Goal: Transaction & Acquisition: Purchase product/service

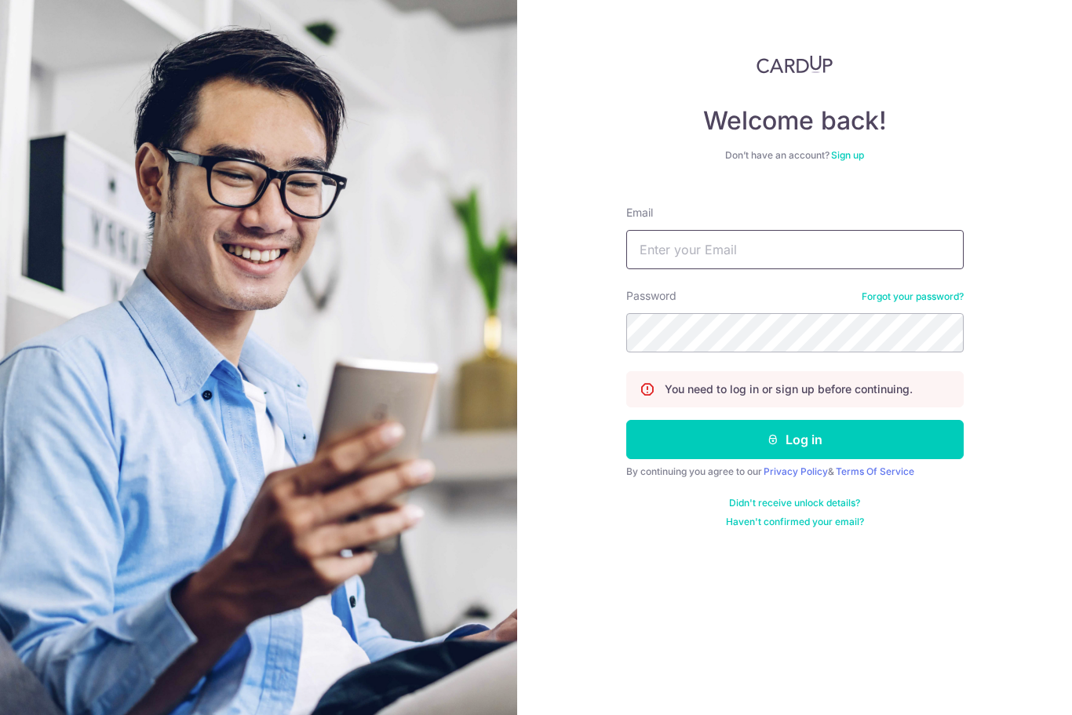
type input "junhao_21@hotmail.com"
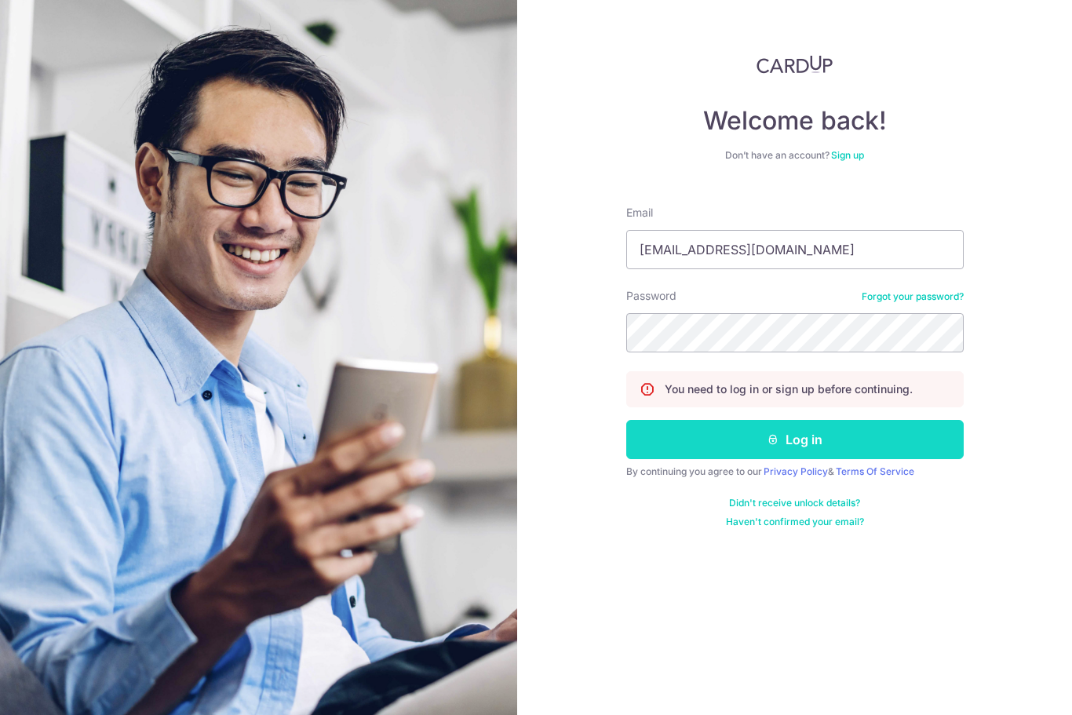
click at [857, 440] on button "Log in" at bounding box center [795, 439] width 338 height 39
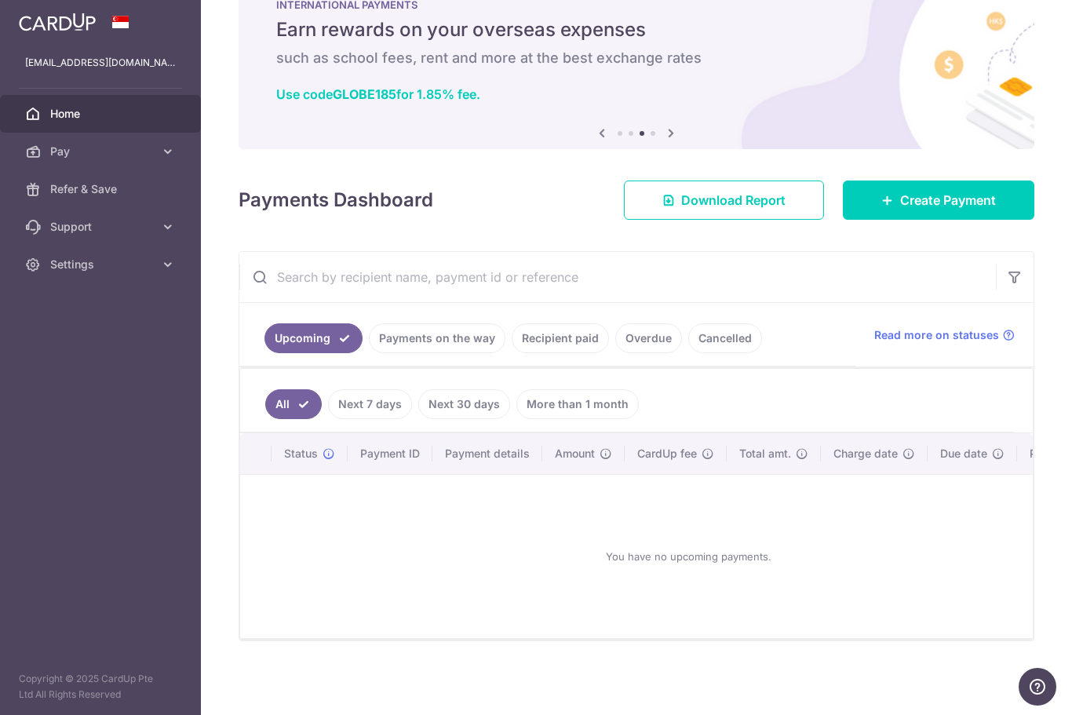
scroll to position [61, 0]
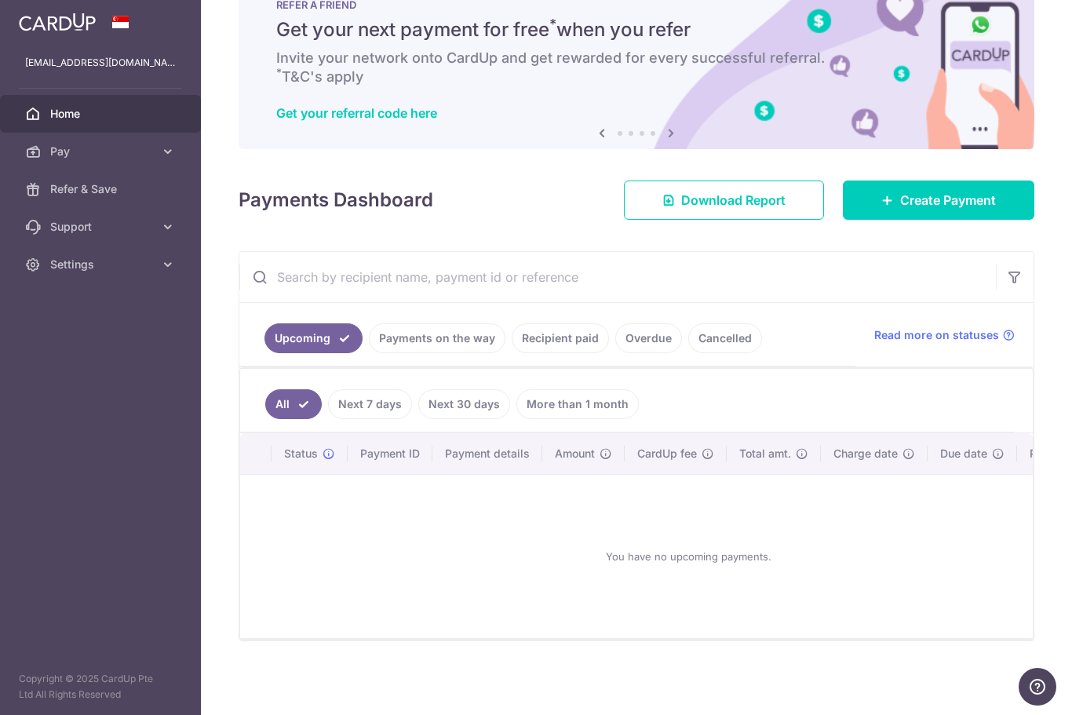
click at [512, 353] on link "Recipient paid" at bounding box center [560, 338] width 97 height 30
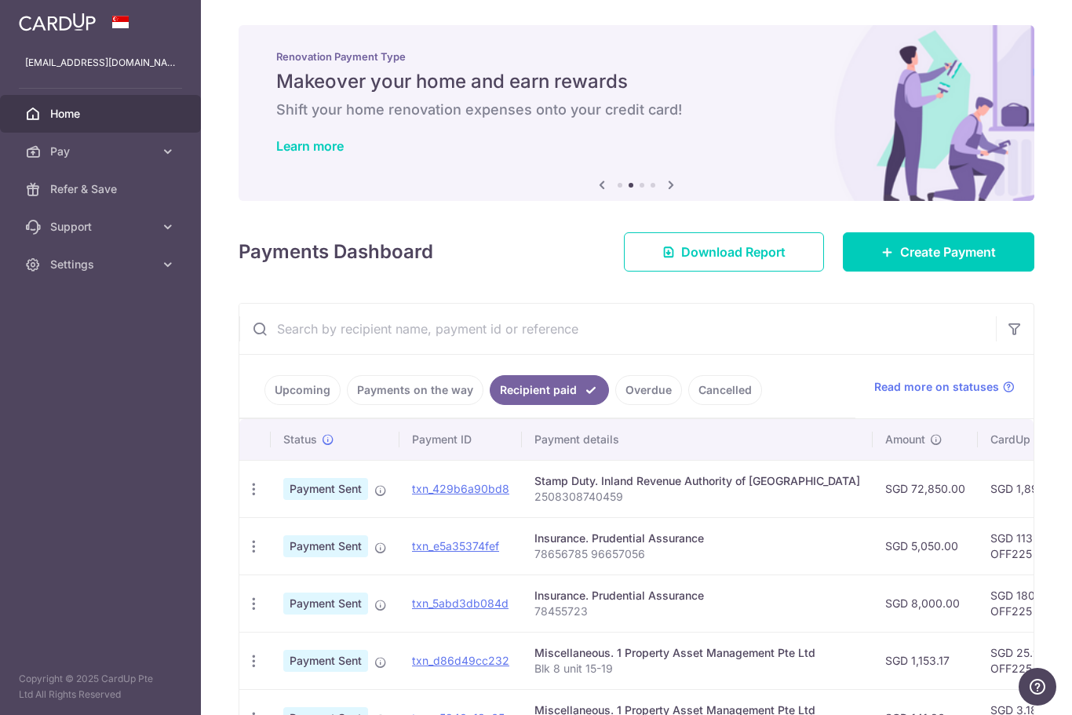
scroll to position [0, 0]
click at [973, 261] on span "Create Payment" at bounding box center [948, 252] width 96 height 19
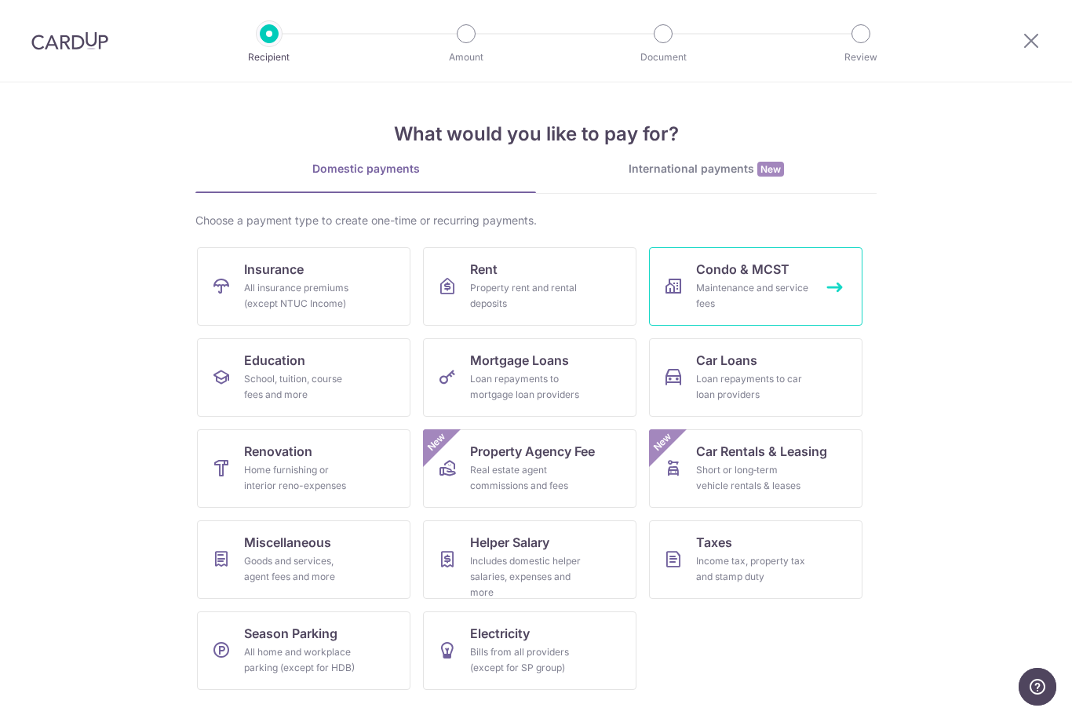
click at [802, 278] on link "Condo & MCST Maintenance and service fees" at bounding box center [756, 286] width 214 height 78
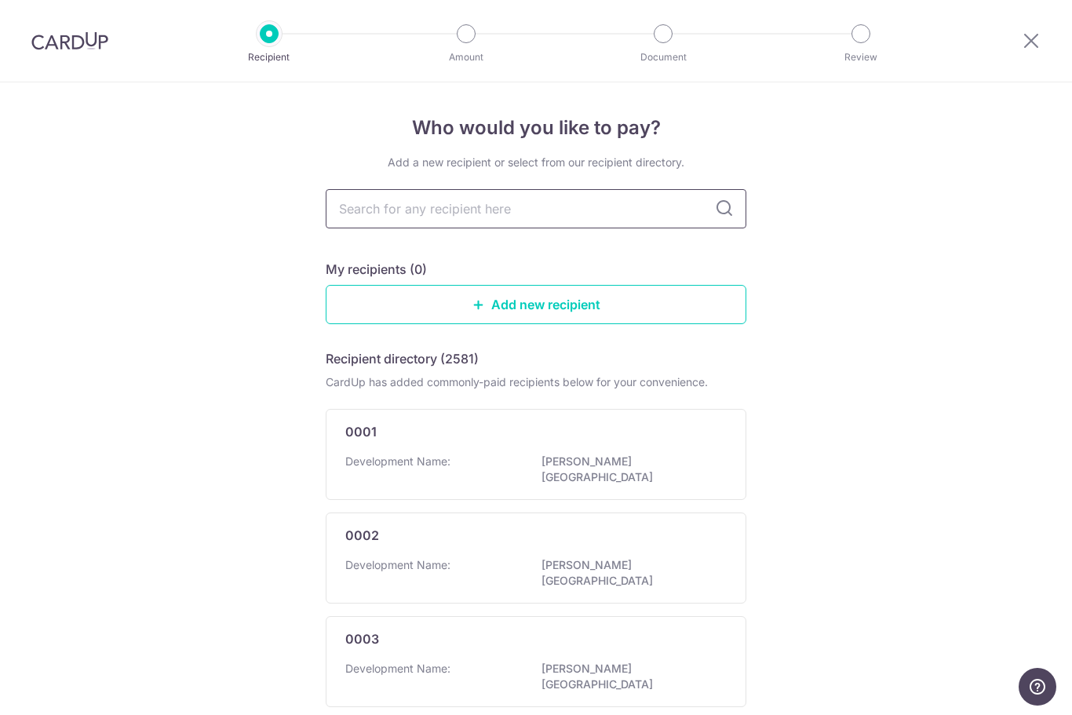
click at [599, 220] on input "text" at bounding box center [536, 208] width 421 height 39
type input "49"
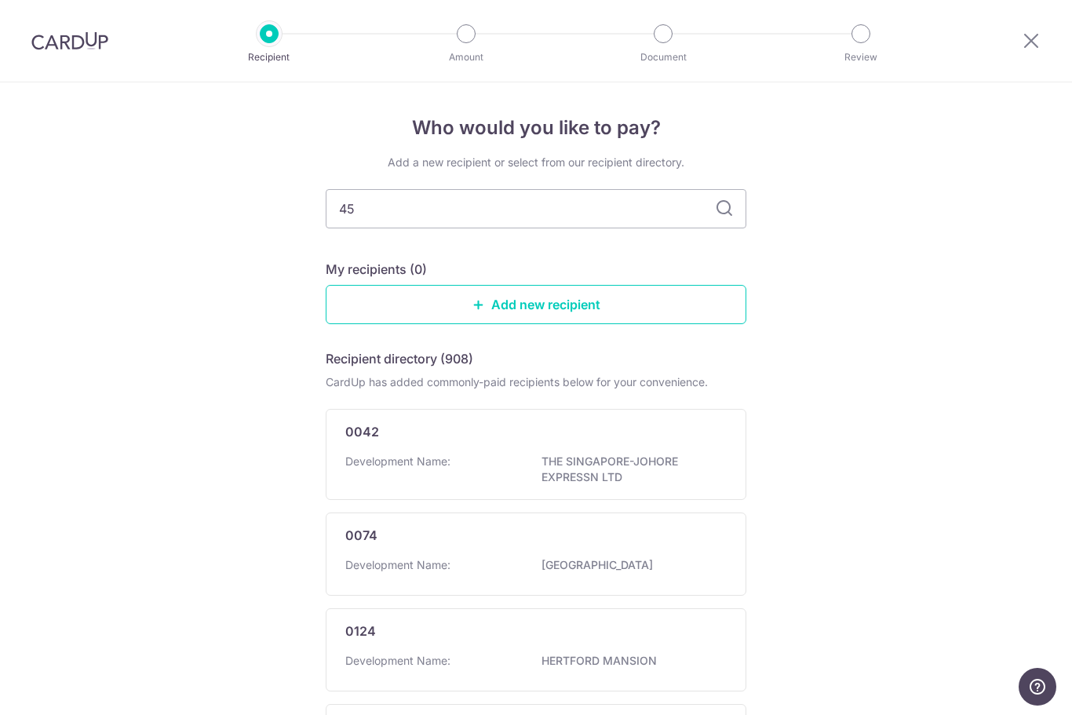
type input "4"
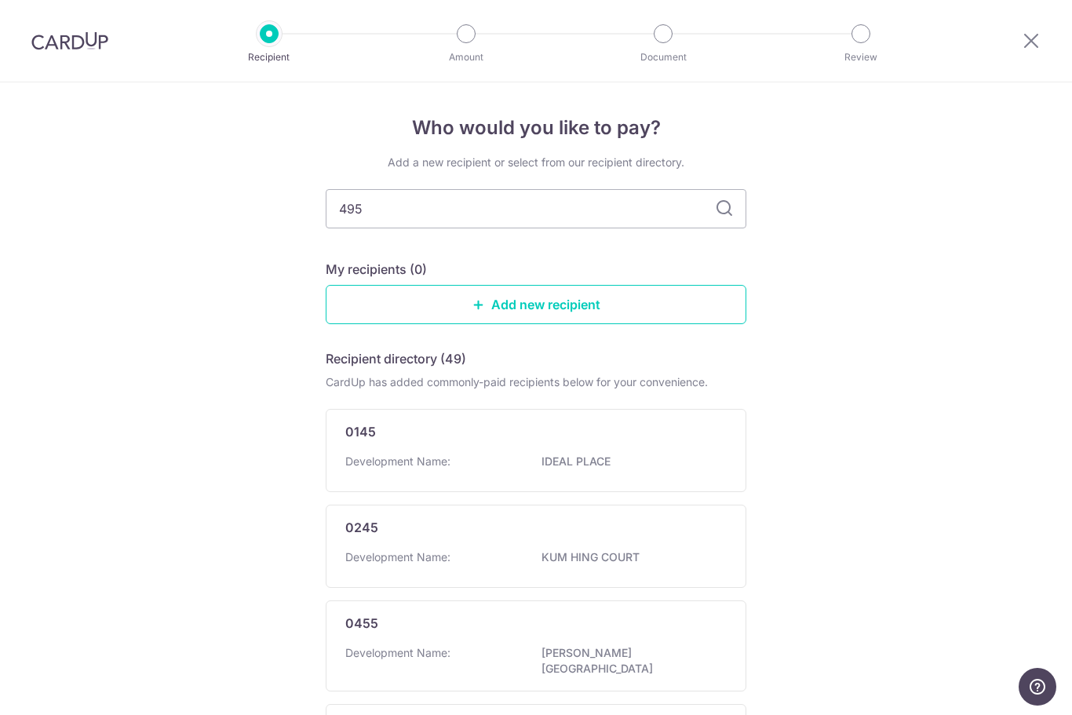
type input "4950"
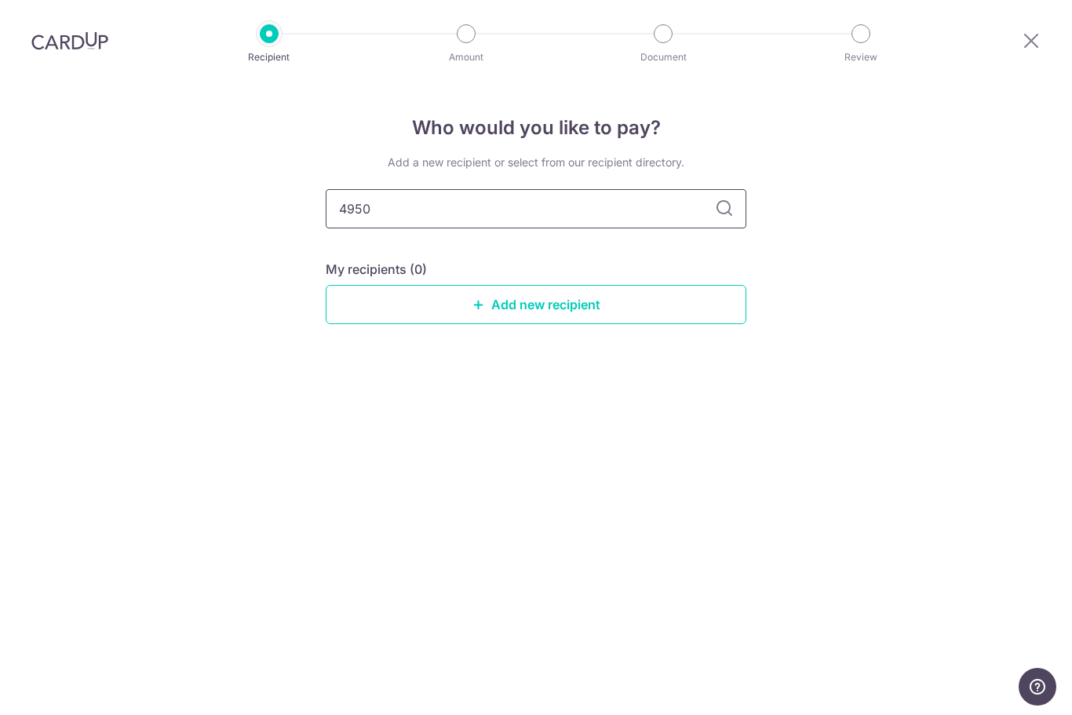
click at [645, 225] on input "4950" at bounding box center [536, 208] width 421 height 39
type input "4"
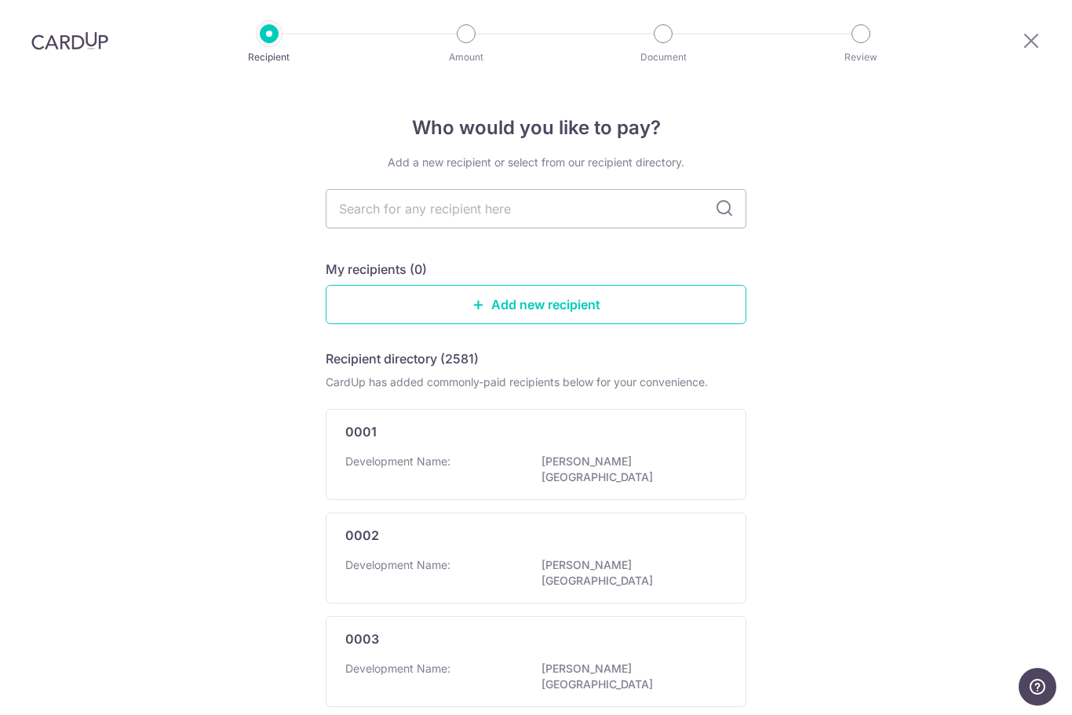
type input "4"
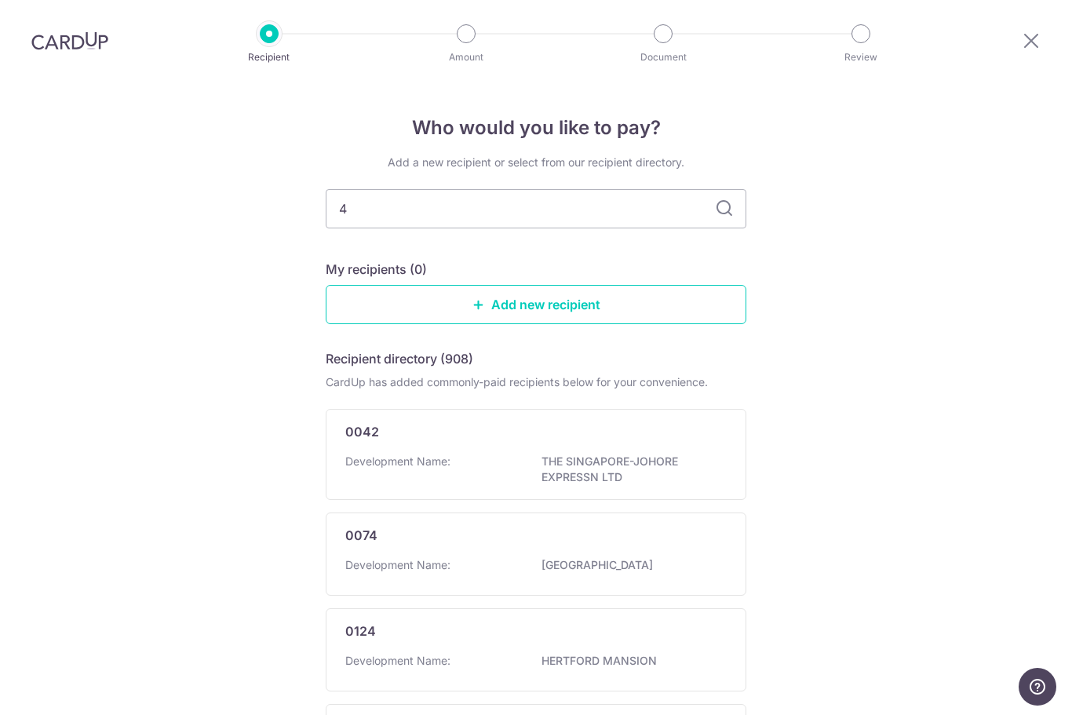
type input "49"
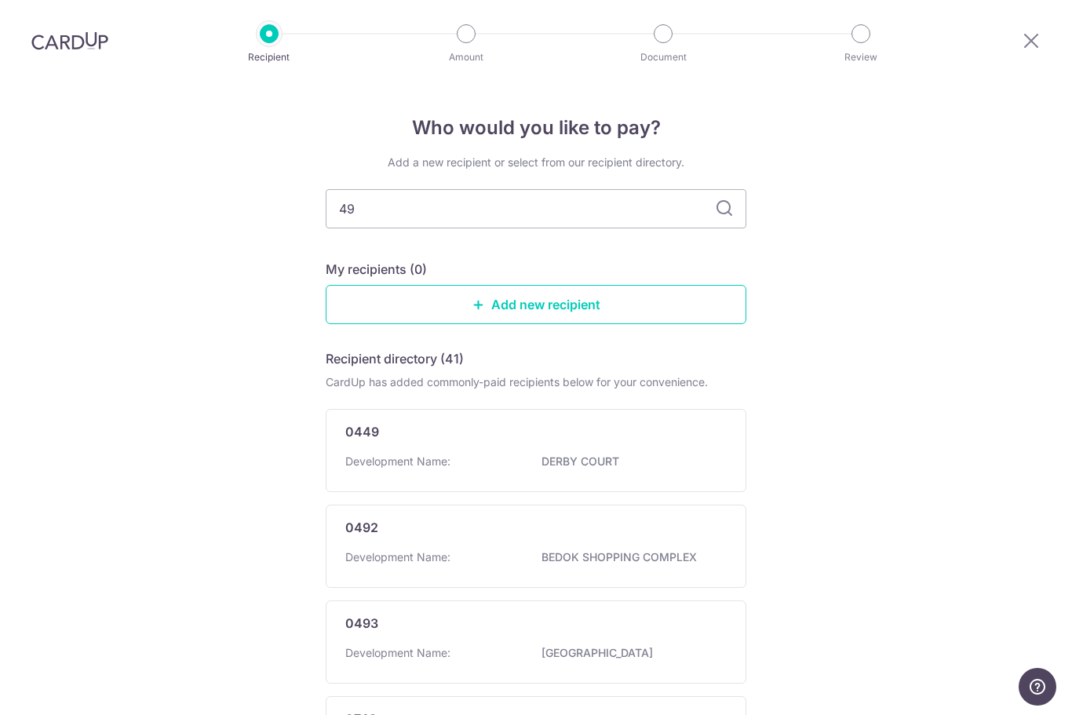
type input "4"
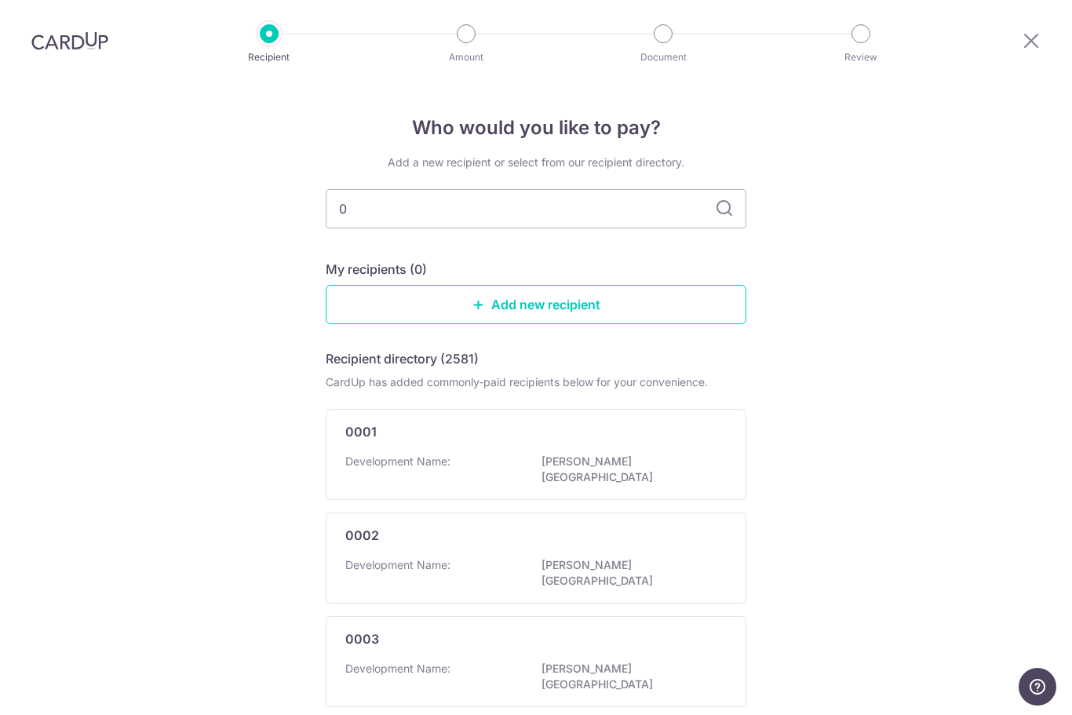
type input "01"
type input "0-"
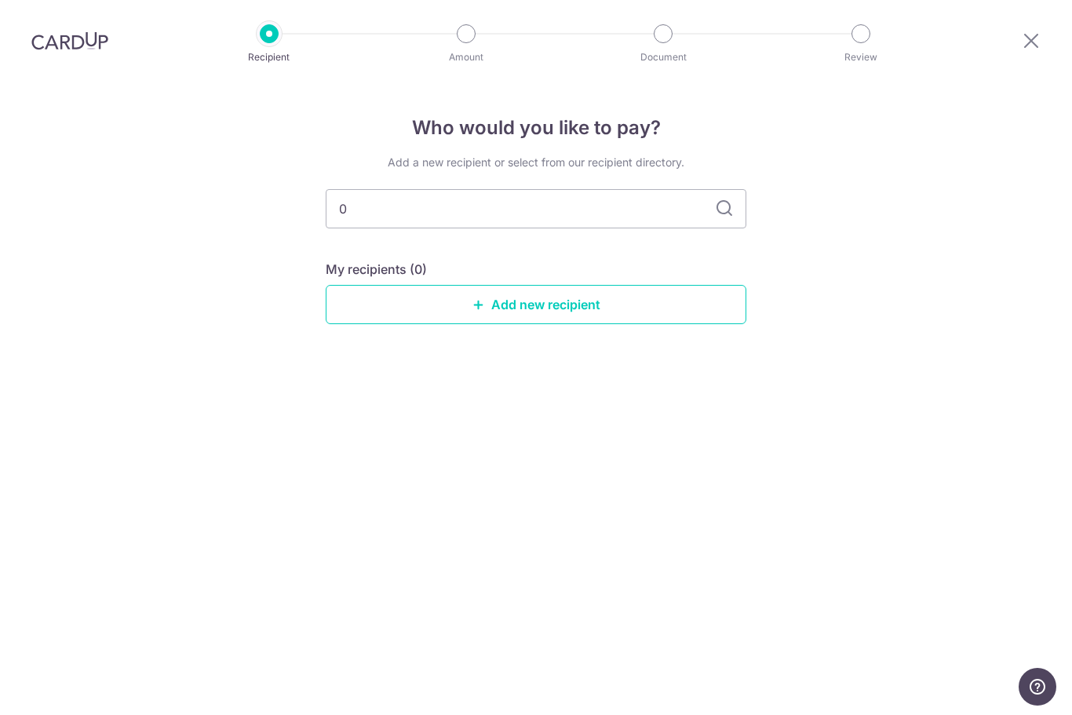
type input "01"
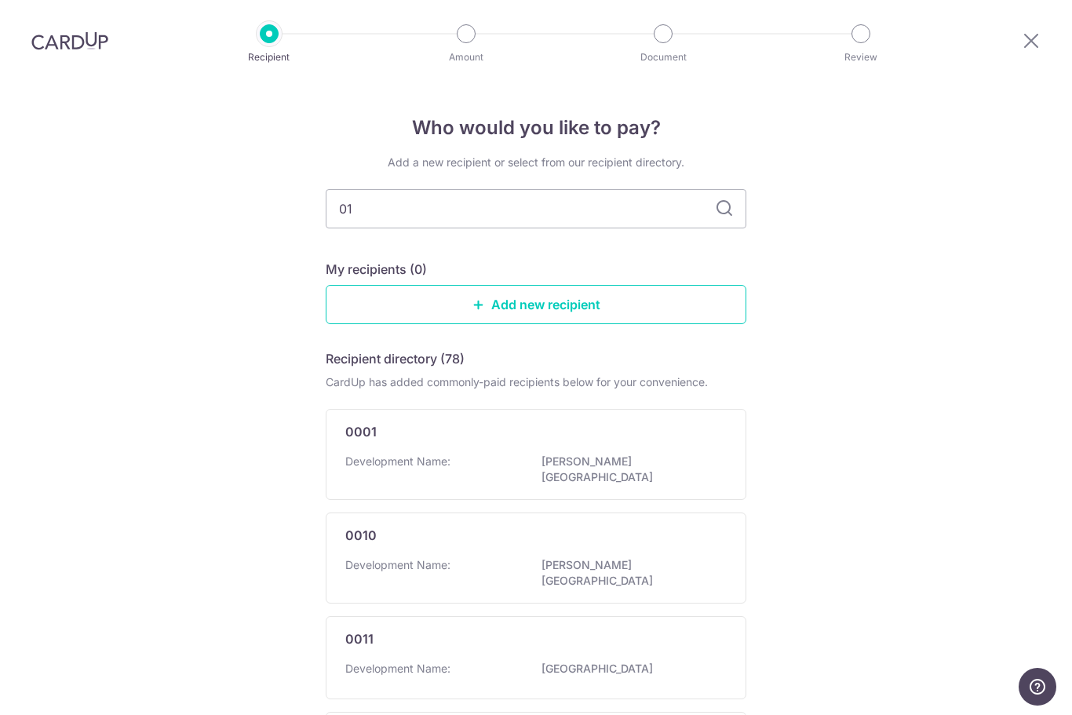
type input "01-"
type input "01="
type input "014"
type input "016"
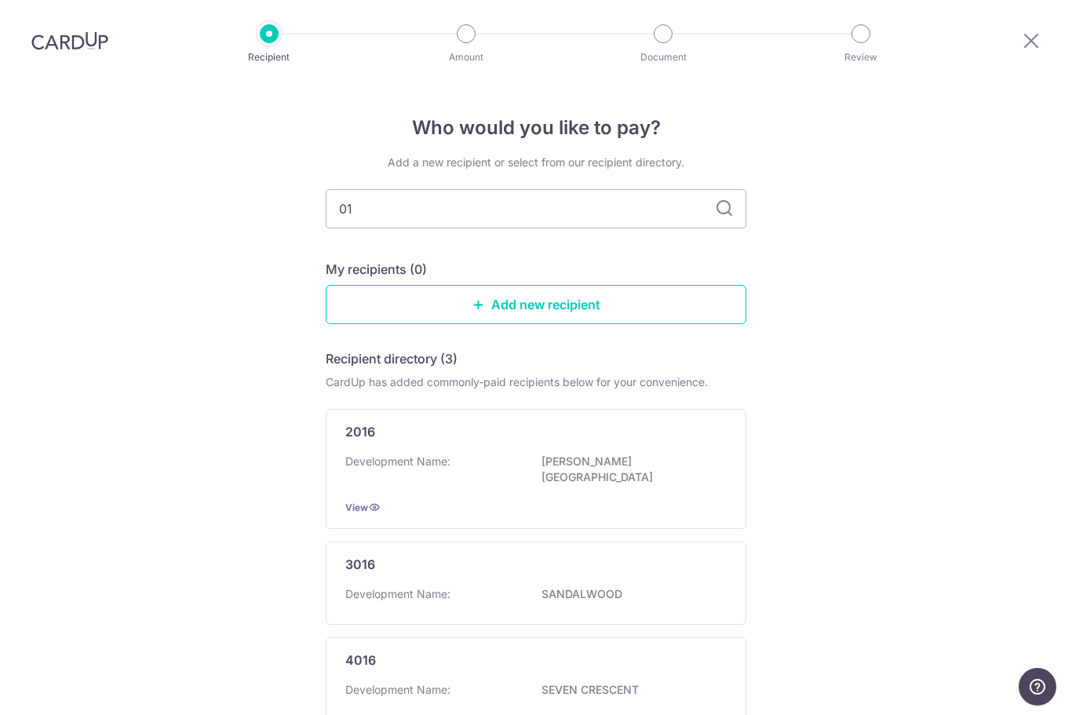
type input "014"
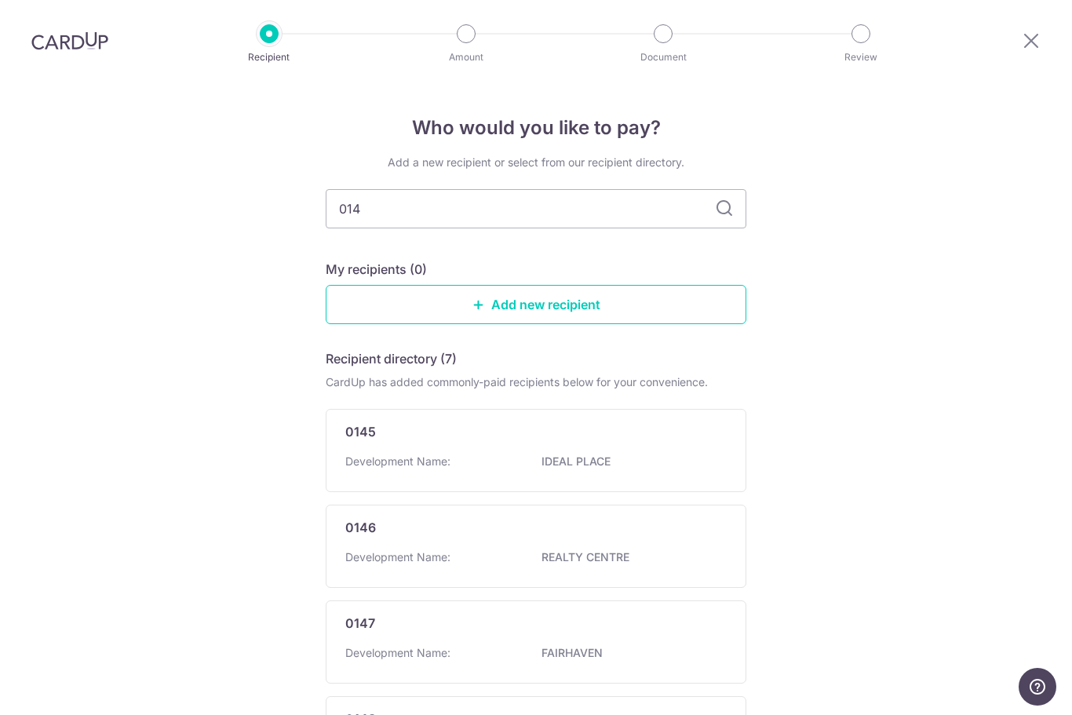
type input "0149"
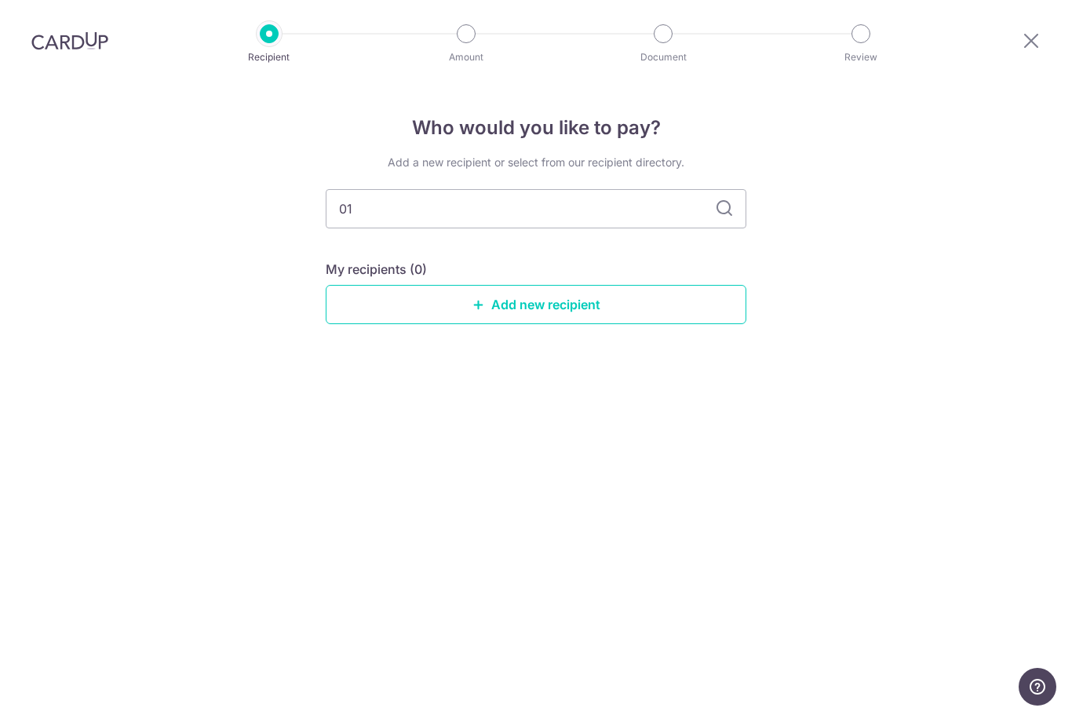
type input "0"
type input "49"
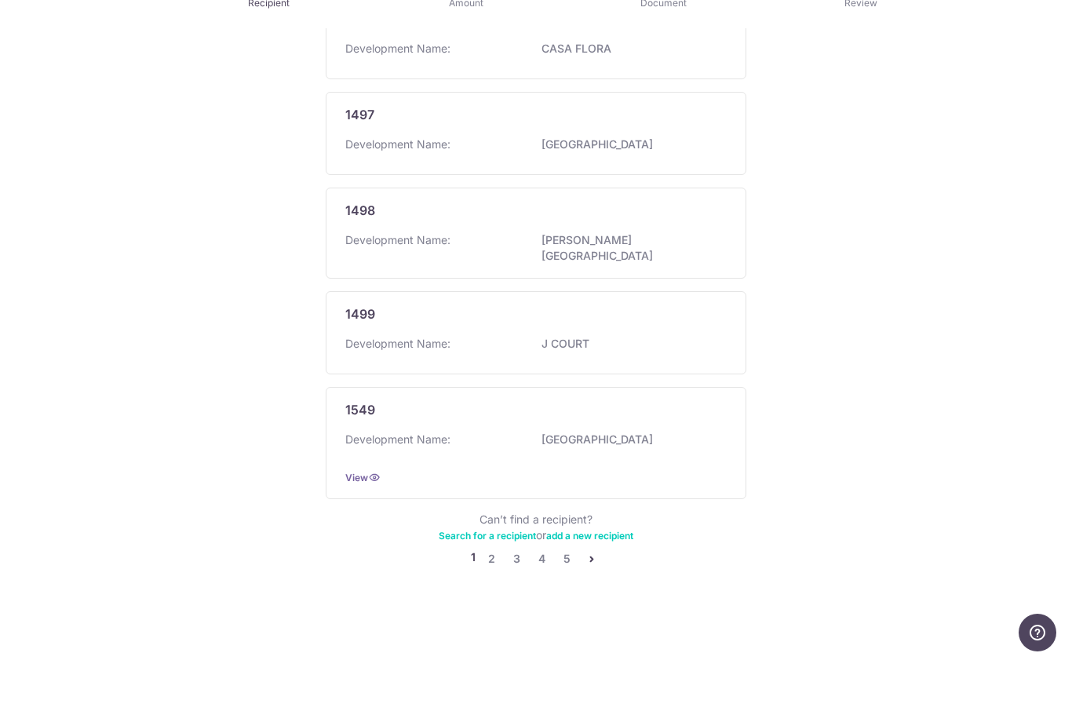
scroll to position [876, 0]
click at [545, 604] on link "4" at bounding box center [541, 613] width 19 height 19
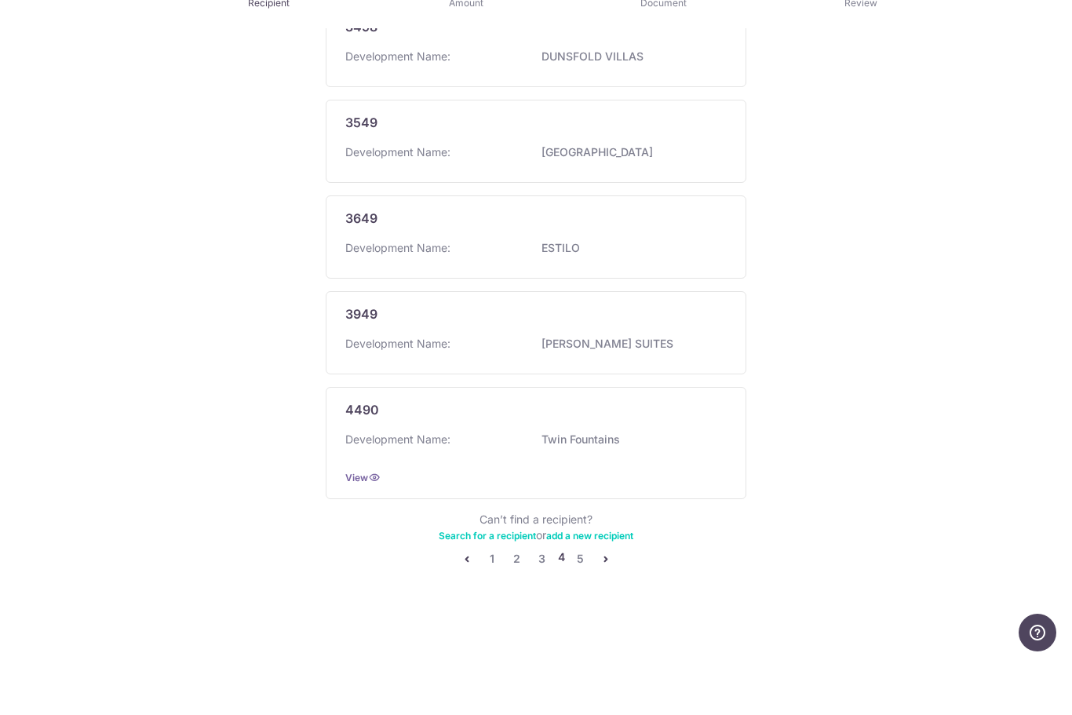
click at [580, 604] on link "5" at bounding box center [580, 613] width 19 height 19
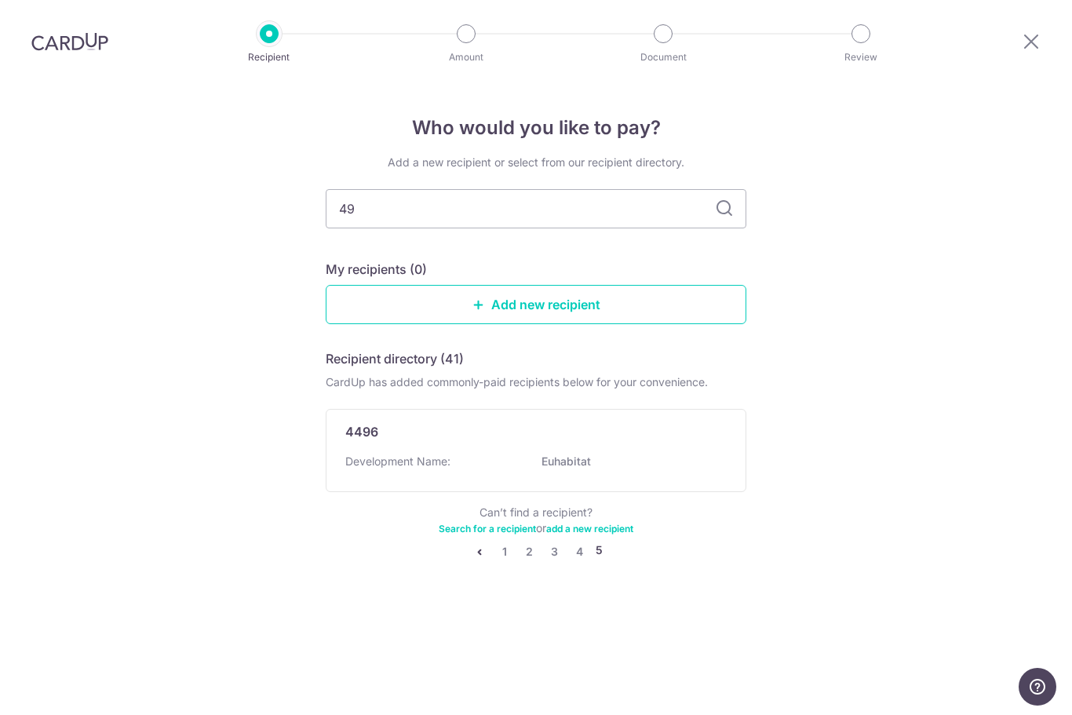
scroll to position [0, 0]
click at [681, 189] on input "49" at bounding box center [536, 208] width 421 height 39
type input "4"
type input "Da"
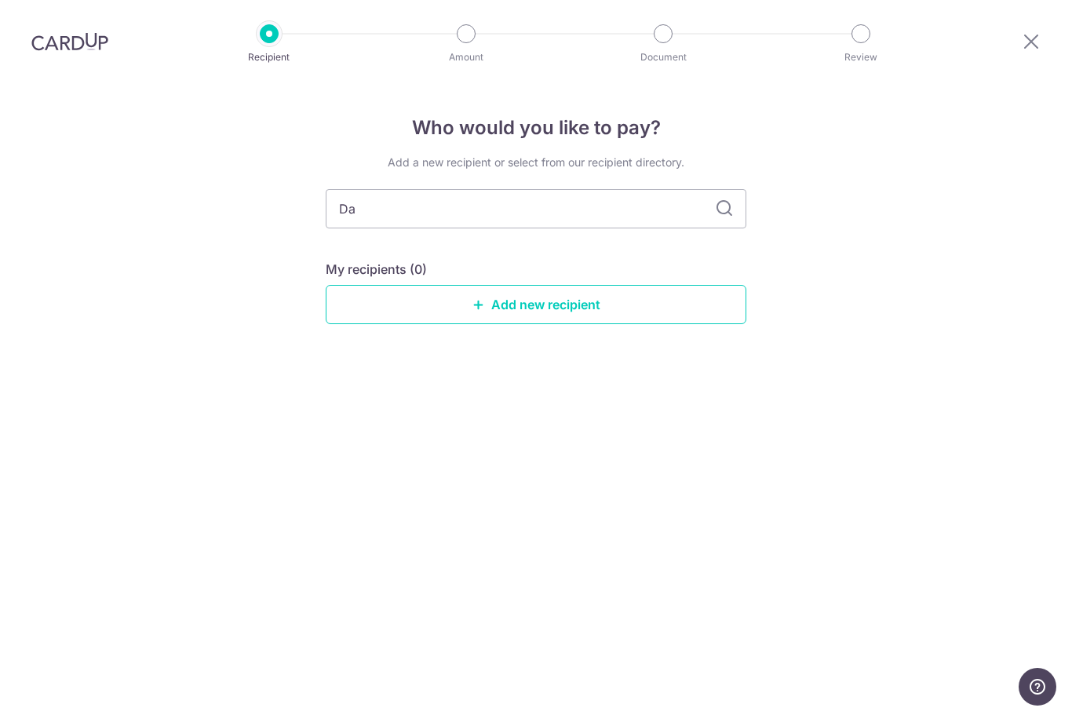
type input "D"
click at [623, 285] on link "Add new recipient" at bounding box center [536, 304] width 421 height 39
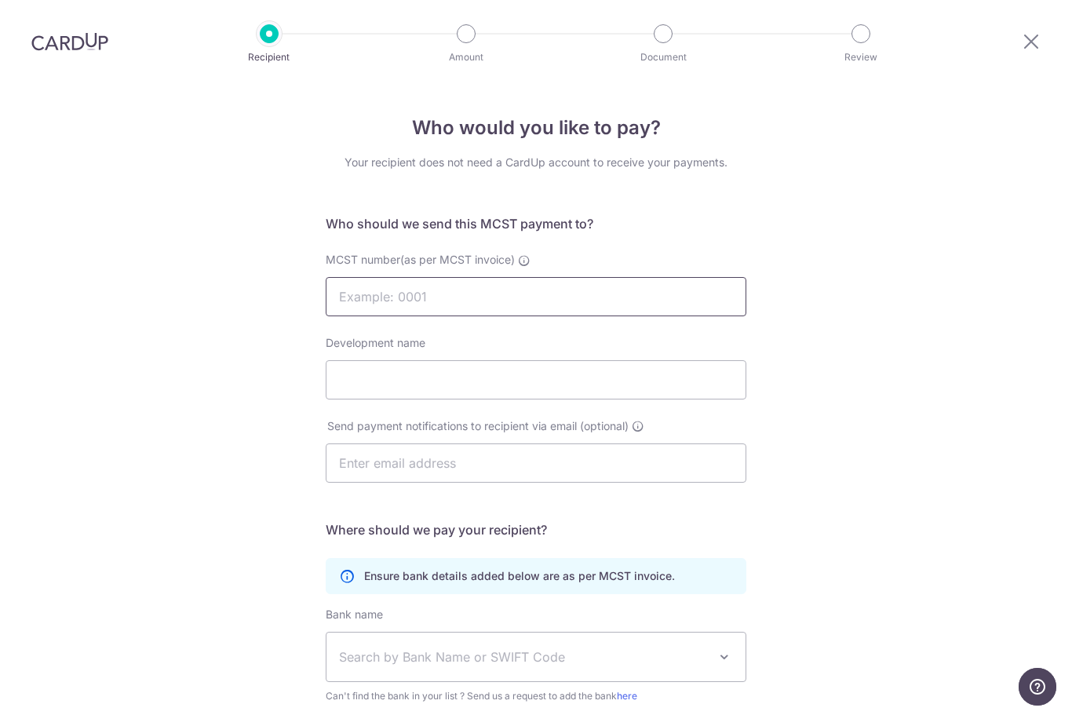
click at [633, 277] on input "MCST number(as per MCST invoice)" at bounding box center [536, 296] width 421 height 39
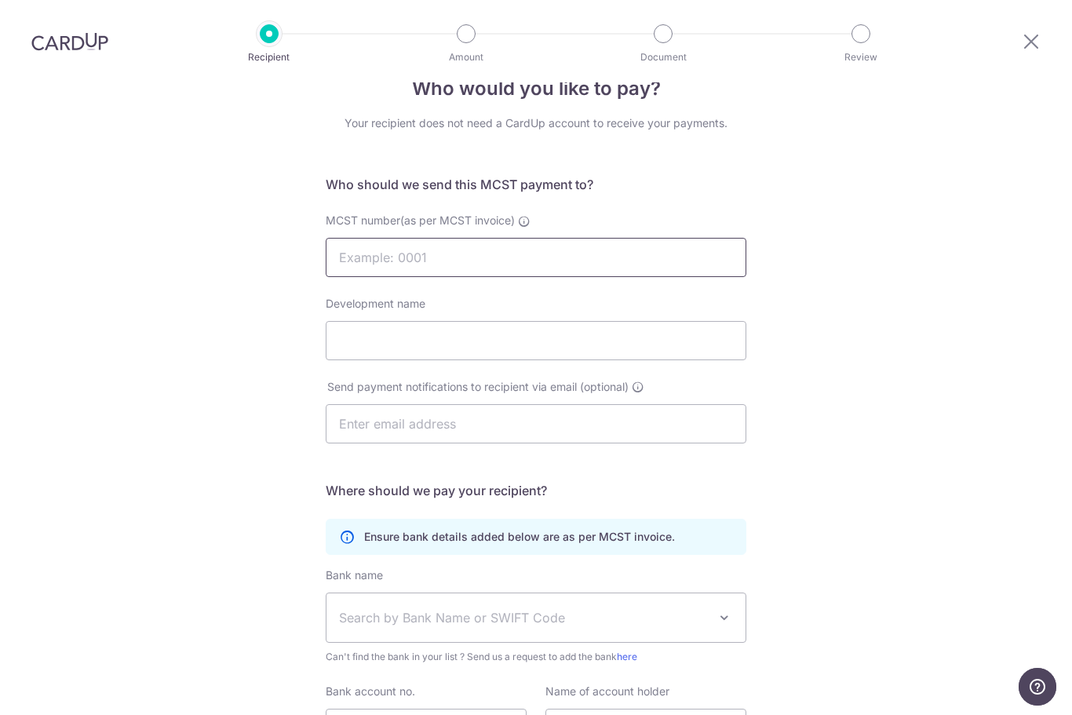
scroll to position [15, 0]
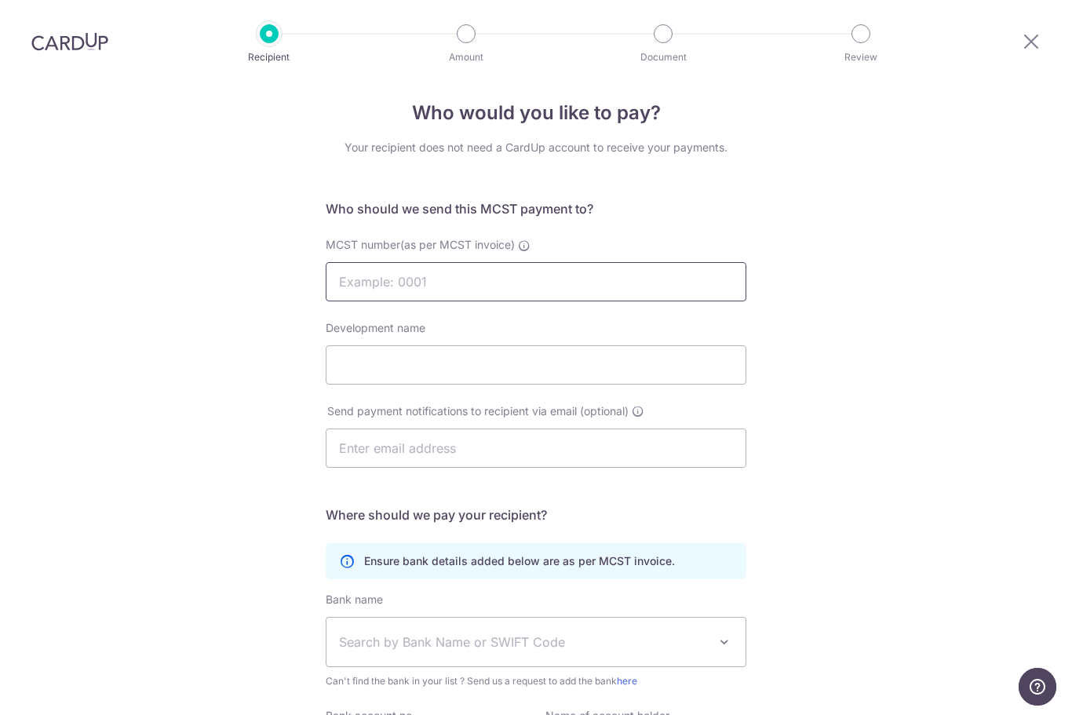
click at [610, 262] on input "MCST number(as per MCST invoice)" at bounding box center [536, 281] width 421 height 39
click at [921, 259] on div "Who would you like to pay? Your recipient does not need a CardUp account to rec…" at bounding box center [536, 483] width 1072 height 830
click at [527, 239] on icon at bounding box center [524, 245] width 13 height 13
click at [527, 262] on input "MCST number(as per MCST invoice)" at bounding box center [536, 281] width 421 height 39
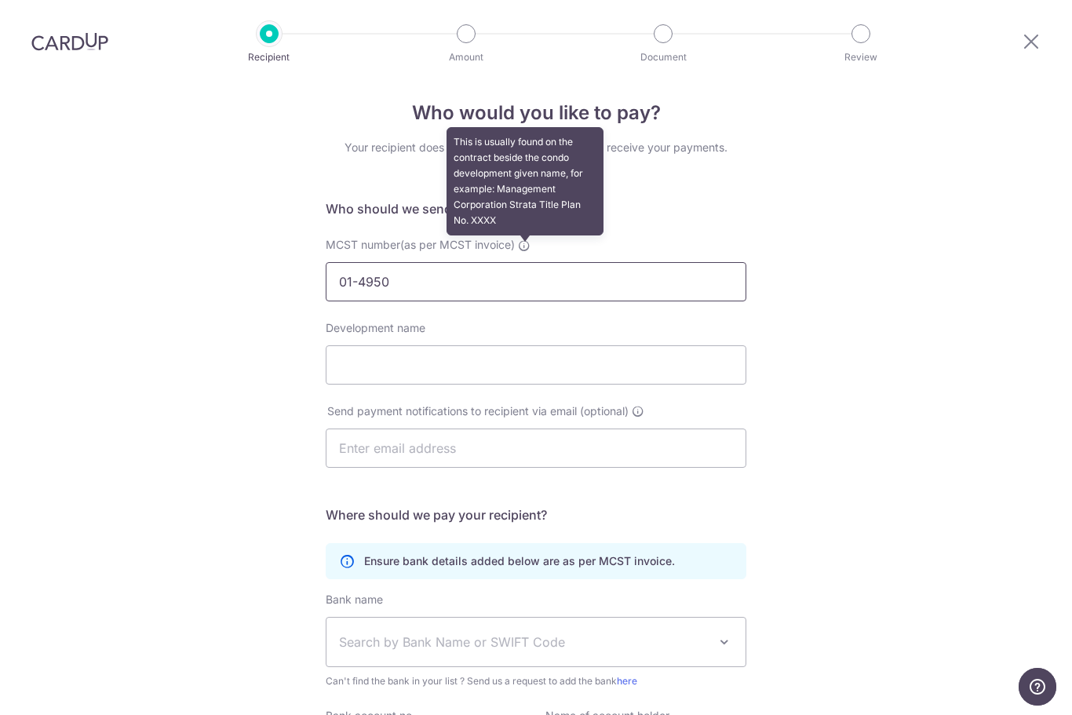
type input "01-4950"
click at [830, 349] on div "Who would you like to pay? Your recipient does not need a CardUp account to rec…" at bounding box center [536, 483] width 1072 height 830
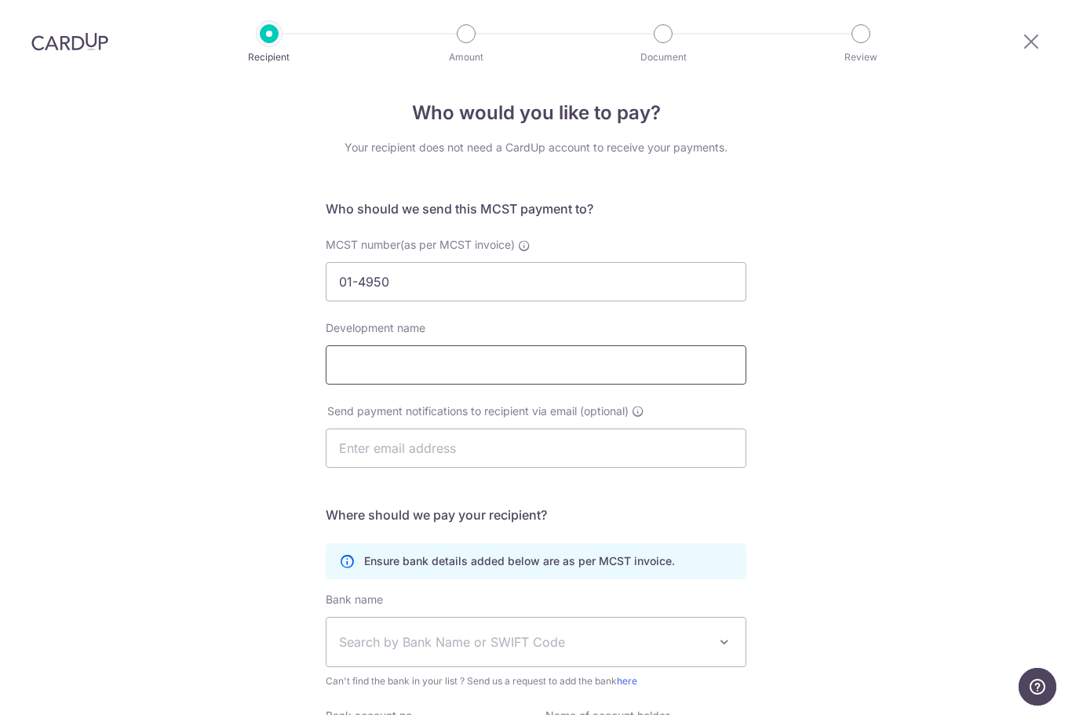
click at [680, 345] on input "Development name" at bounding box center [536, 364] width 421 height 39
type input "Dairy Farm Residences"
click at [862, 238] on div "Who would you like to pay? Your recipient does not need a CardUp account to rec…" at bounding box center [536, 483] width 1072 height 830
click at [641, 429] on input "text" at bounding box center [536, 448] width 421 height 39
type input "J"
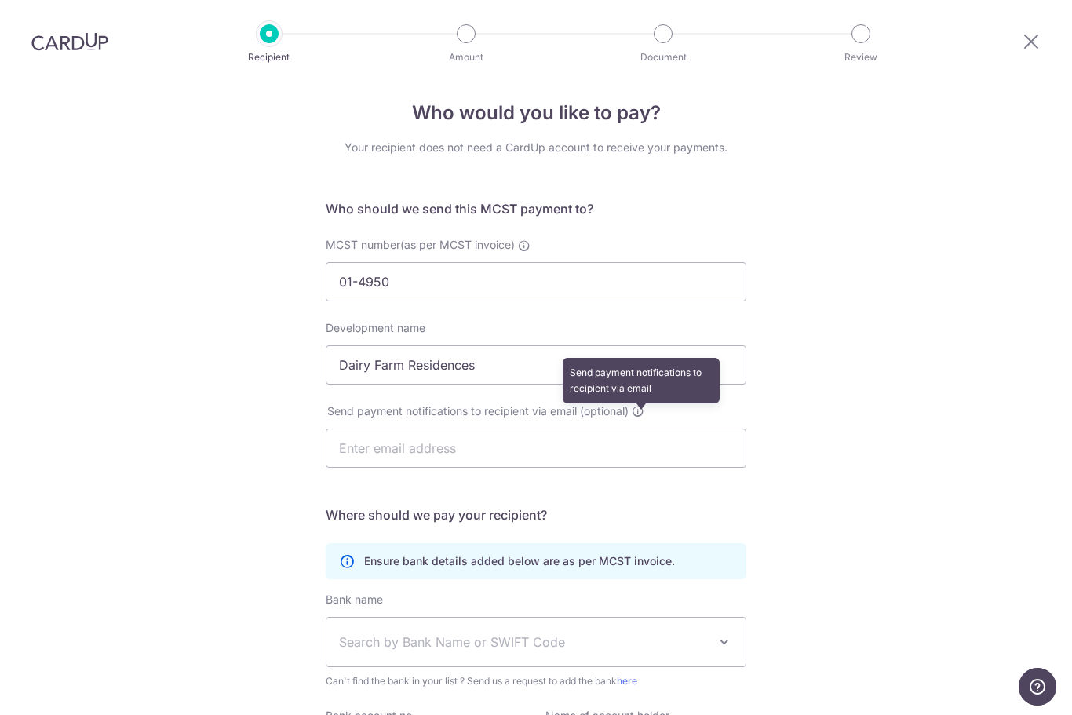
click at [637, 405] on span at bounding box center [638, 411] width 13 height 13
click at [849, 381] on div "Who would you like to pay? Your recipient does not need a CardUp account to rec…" at bounding box center [536, 483] width 1072 height 830
click at [719, 429] on input "text" at bounding box center [536, 448] width 421 height 39
click at [630, 429] on input "text" at bounding box center [536, 448] width 421 height 39
click at [482, 429] on input "text" at bounding box center [536, 448] width 421 height 39
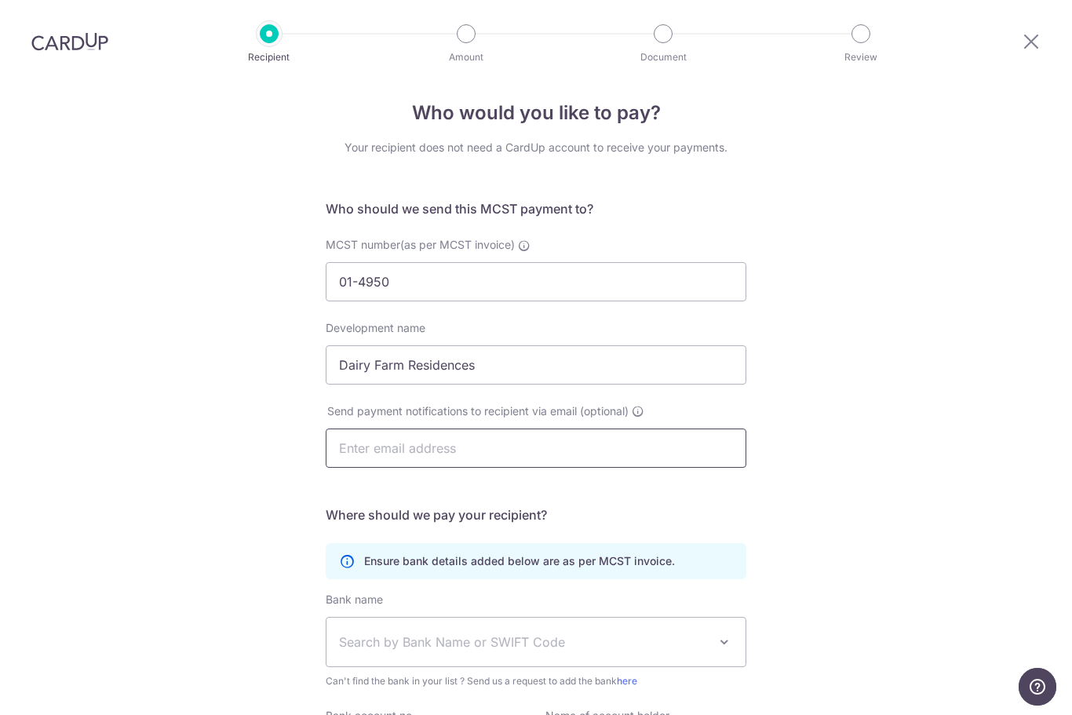
click at [479, 429] on input "text" at bounding box center [536, 448] width 421 height 39
click at [398, 429] on input "text" at bounding box center [536, 448] width 421 height 39
click at [845, 311] on div "Who would you like to pay? Your recipient does not need a CardUp account to rec…" at bounding box center [536, 483] width 1072 height 830
click at [458, 429] on input "text" at bounding box center [536, 448] width 421 height 39
type input "D"
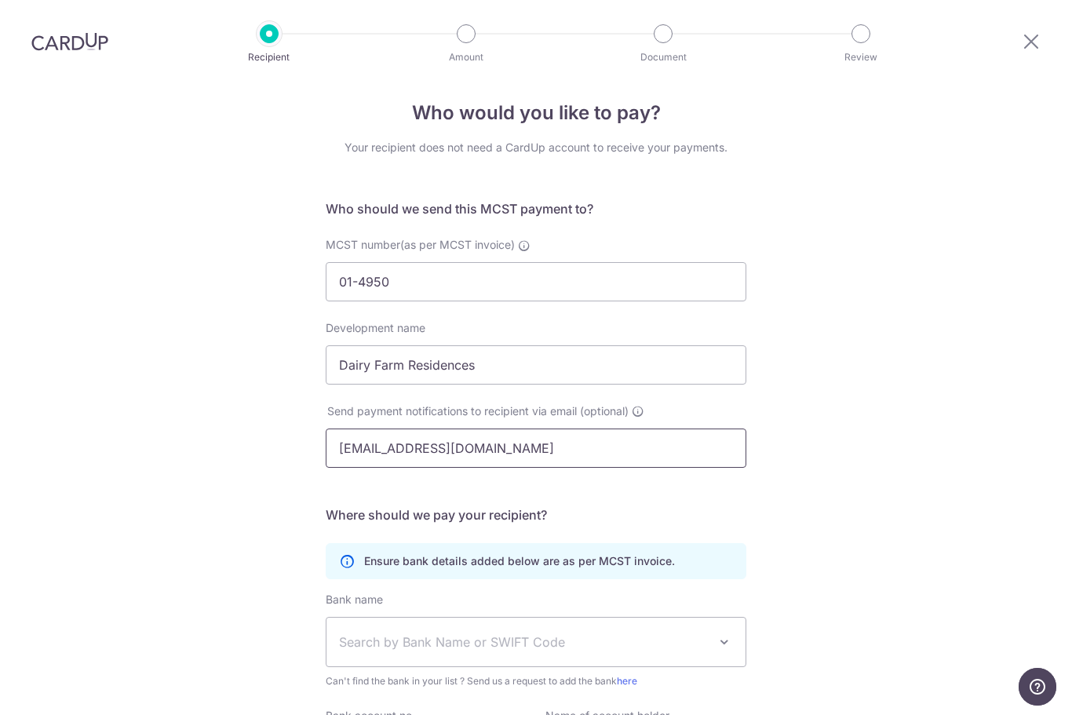
type input "dairyfarmresidencesmgt@gmail.com"
click at [907, 509] on div "Who would you like to pay? Your recipient does not need a CardUp account to rec…" at bounding box center [536, 483] width 1072 height 830
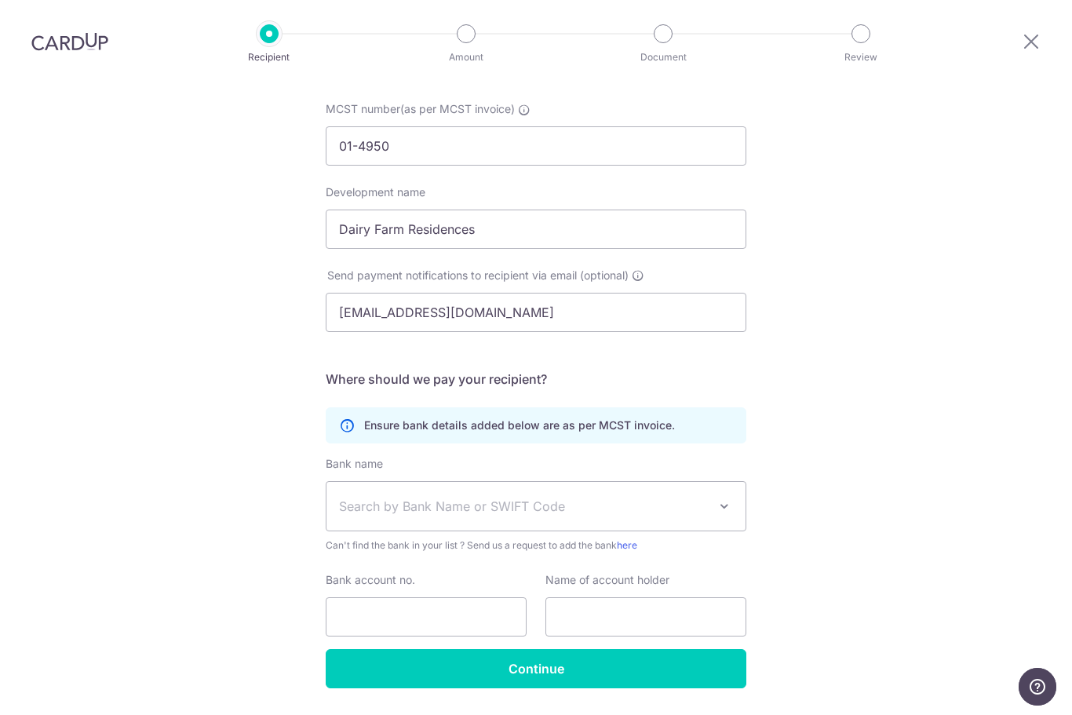
scroll to position [150, 0]
click at [581, 498] on span "Search by Bank Name or SWIFT Code" at bounding box center [523, 507] width 369 height 19
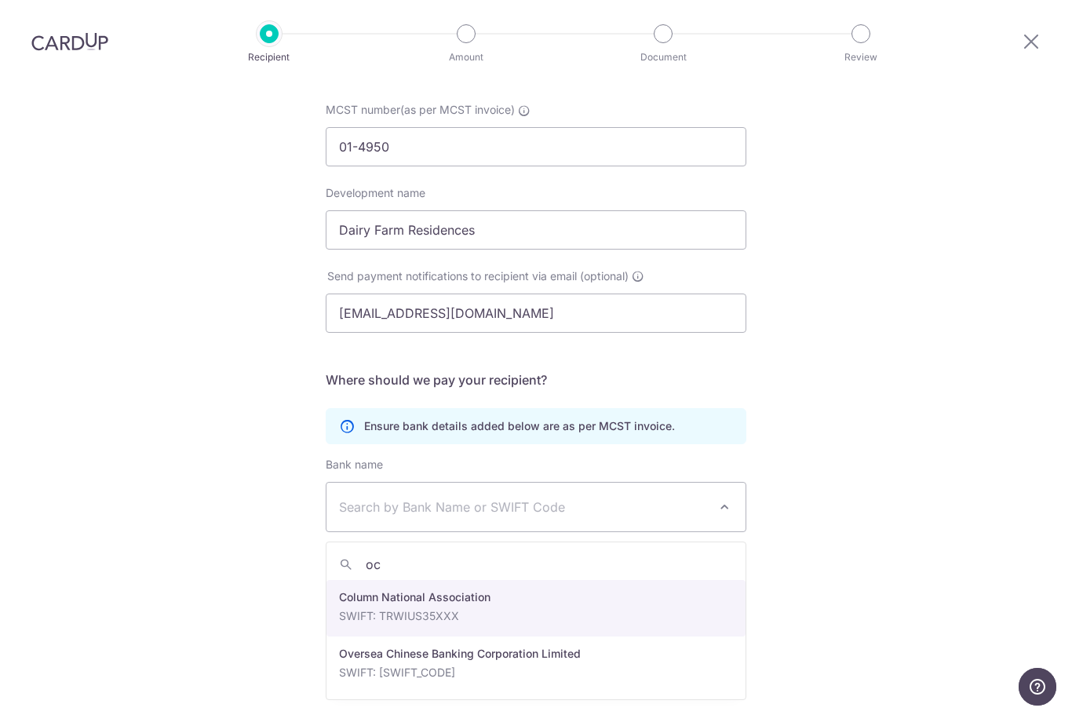
type input "ocb"
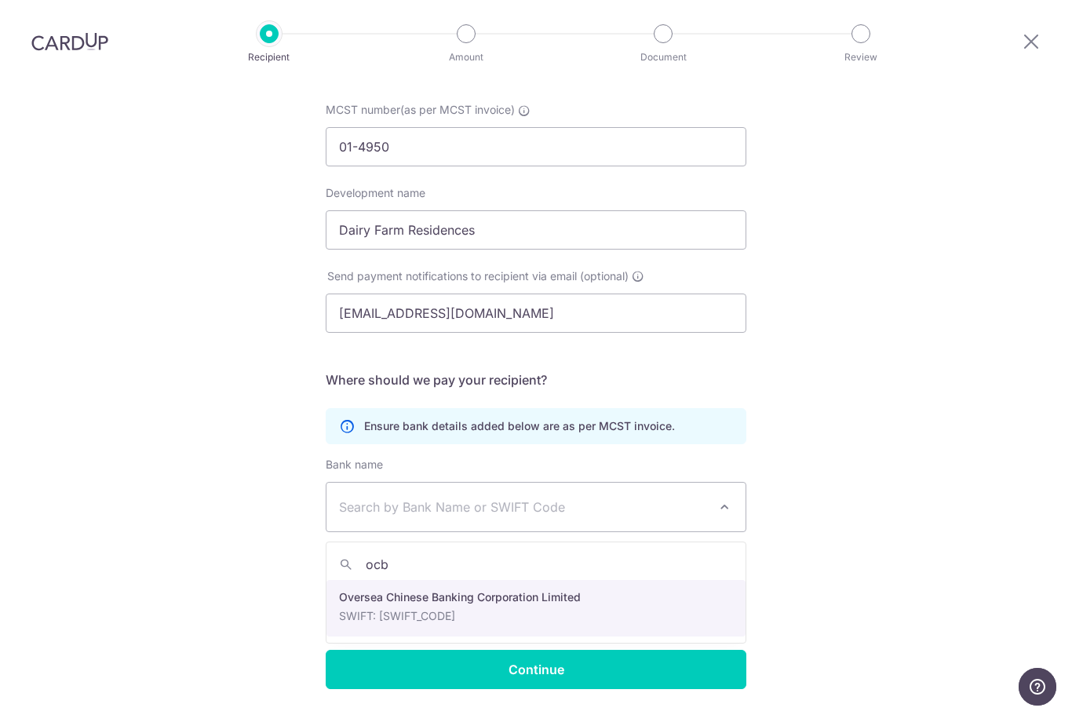
select select "12"
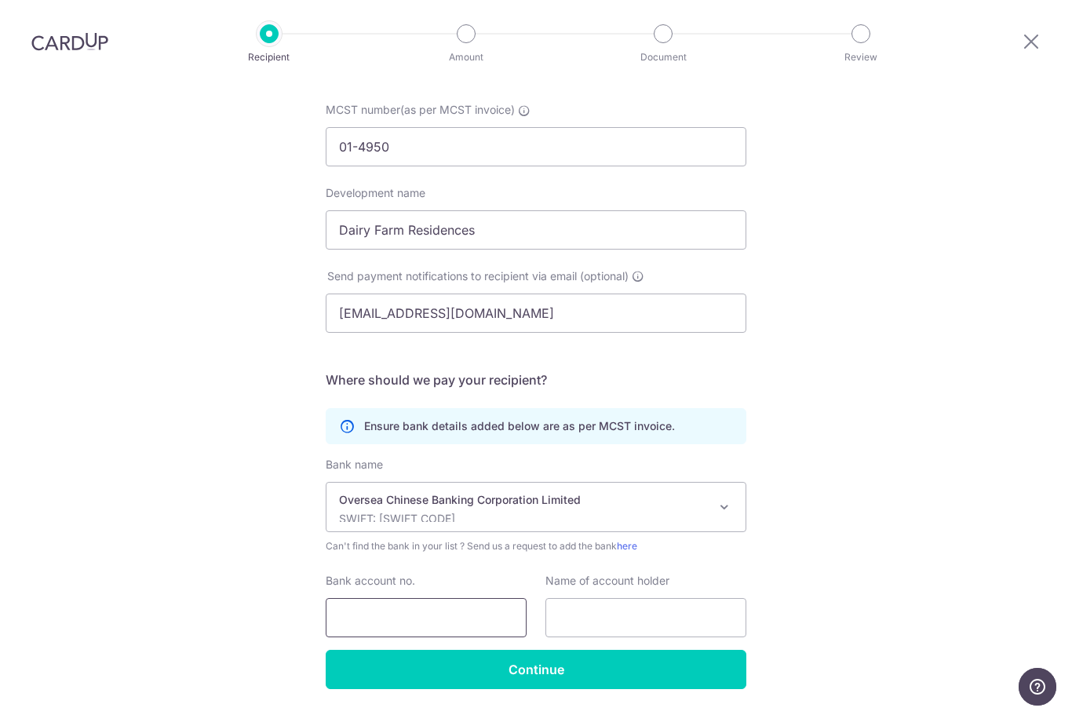
click at [505, 598] on input "Bank account no." at bounding box center [426, 617] width 201 height 39
type input "625-860150"
click at [1028, 699] on button "Help" at bounding box center [1038, 687] width 38 height 38
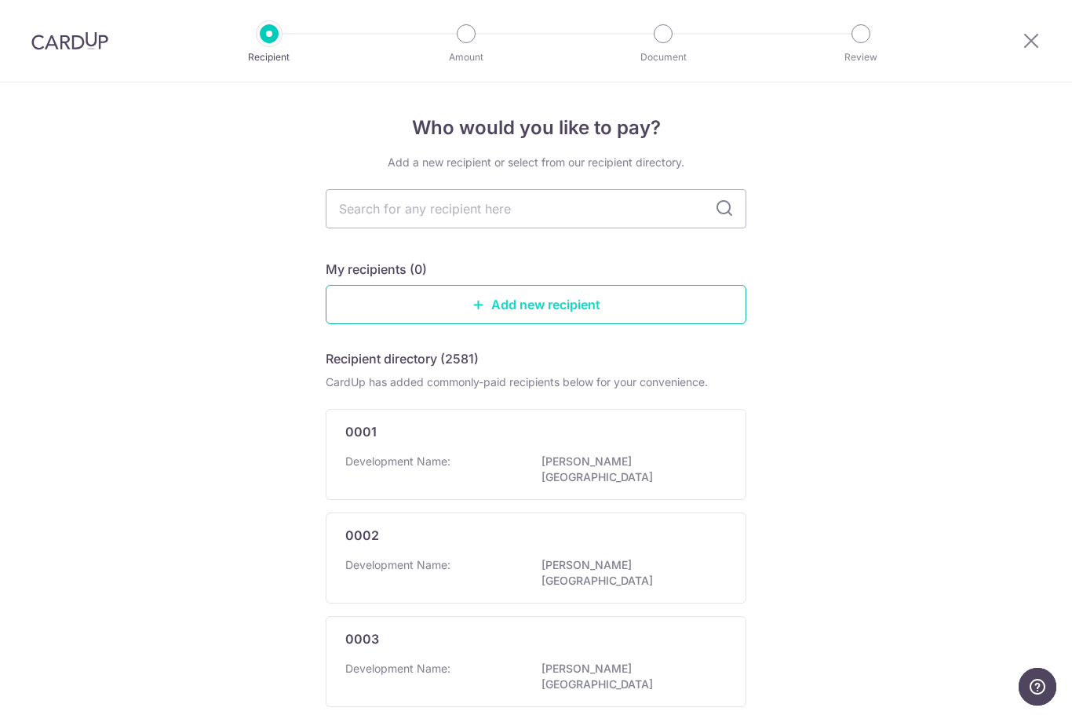
click at [651, 285] on link "Add new recipient" at bounding box center [536, 304] width 421 height 39
click at [571, 285] on link "Add new recipient" at bounding box center [536, 304] width 421 height 39
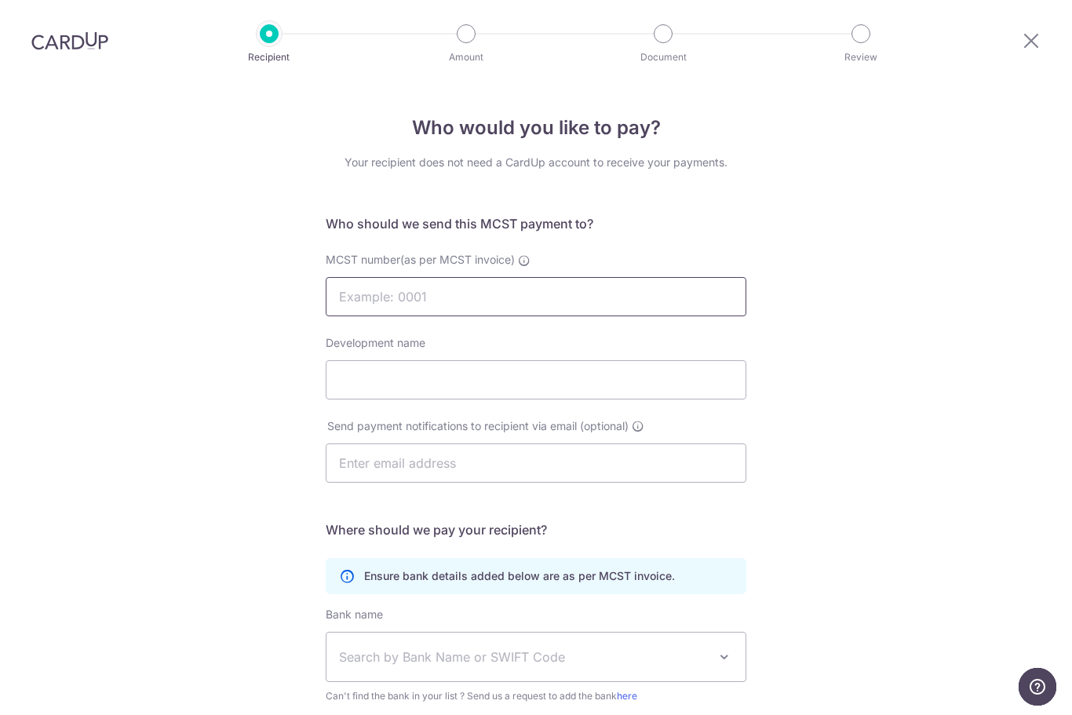
click at [593, 302] on input "MCST number(as per MCST invoice)" at bounding box center [536, 296] width 421 height 39
type input "01-4950"
click at [640, 360] on input "Development name" at bounding box center [536, 379] width 421 height 39
type input "Dairy Farm Residences"
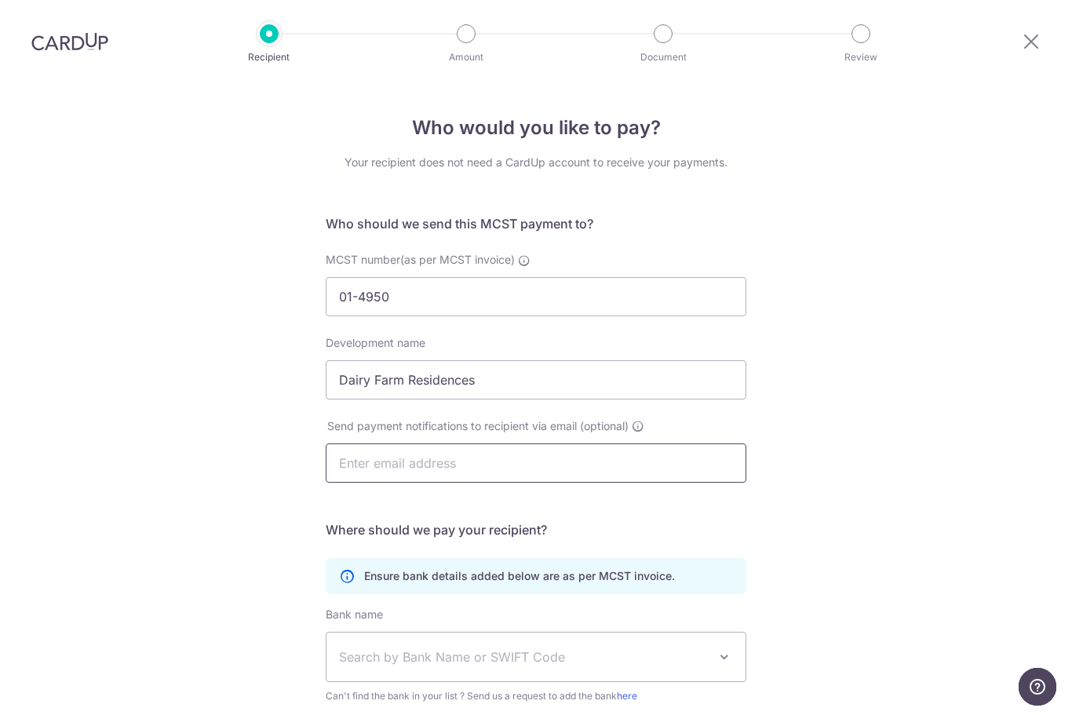
click at [434, 443] on input "text" at bounding box center [536, 462] width 421 height 39
type input "dairyfarmresidencesmgt@gmail.com"
click at [847, 450] on div "Who would you like to pay? Your recipient does not need a CardUp account to rec…" at bounding box center [536, 497] width 1072 height 830
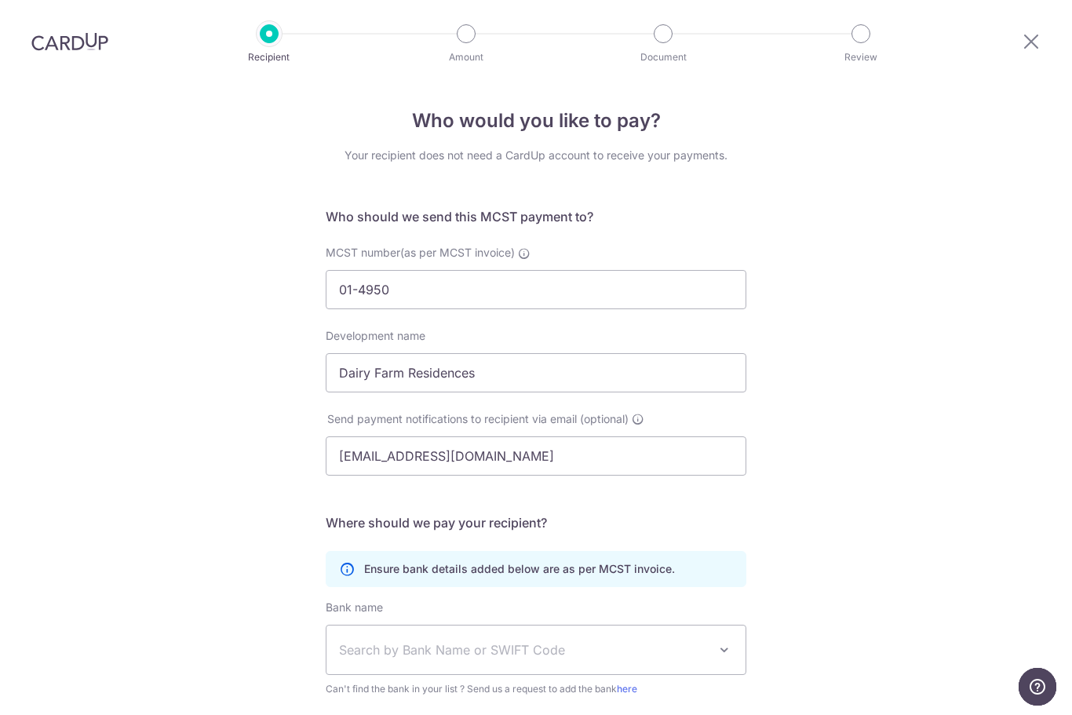
click at [652, 626] on span "Search by Bank Name or SWIFT Code" at bounding box center [536, 650] width 419 height 49
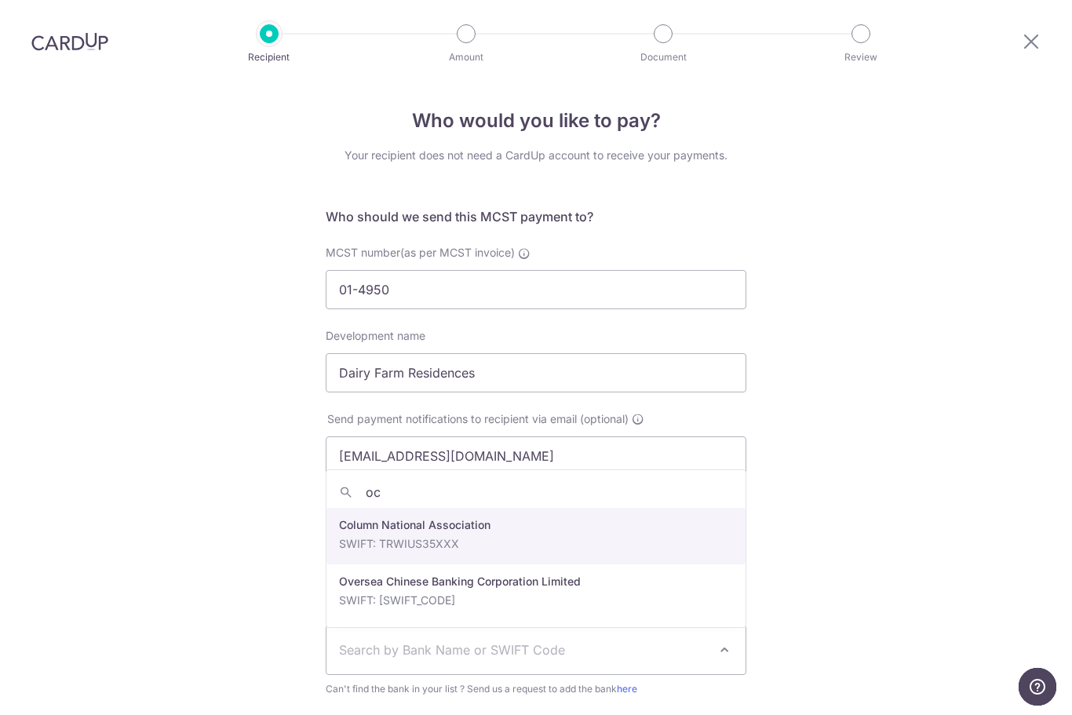
type input "ocb"
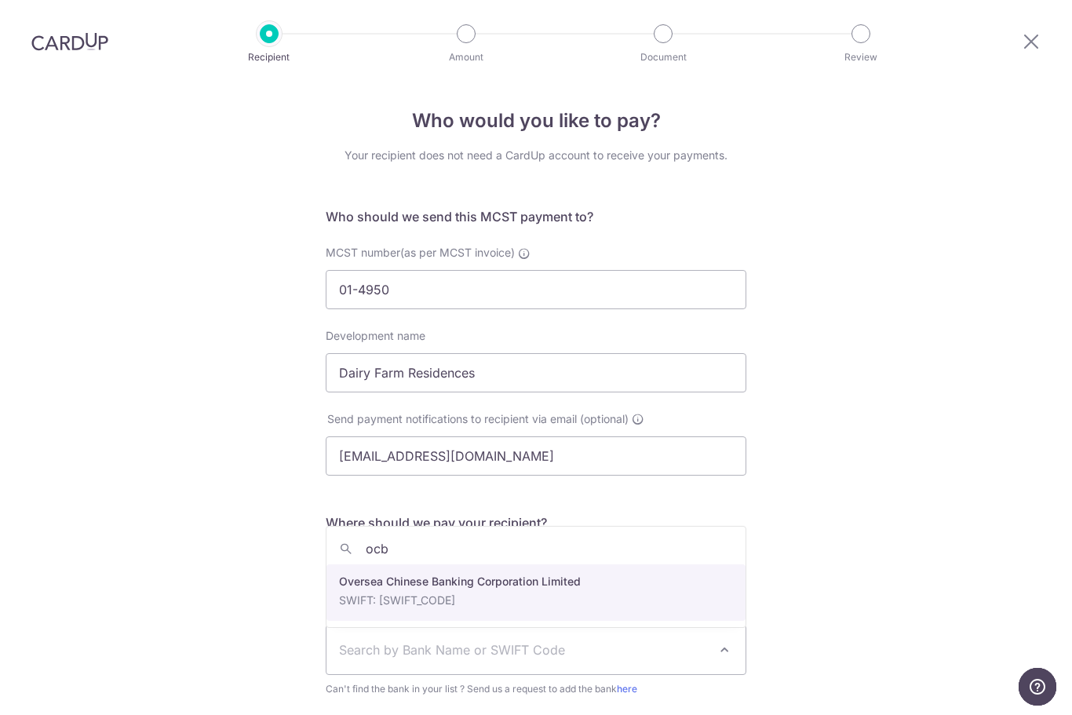
select select "12"
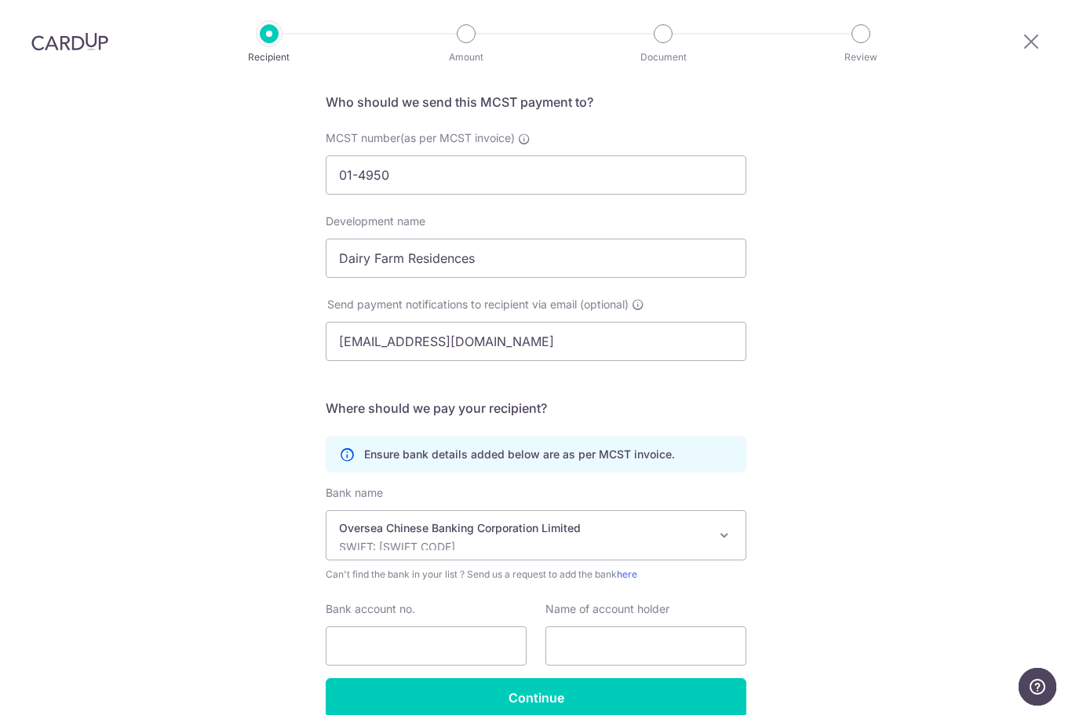
scroll to position [133, 0]
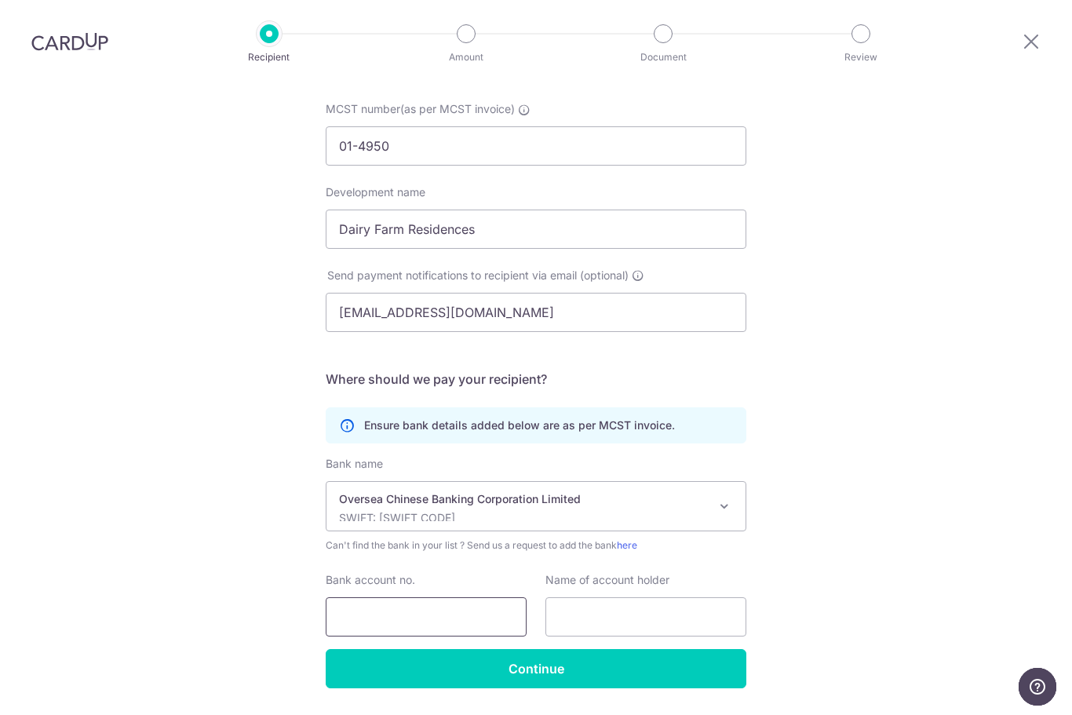
click at [462, 597] on input "Bank account no." at bounding box center [426, 616] width 201 height 39
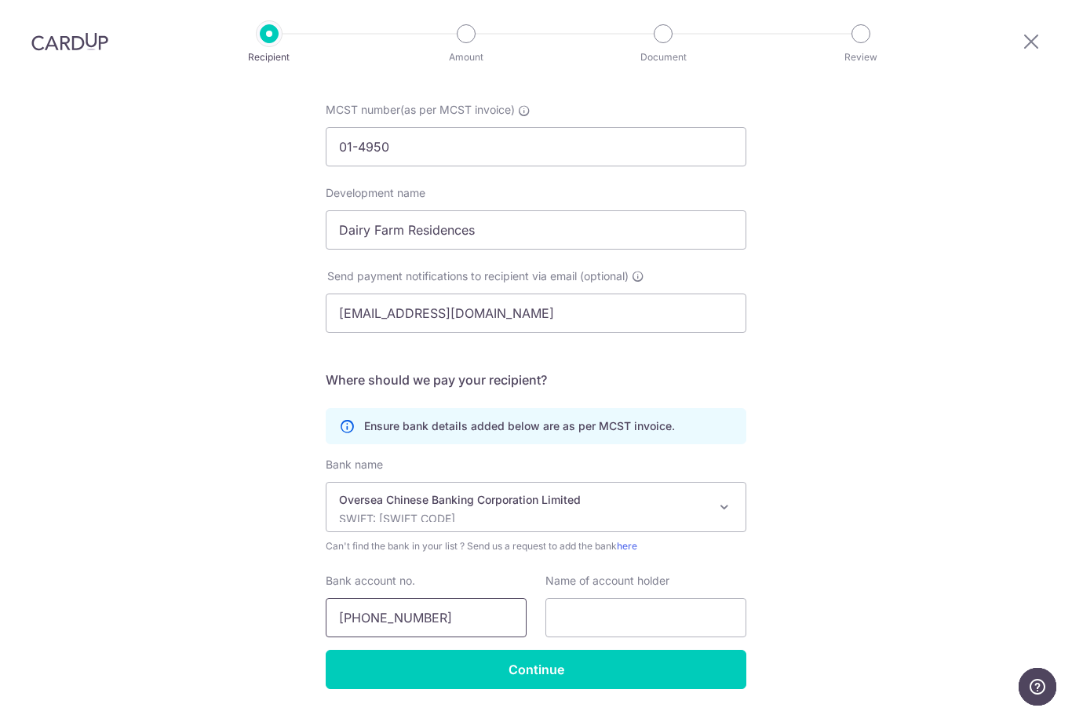
type input "625-860150-001"
click at [863, 435] on div "Who would you like to pay? Your recipient does not need a CardUp account to rec…" at bounding box center [536, 347] width 1072 height 830
click at [688, 598] on input "text" at bounding box center [646, 617] width 201 height 39
type input "THE MCST PLAN NO. 01-4950"
click at [914, 435] on div "Who would you like to pay? Your recipient does not need a CardUp account to rec…" at bounding box center [536, 347] width 1072 height 830
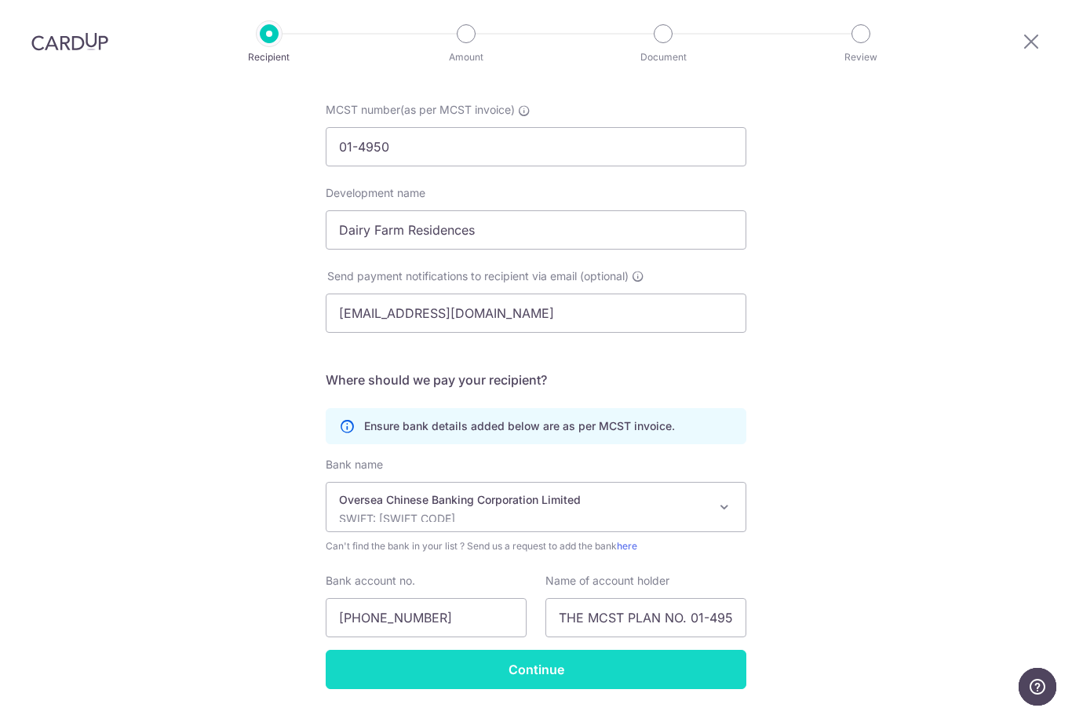
click at [702, 650] on input "Continue" at bounding box center [536, 669] width 421 height 39
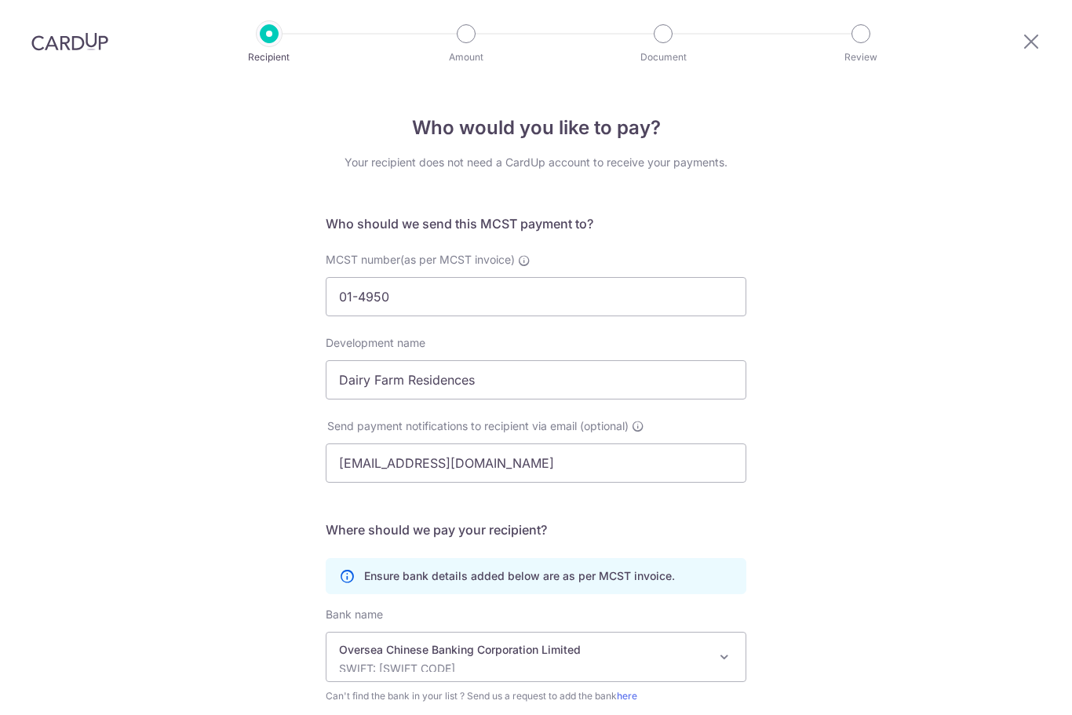
select select "12"
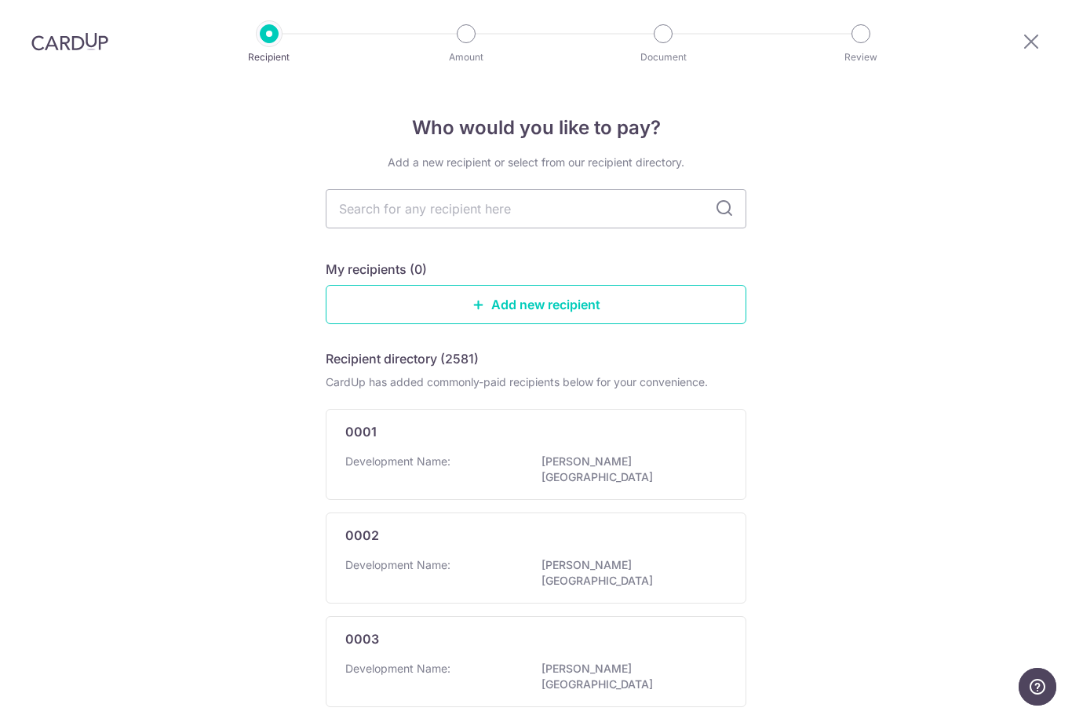
scroll to position [54, 0]
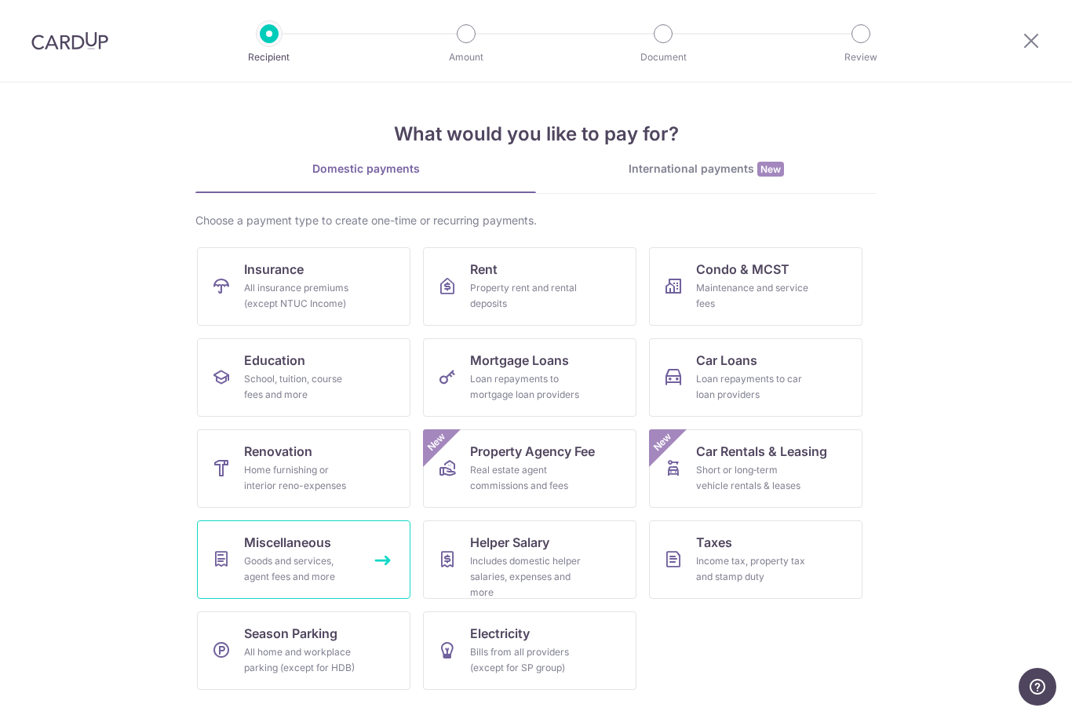
click at [334, 568] on div "Goods and services, agent fees and more" at bounding box center [300, 568] width 113 height 31
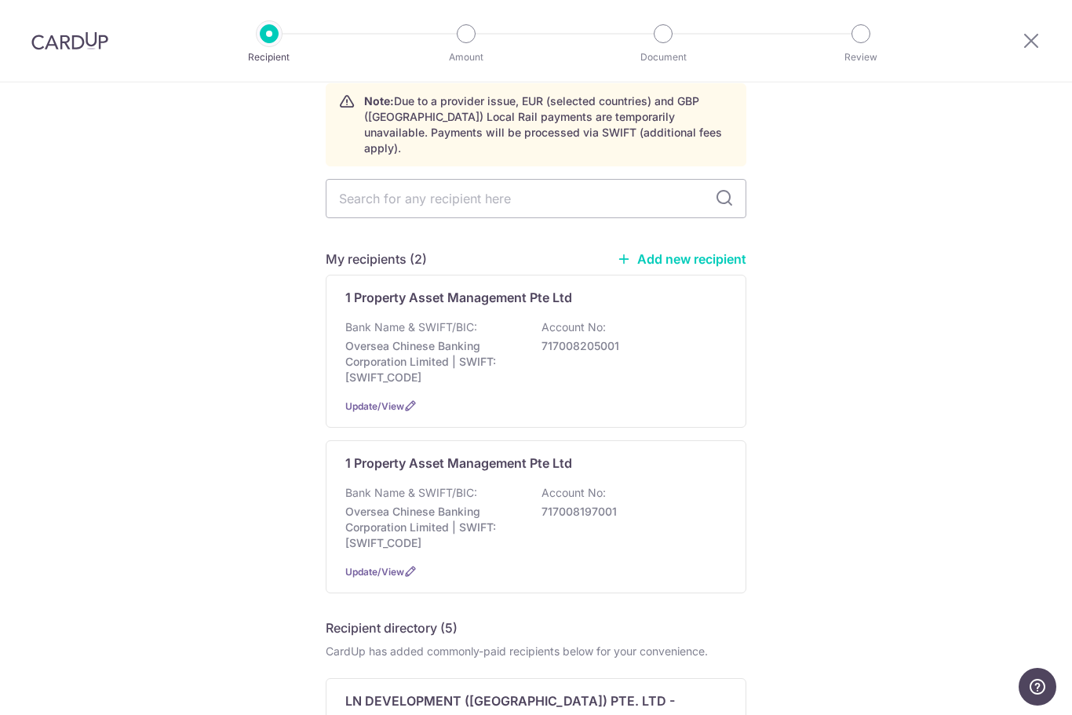
scroll to position [72, 0]
click at [676, 254] on link "Add new recipient" at bounding box center [682, 258] width 130 height 16
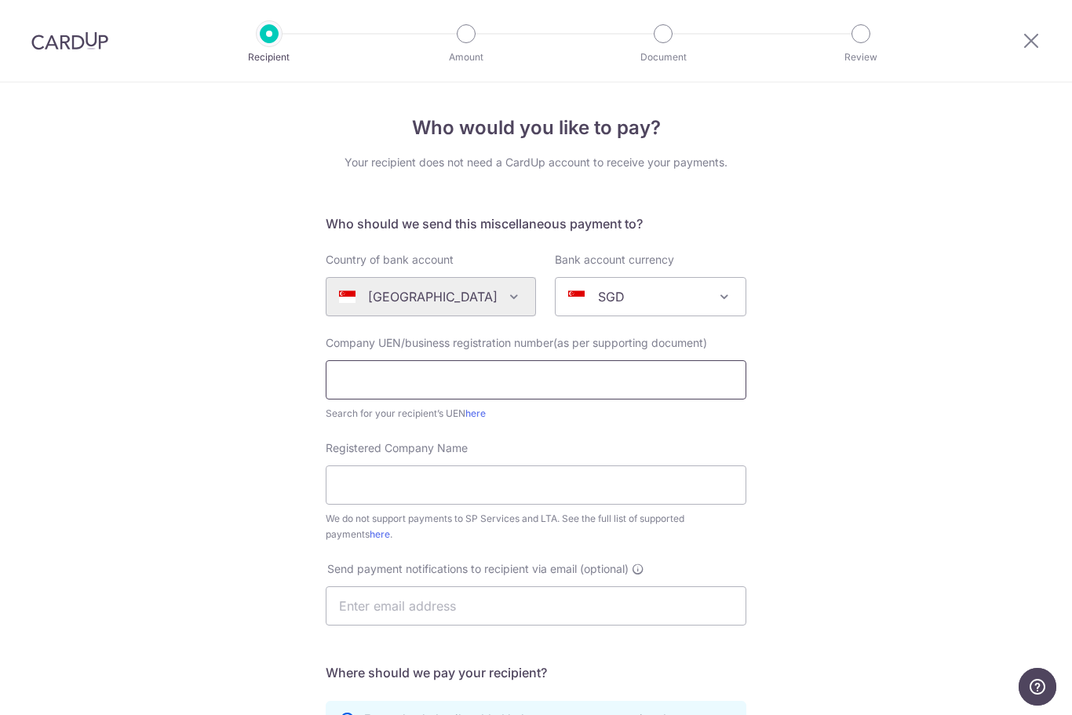
click at [672, 396] on input "text" at bounding box center [536, 379] width 421 height 39
type input "1"
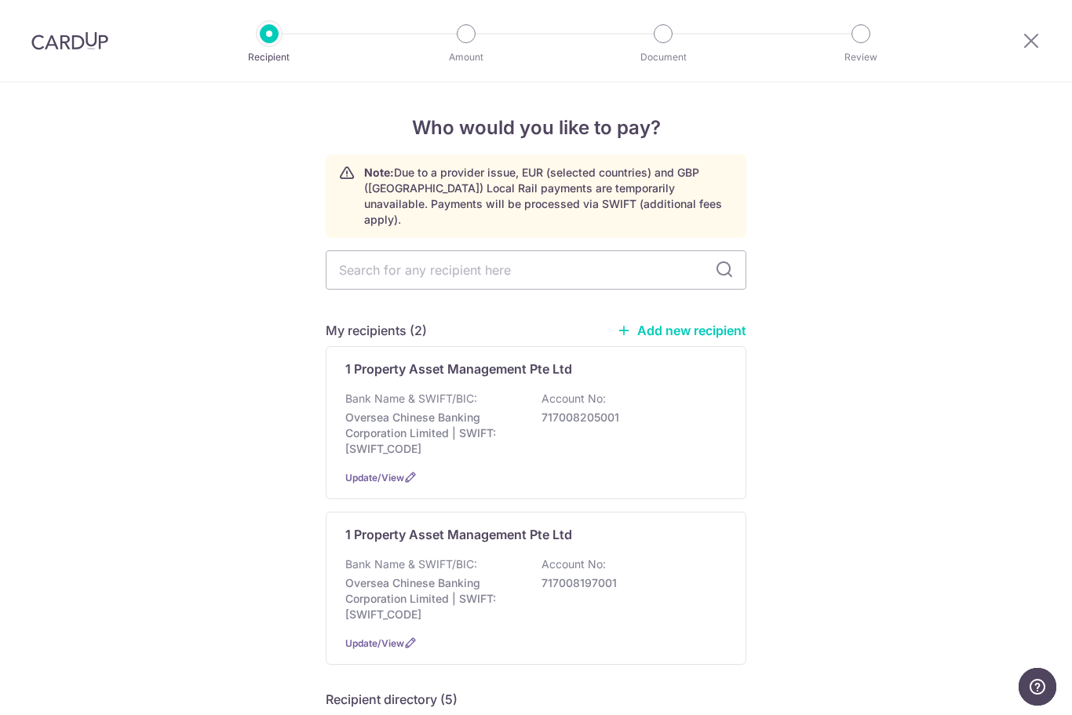
click at [98, 24] on div at bounding box center [70, 41] width 140 height 82
click at [1016, 26] on div at bounding box center [1032, 41] width 82 height 82
click at [1038, 48] on icon at bounding box center [1031, 41] width 19 height 20
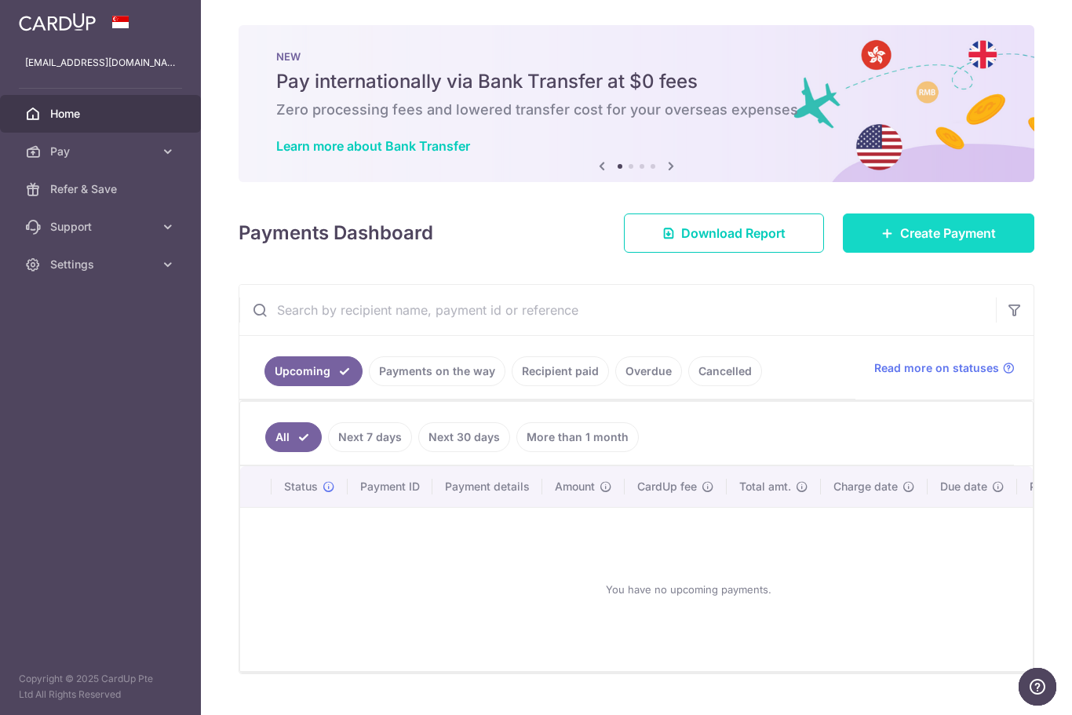
click at [958, 253] on link "Create Payment" at bounding box center [939, 233] width 192 height 39
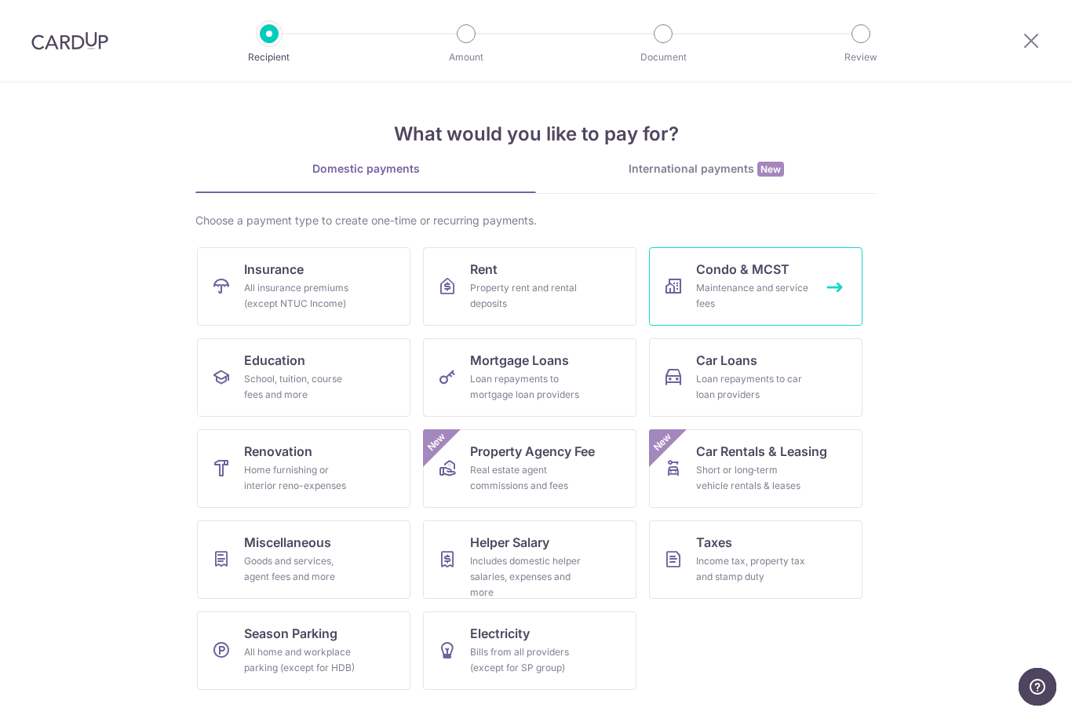
click at [793, 272] on link "Condo & MCST Maintenance and service fees" at bounding box center [756, 286] width 214 height 78
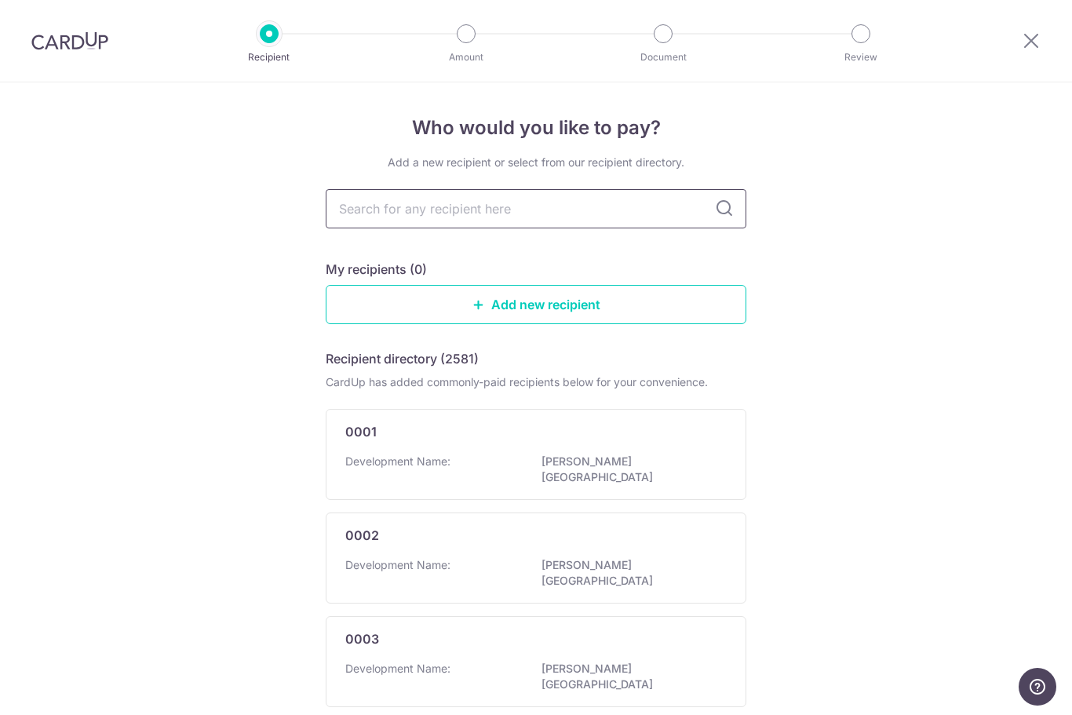
click at [501, 223] on input "text" at bounding box center [536, 208] width 421 height 39
type input "41"
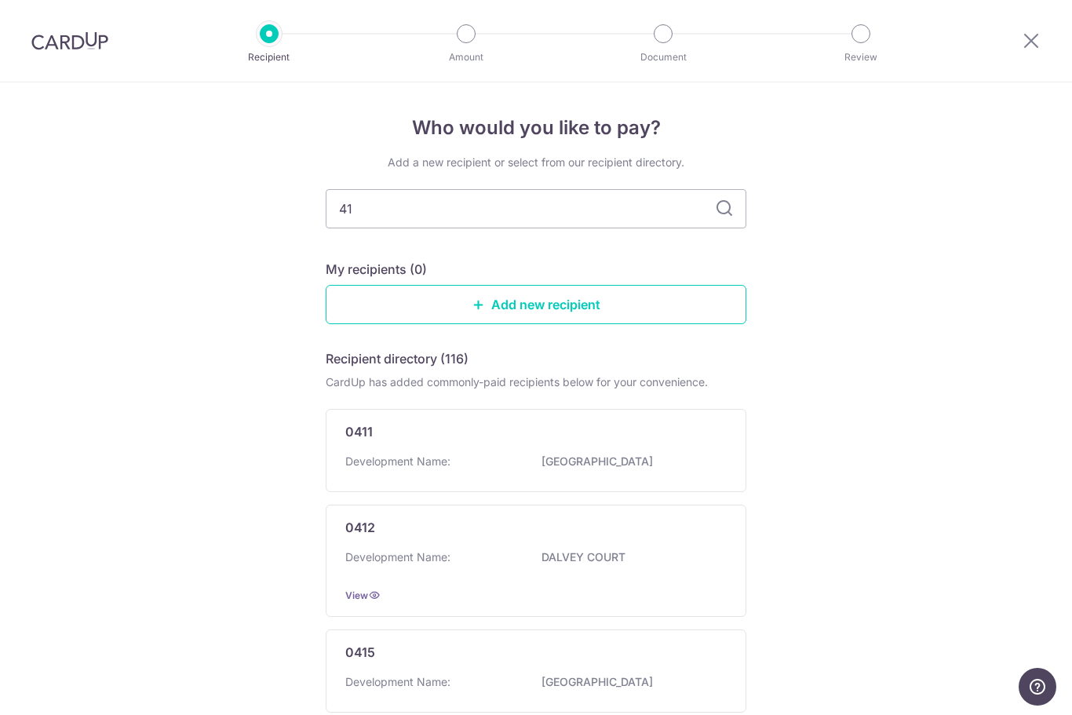
type input "416"
type input "4167"
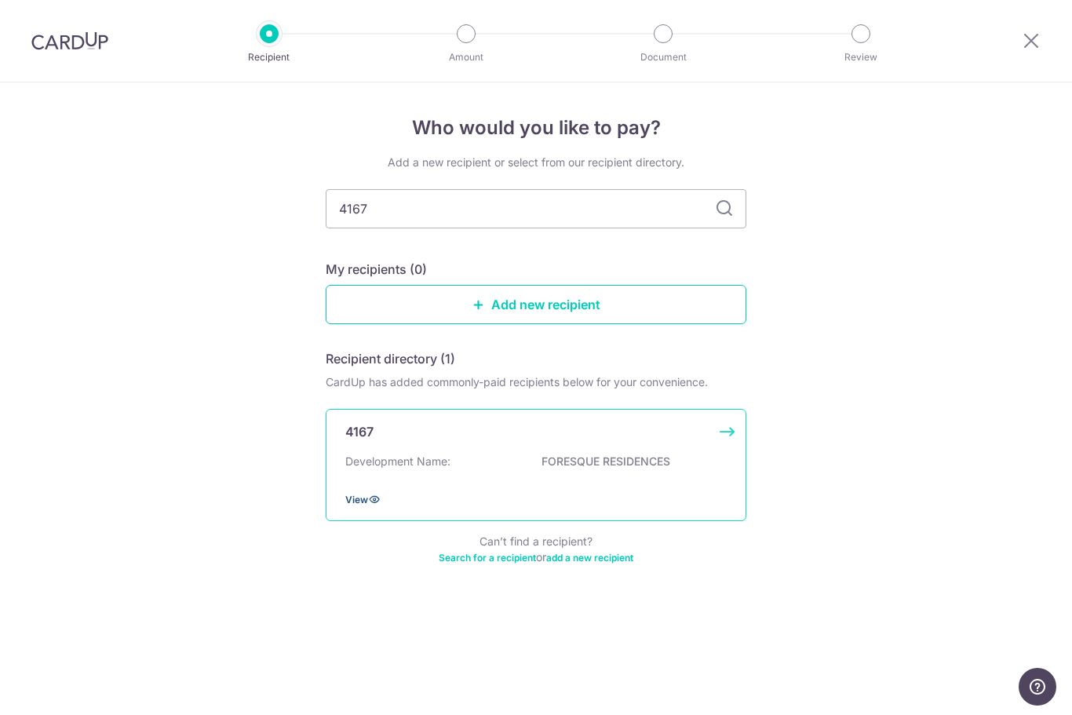
click at [352, 506] on span "View" at bounding box center [356, 500] width 23 height 12
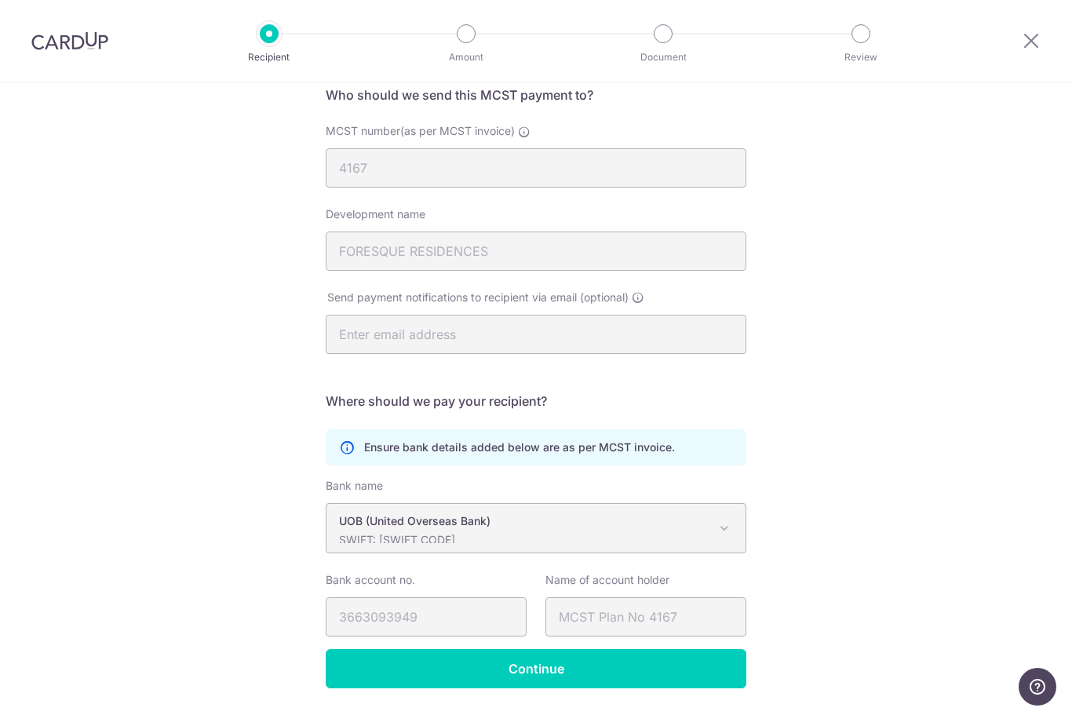
scroll to position [128, 0]
click at [1038, 35] on icon at bounding box center [1031, 41] width 19 height 20
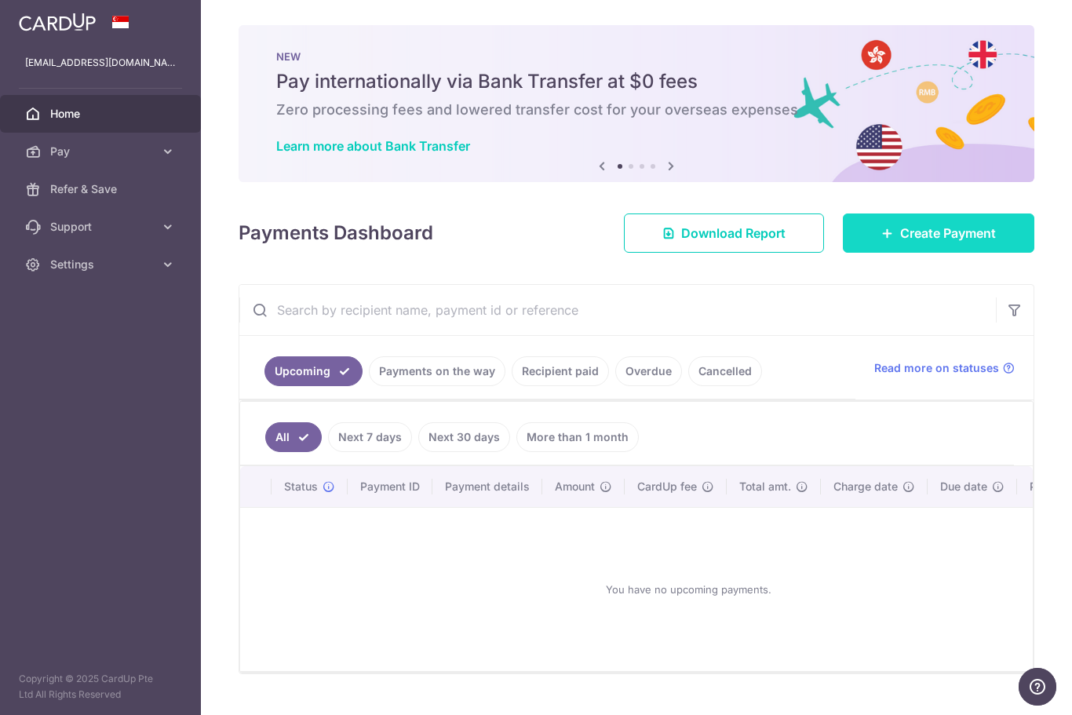
click at [956, 243] on span "Create Payment" at bounding box center [948, 233] width 96 height 19
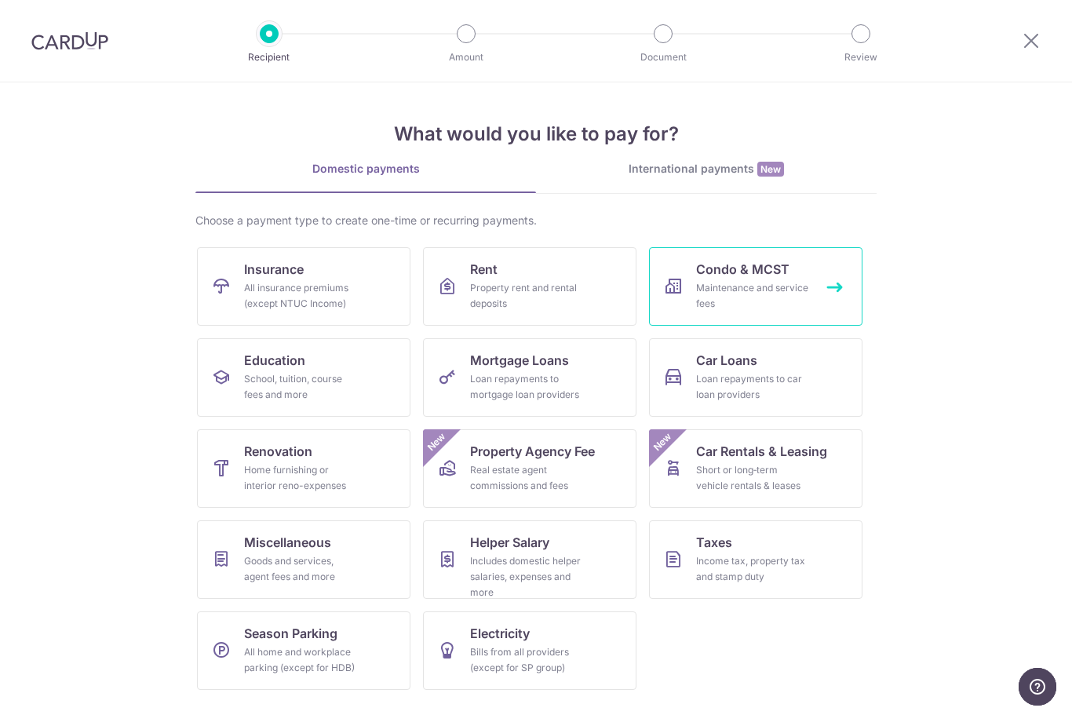
click at [758, 257] on link "Condo & MCST Maintenance and service fees" at bounding box center [756, 286] width 214 height 78
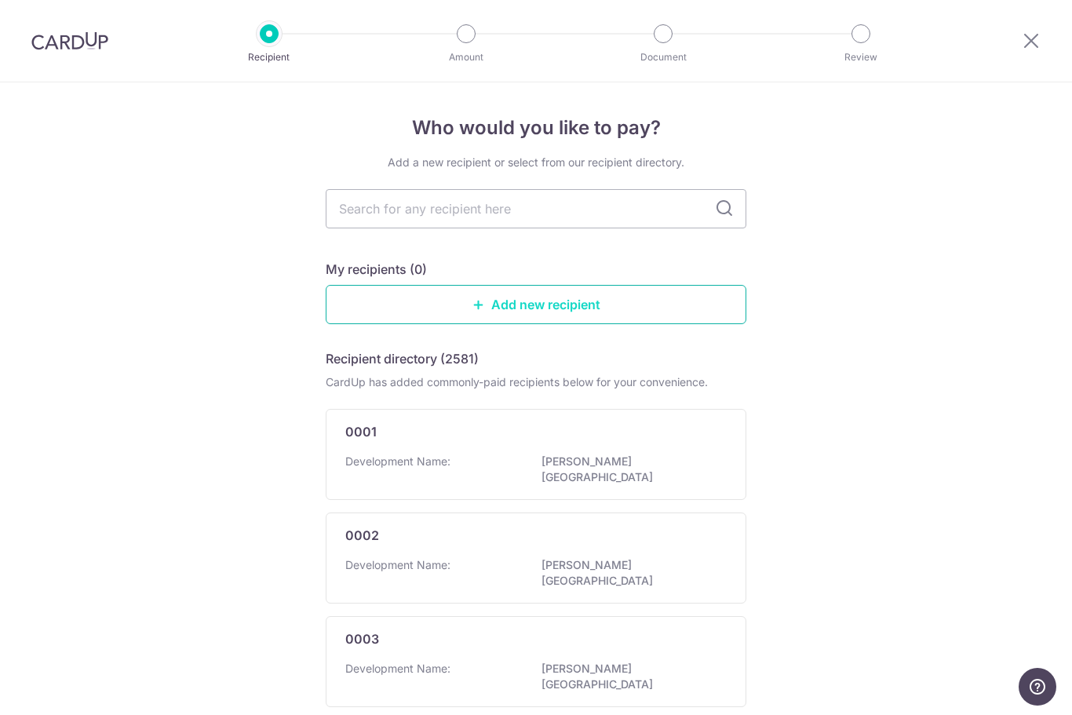
click at [589, 295] on link "Add new recipient" at bounding box center [536, 304] width 421 height 39
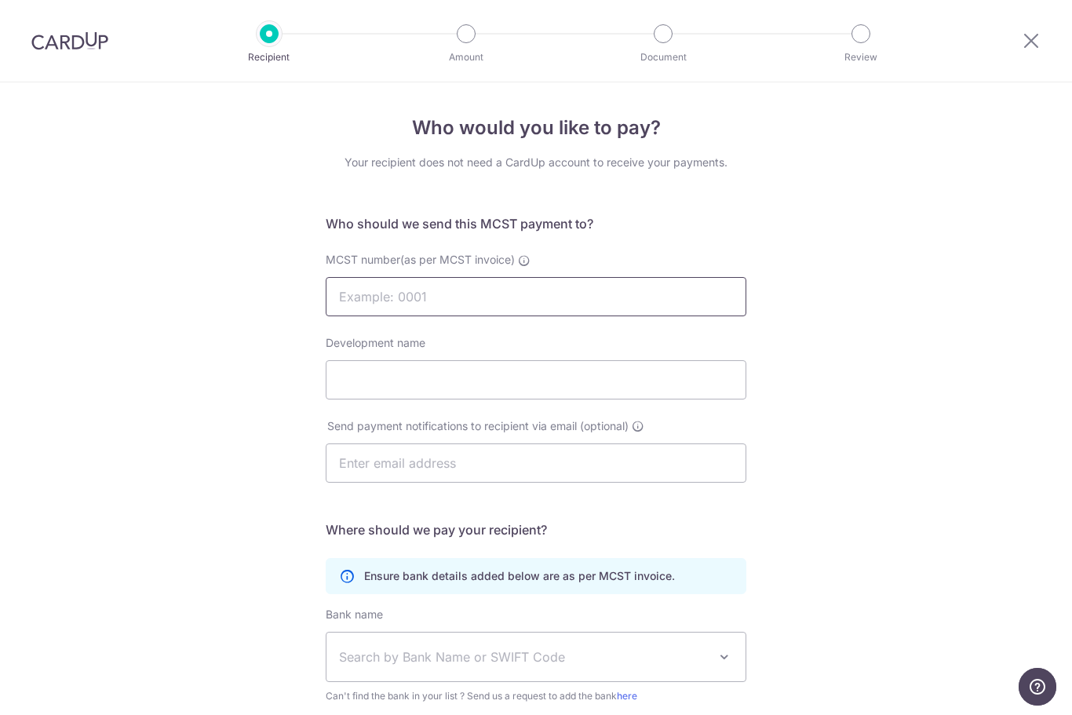
click at [582, 297] on input "MCST number(as per MCST invoice)" at bounding box center [536, 296] width 421 height 39
type input "4950"
click at [538, 384] on input "Development name" at bounding box center [536, 379] width 421 height 39
type input "Dairy Farm Residences"
click at [628, 464] on input "text" at bounding box center [536, 462] width 421 height 39
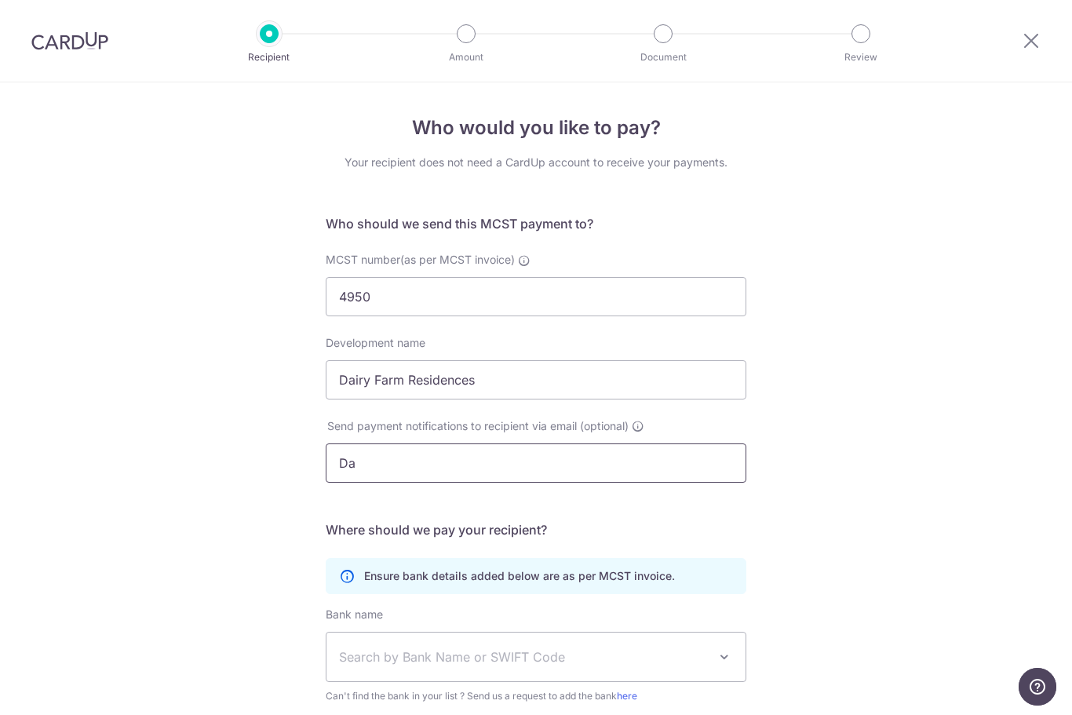
type input "D"
type input "dairyfarmresidencesmgt@gmail.com"
click at [825, 484] on div "Who would you like to pay? Your recipient does not need a CardUp account to rec…" at bounding box center [536, 497] width 1072 height 830
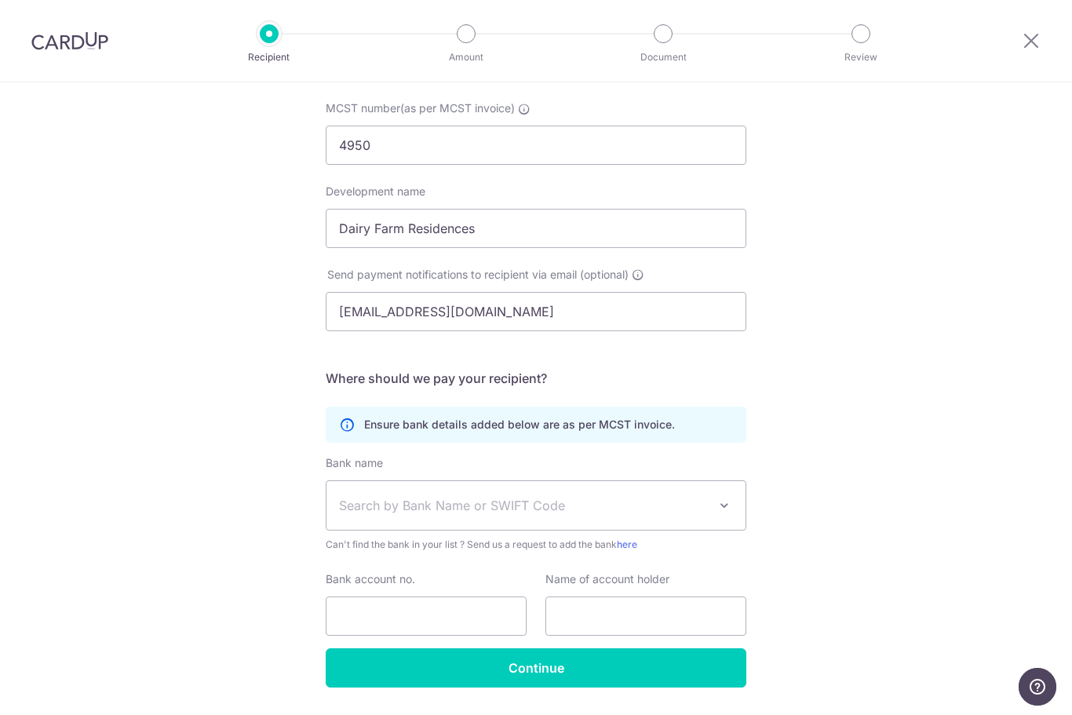
scroll to position [150, 0]
click at [710, 518] on span "Search by Bank Name or SWIFT Code" at bounding box center [536, 507] width 419 height 49
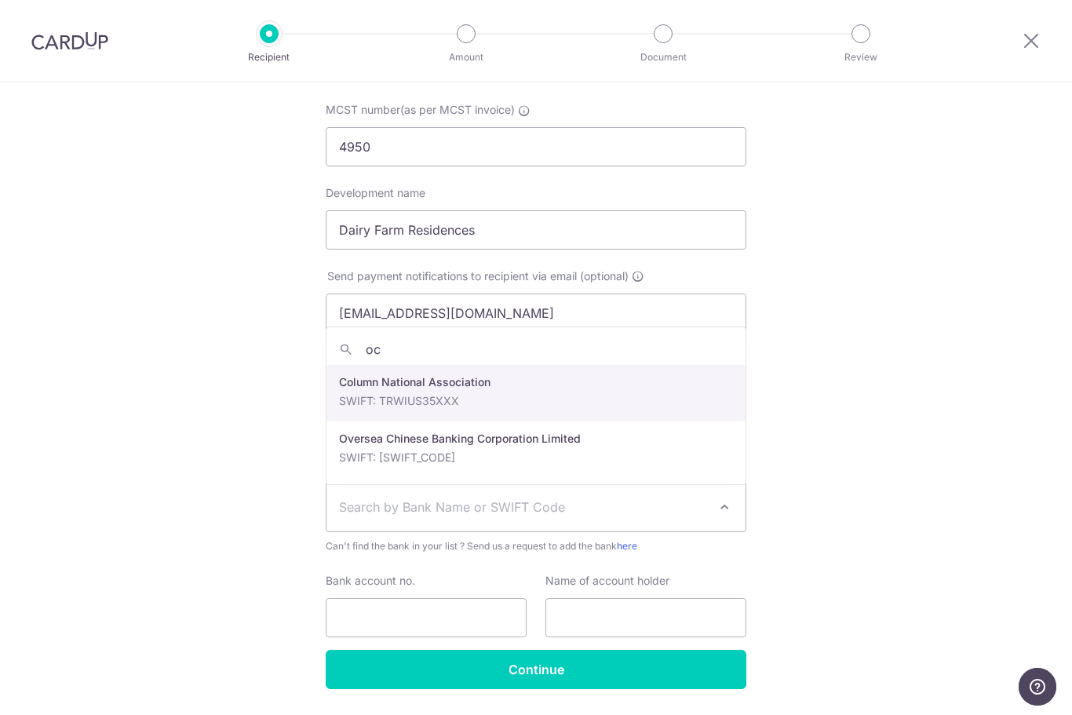
type input "ocb"
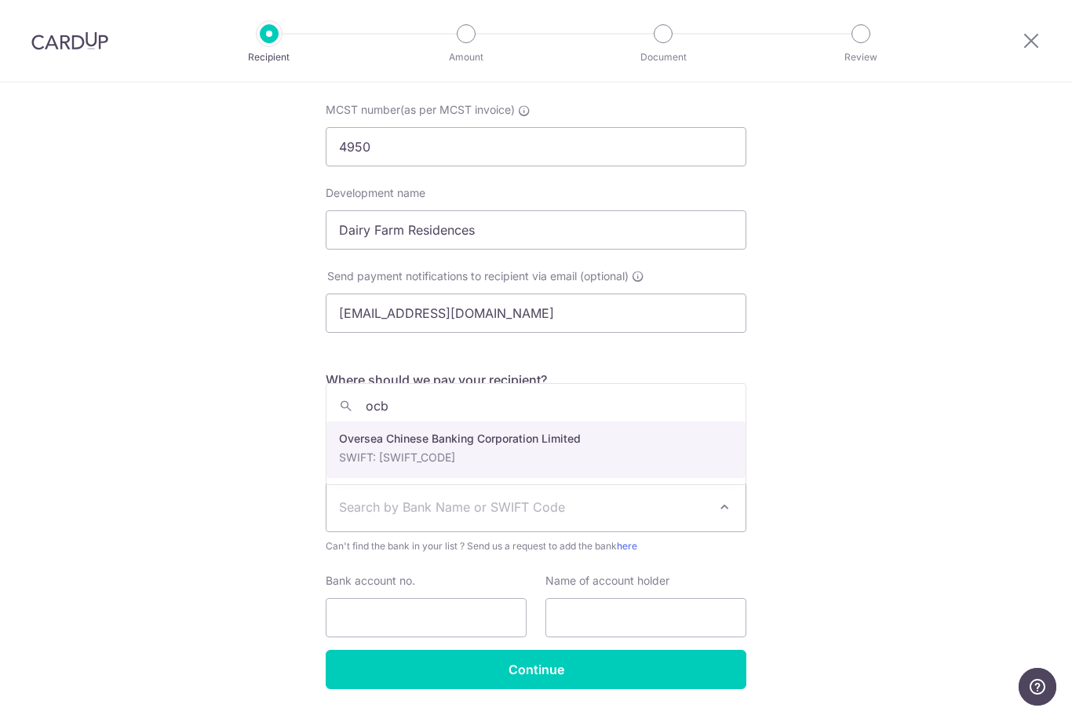
select select "12"
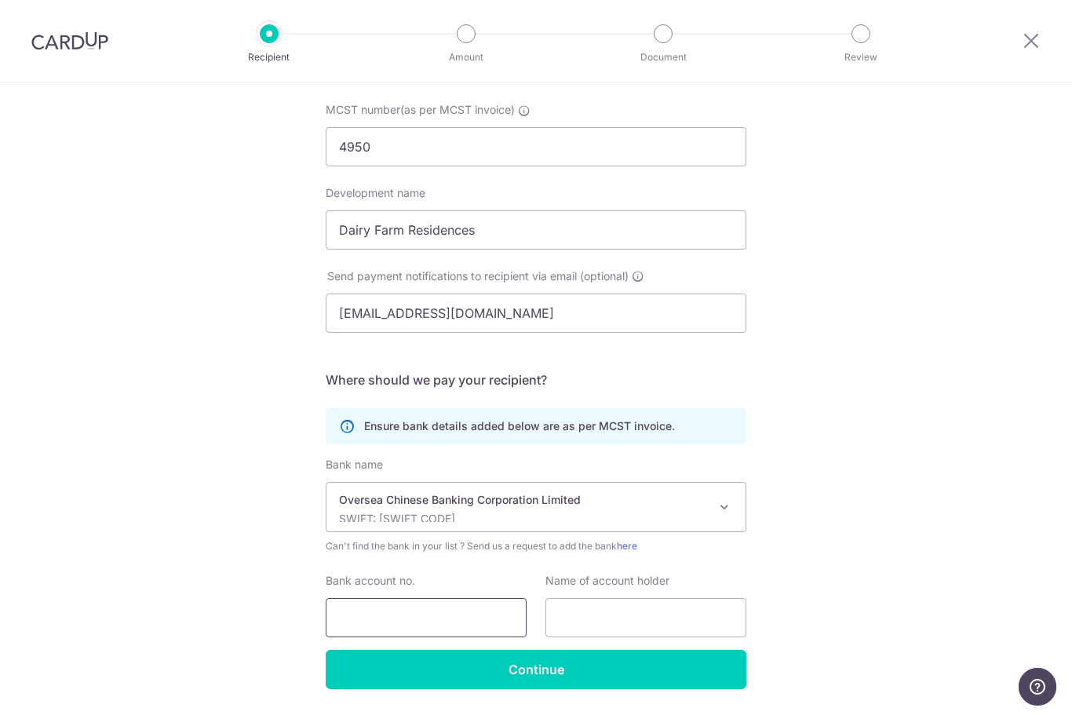
click at [446, 620] on input "Bank account no." at bounding box center [426, 617] width 201 height 39
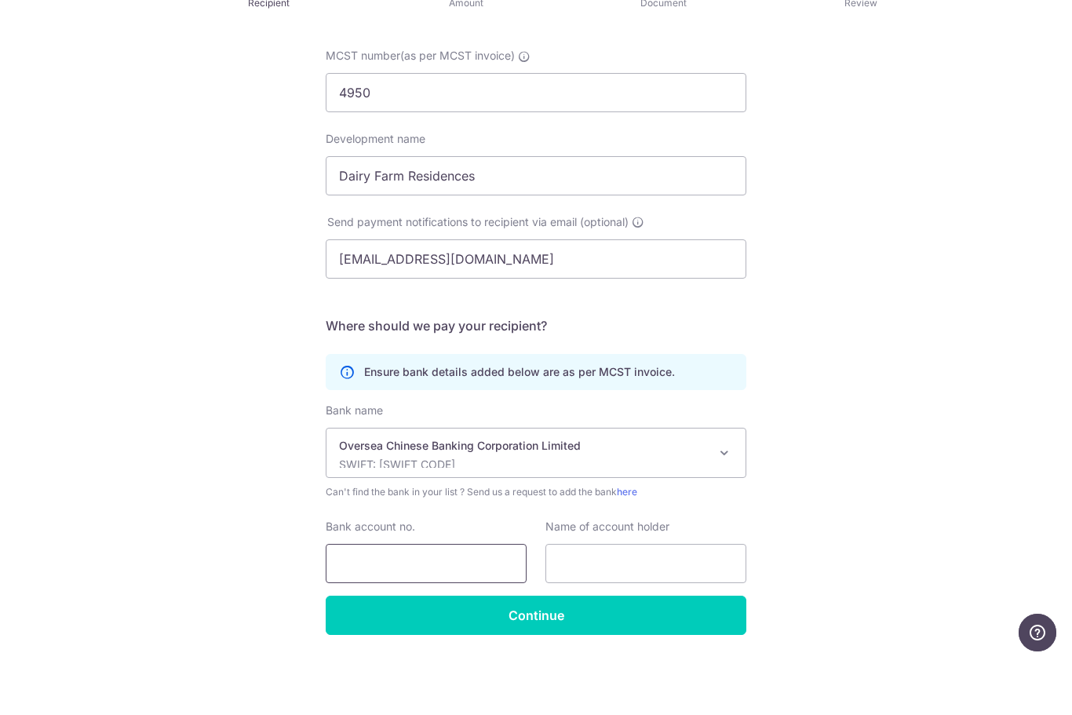
scroll to position [54, 0]
type input "625-860135-001"
click at [864, 426] on div "Who would you like to pay? Your recipient does not need a CardUp account to rec…" at bounding box center [536, 347] width 1072 height 830
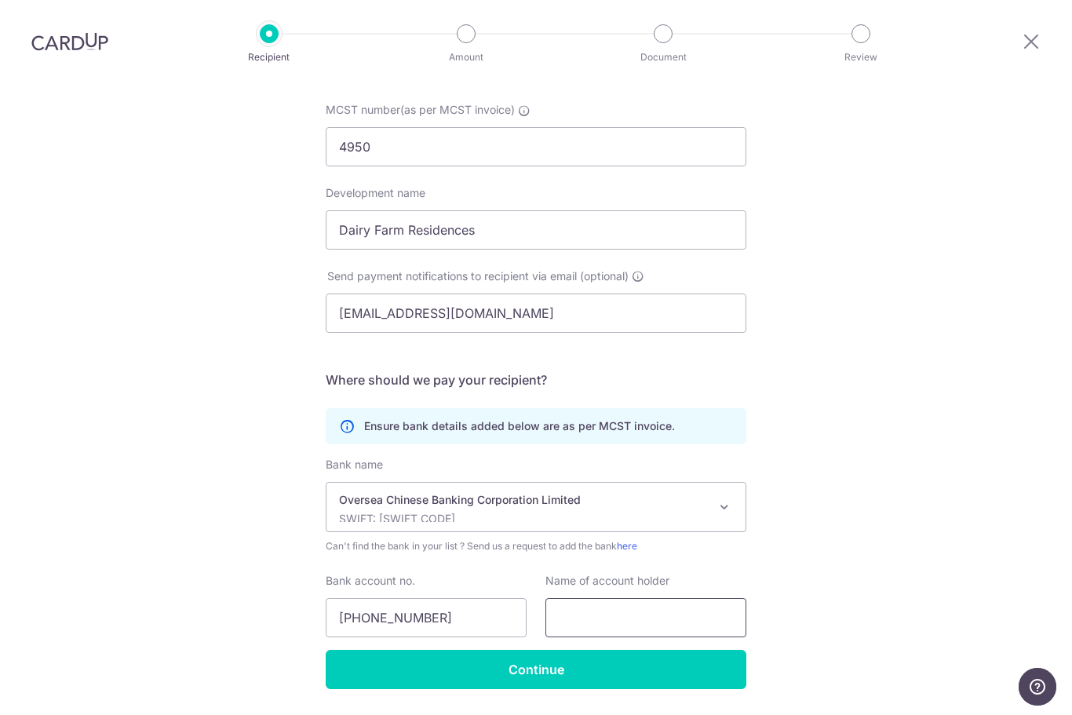
click at [638, 598] on input "text" at bounding box center [646, 617] width 201 height 39
type input "M"
type input "THE MCST PLAN NO. 4950"
click at [887, 535] on div "Who would you like to pay? Your recipient does not need a CardUp account to rec…" at bounding box center [536, 347] width 1072 height 830
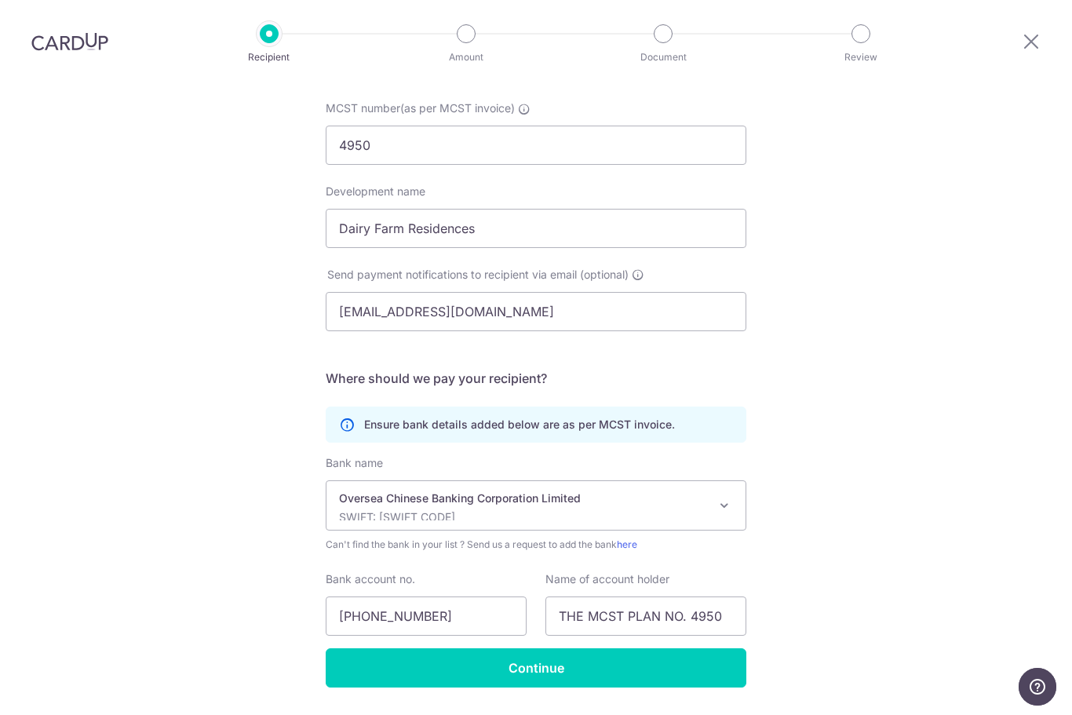
scroll to position [150, 0]
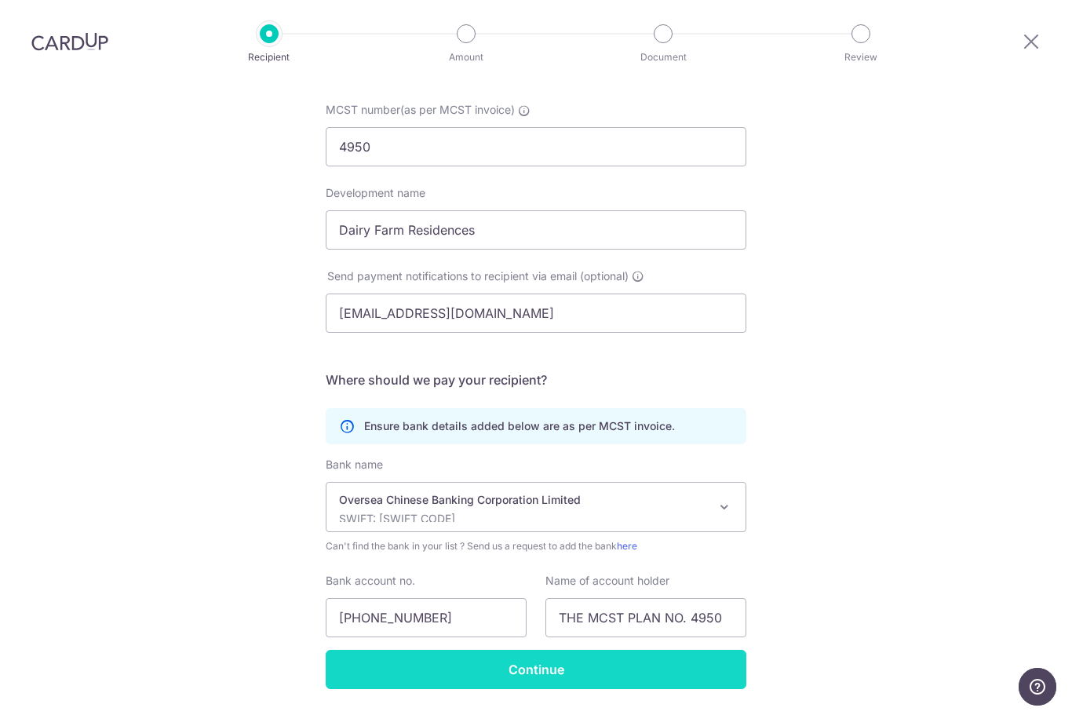
click at [639, 650] on input "Continue" at bounding box center [536, 669] width 421 height 39
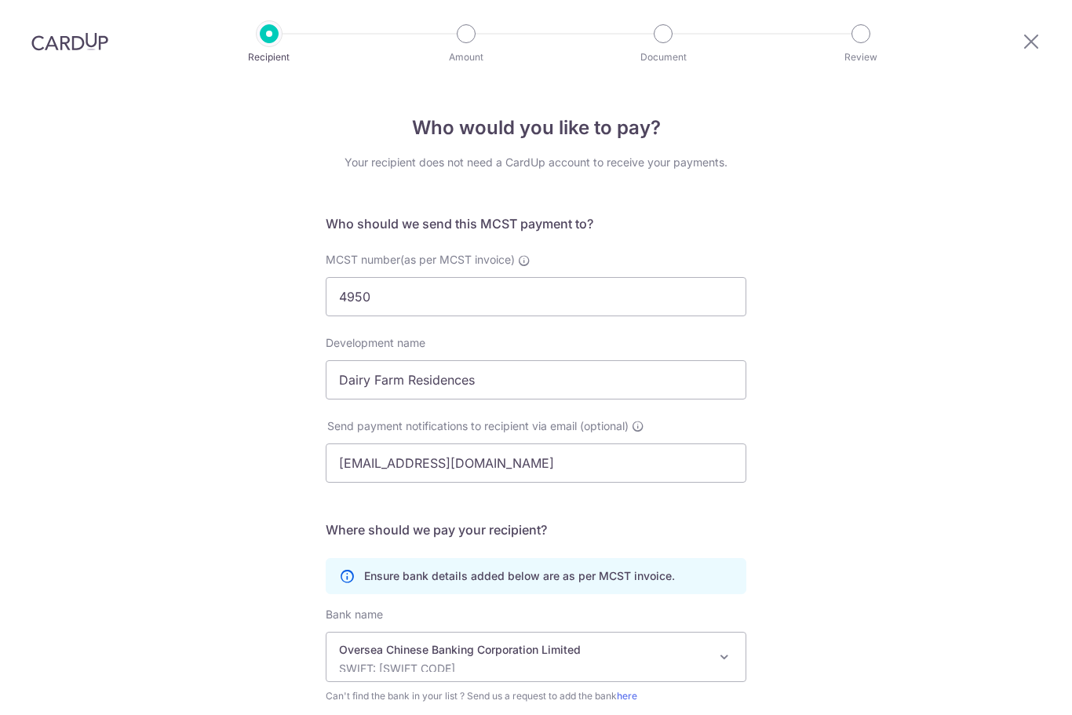
scroll to position [188, 0]
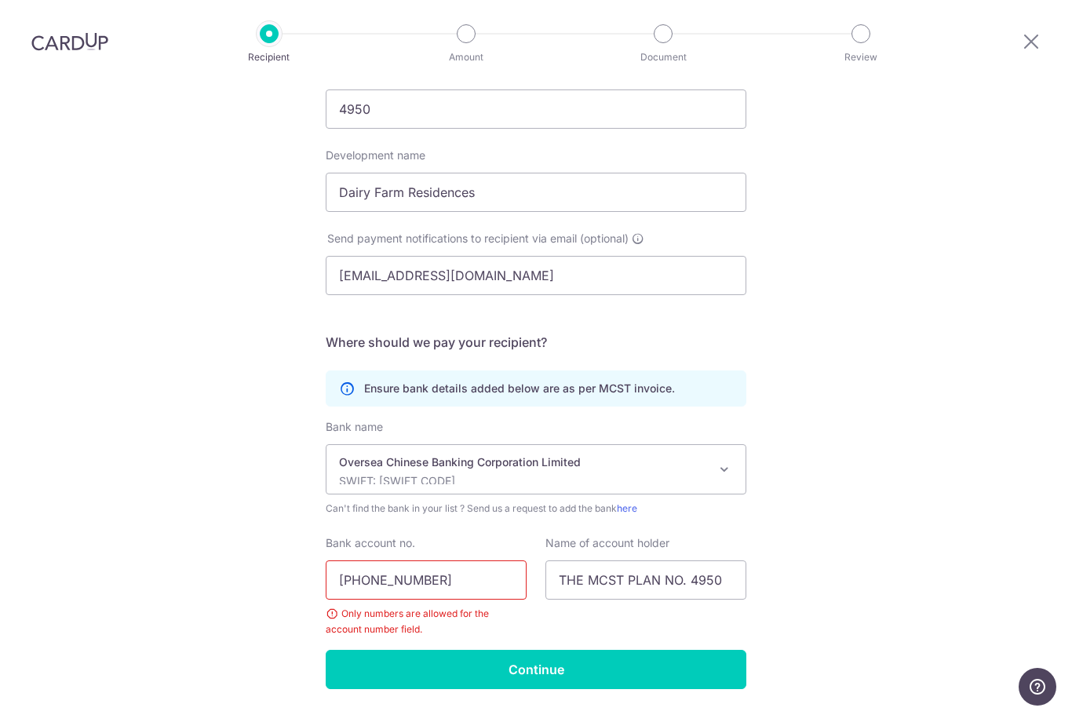
click at [511, 560] on input "625-860135-001" at bounding box center [426, 579] width 201 height 39
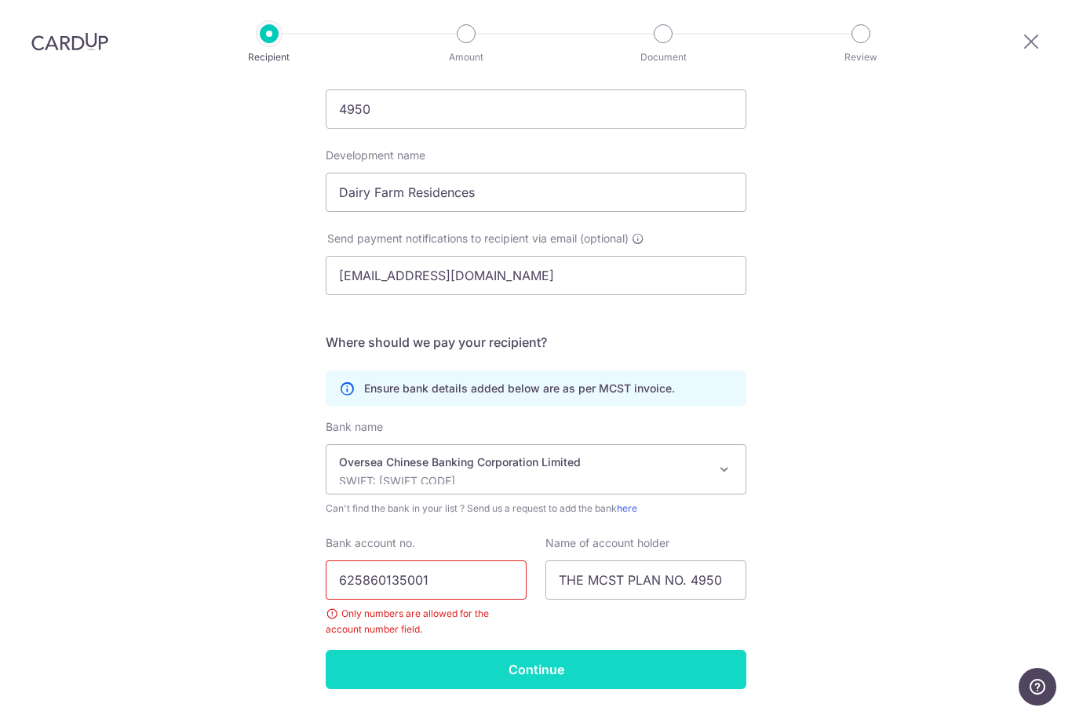
type input "625860135001"
click at [716, 650] on input "Continue" at bounding box center [536, 669] width 421 height 39
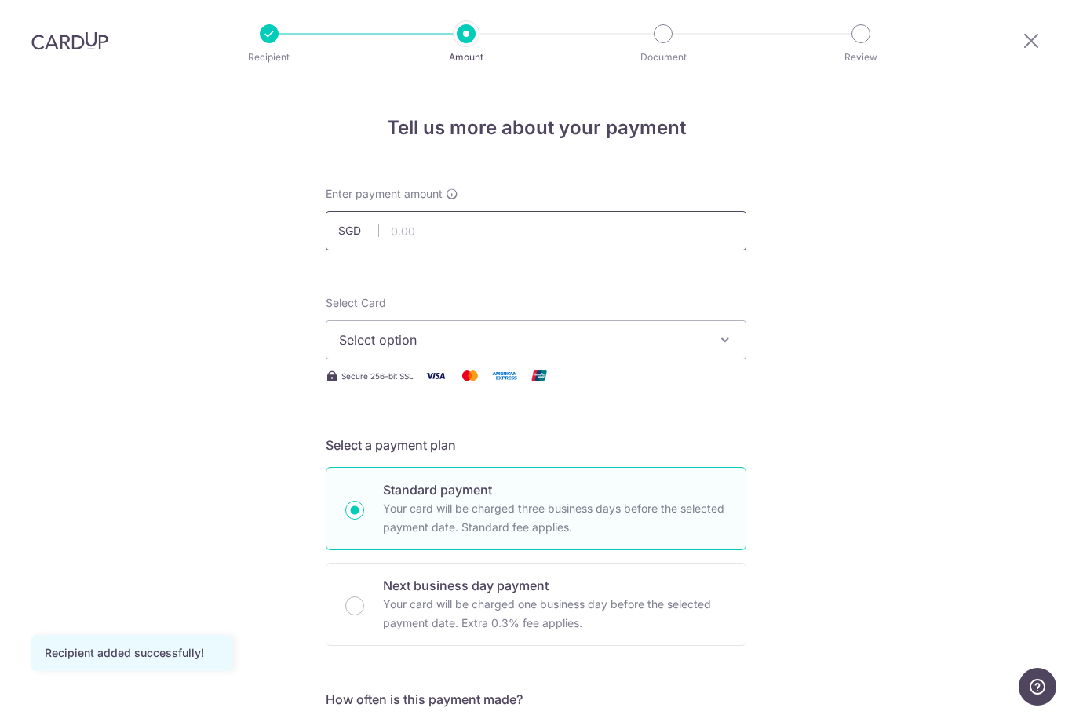
click at [562, 232] on input "text" at bounding box center [536, 230] width 421 height 39
type input "259.20"
click at [721, 348] on icon "button" at bounding box center [725, 340] width 16 height 16
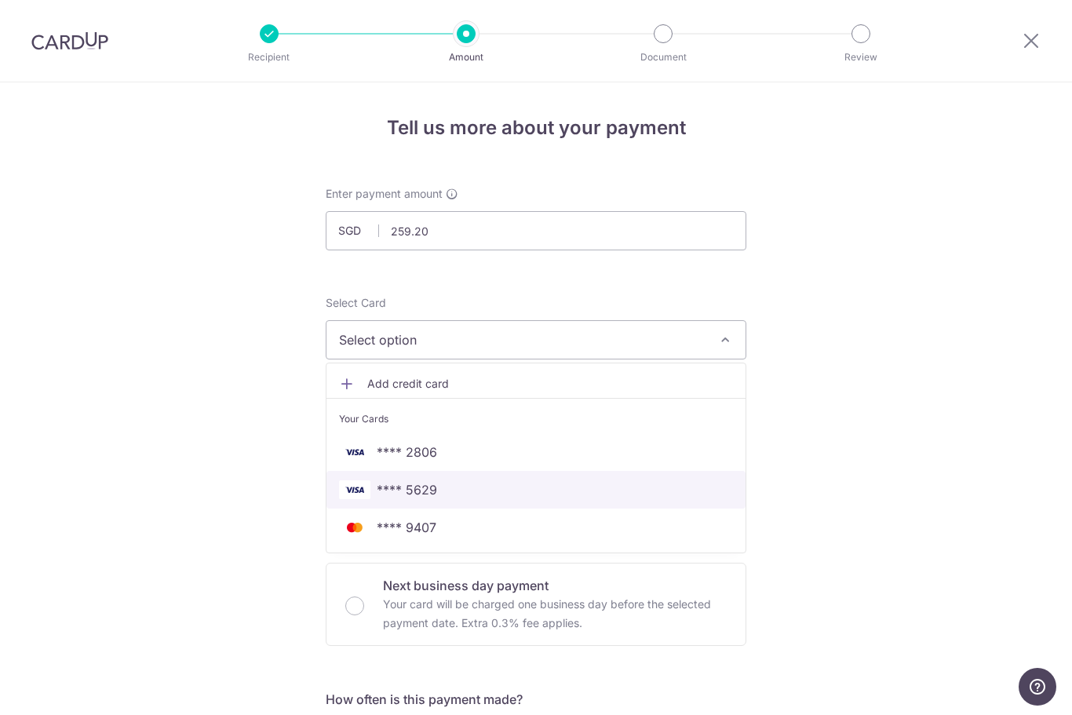
click at [661, 491] on span "**** 5629" at bounding box center [536, 489] width 394 height 19
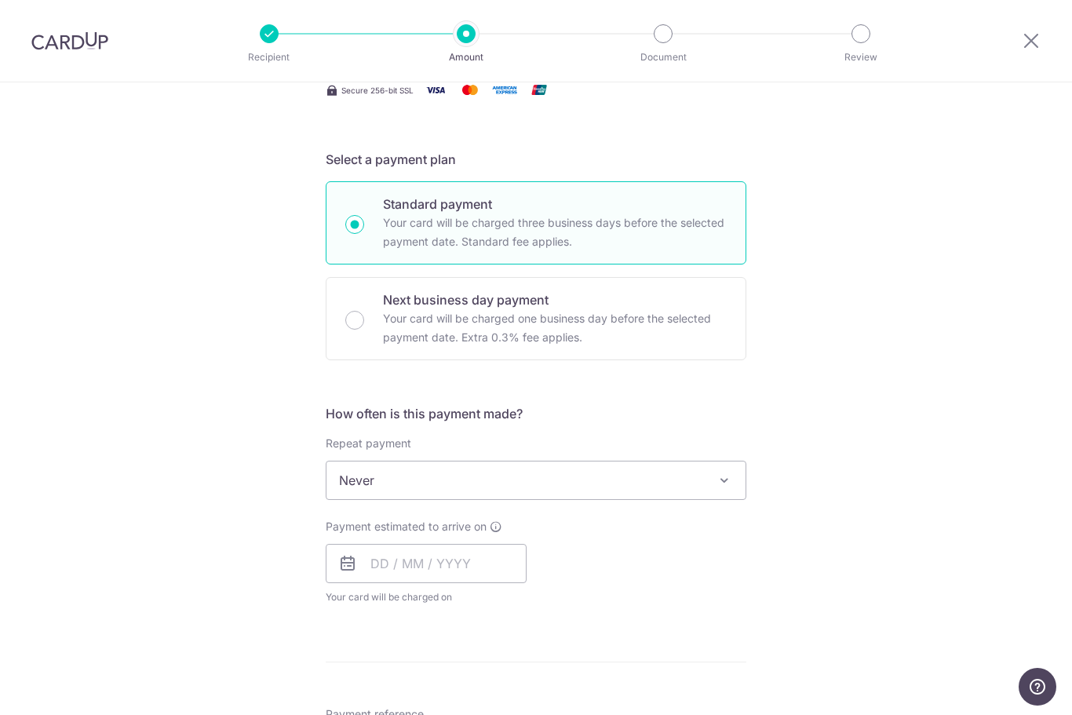
scroll to position [310, 0]
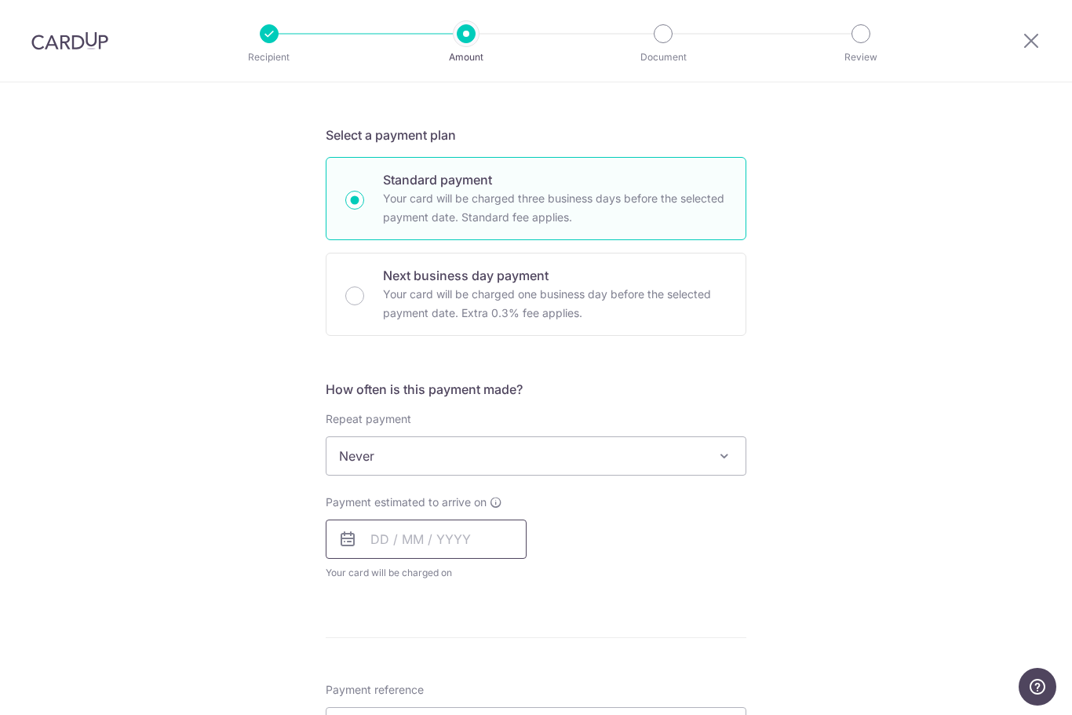
click at [473, 544] on input "text" at bounding box center [426, 539] width 201 height 39
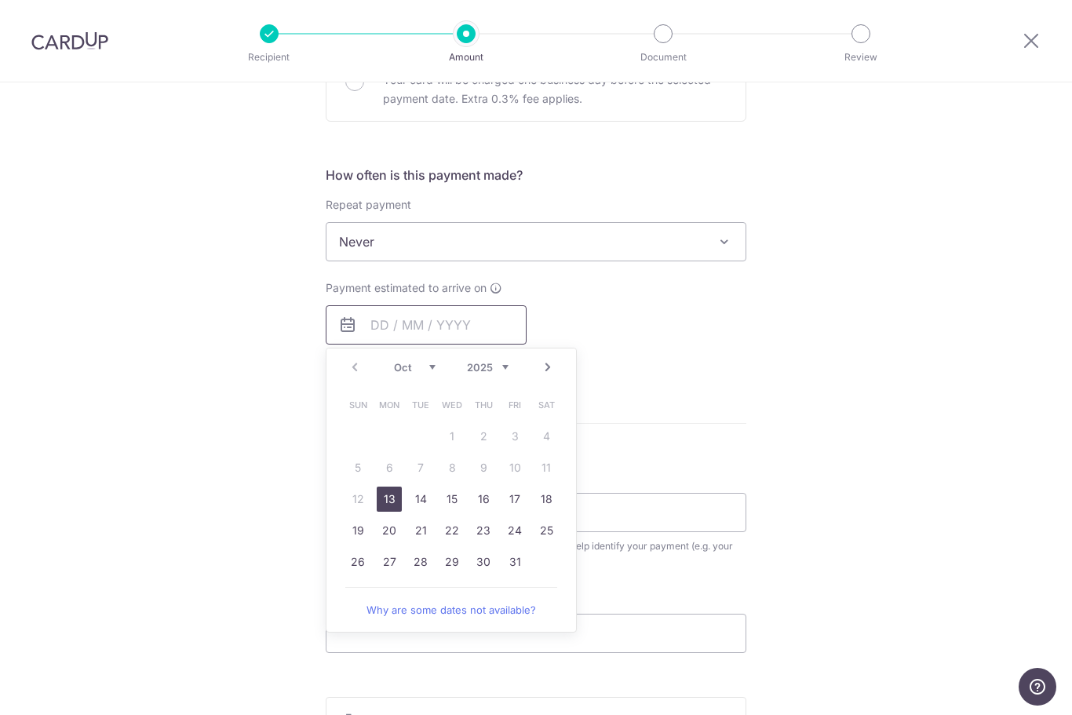
scroll to position [531, 0]
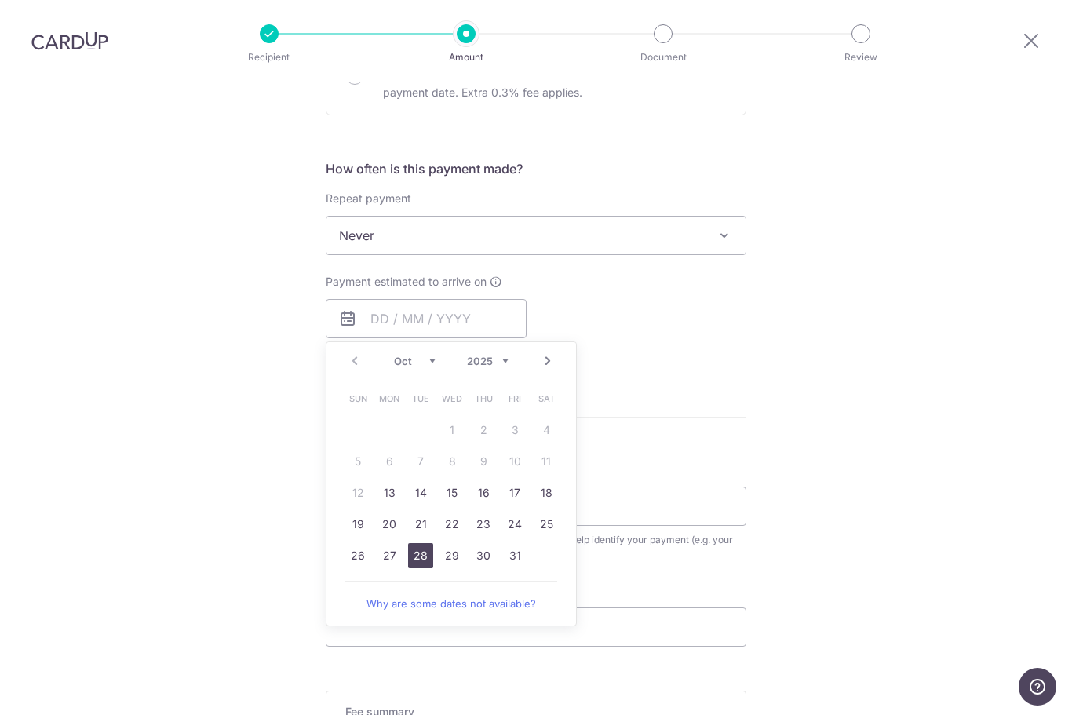
click at [427, 564] on link "28" at bounding box center [420, 555] width 25 height 25
type input "[DATE]"
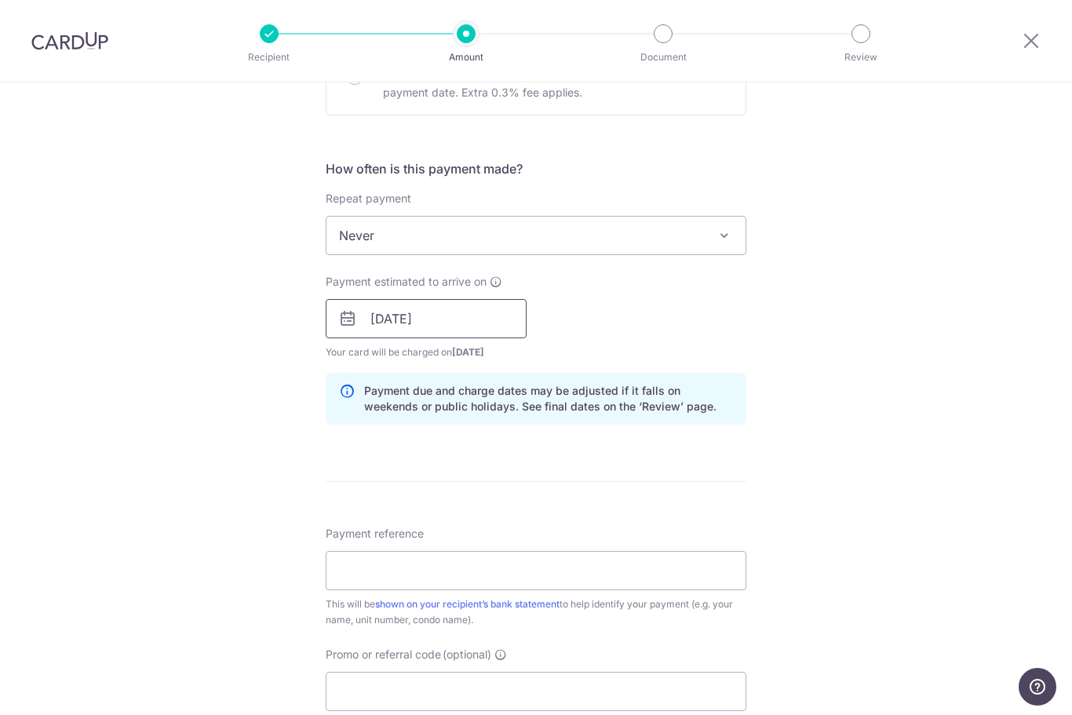
click at [497, 326] on input "[DATE]" at bounding box center [426, 318] width 201 height 39
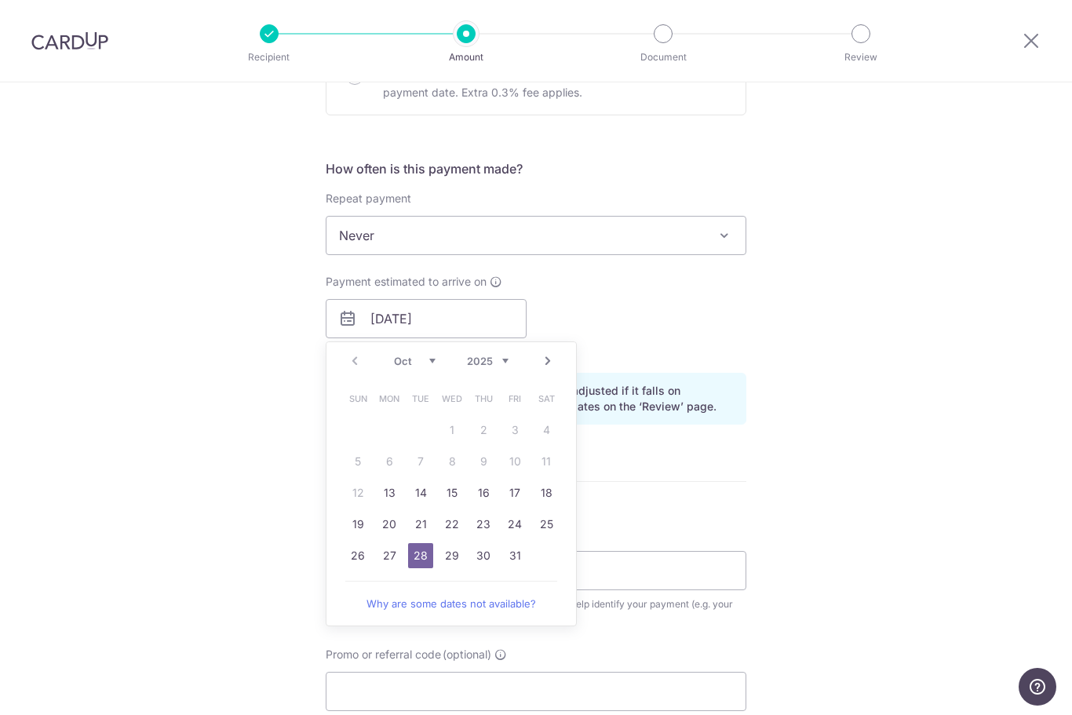
click at [865, 446] on div "Tell us more about your payment Enter payment amount SGD 259.20 259.20 Recipien…" at bounding box center [536, 294] width 1072 height 1484
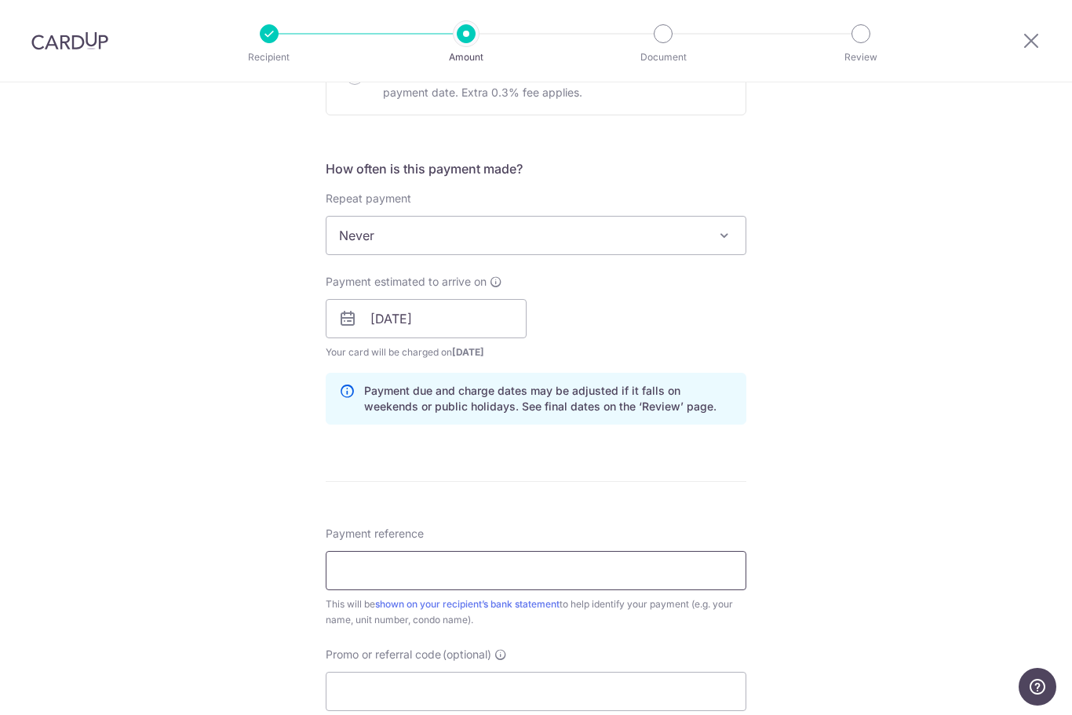
click at [576, 587] on input "Payment reference" at bounding box center [536, 570] width 421 height 39
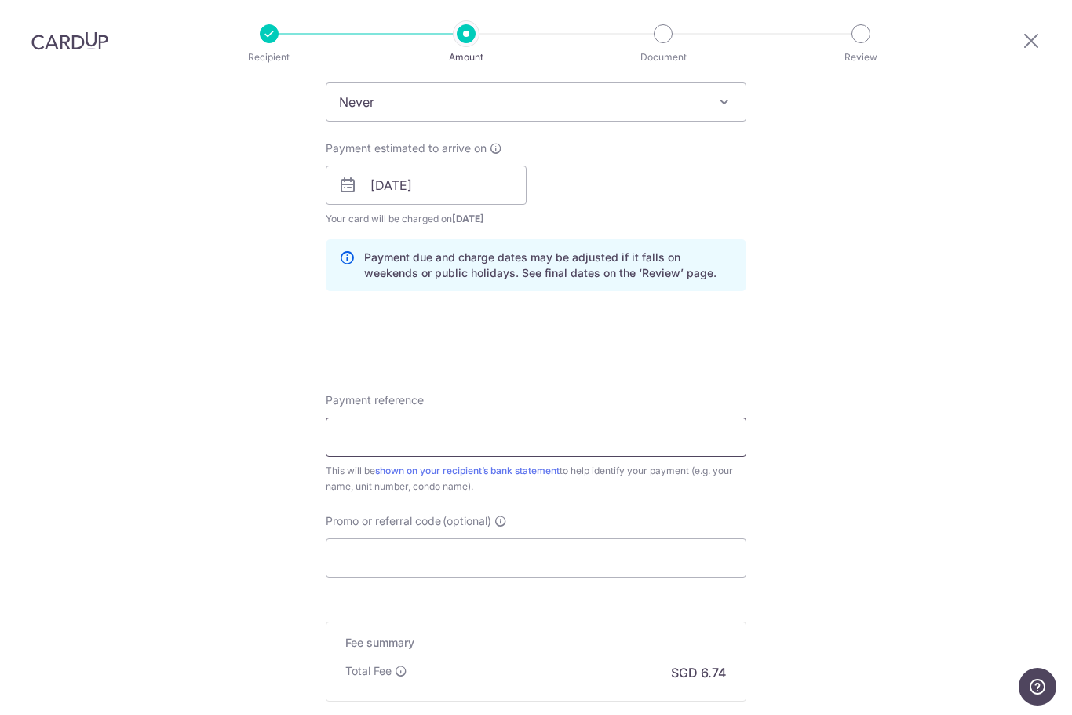
scroll to position [684, 0]
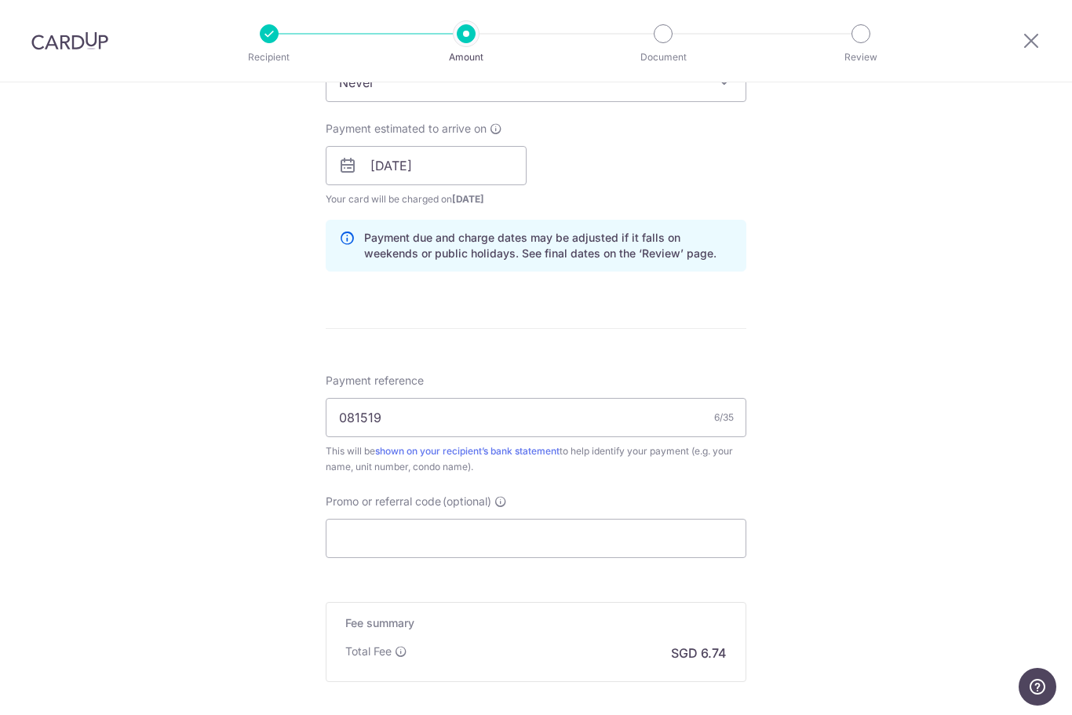
click at [912, 375] on div "Tell us more about your payment Enter payment amount SGD 259.20 259.20 Recipien…" at bounding box center [536, 141] width 1072 height 1484
click at [664, 435] on input "081519" at bounding box center [536, 417] width 421 height 39
click at [940, 386] on div "Tell us more about your payment Enter payment amount SGD 259.20 259.20 Recipien…" at bounding box center [536, 141] width 1072 height 1484
click at [588, 419] on input "Blk 8 unit 1519" at bounding box center [536, 417] width 421 height 39
click at [867, 353] on div "Tell us more about your payment Enter payment amount SGD 259.20 259.20 Recipien…" at bounding box center [536, 141] width 1072 height 1484
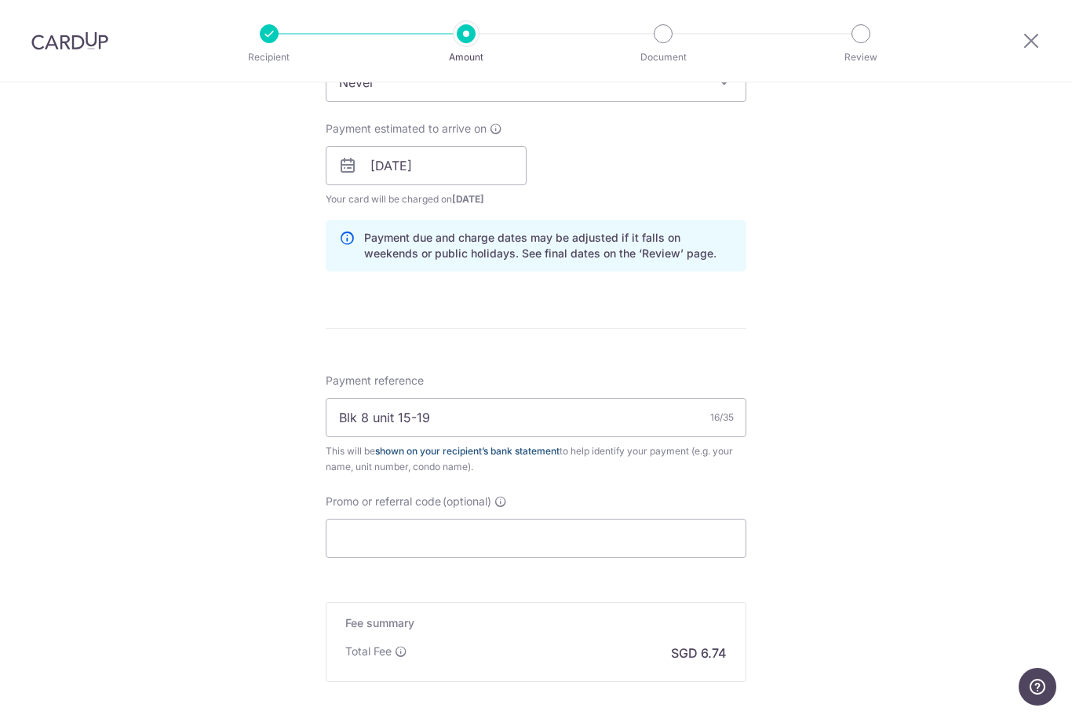
click at [398, 451] on link "shown on your recipient’s bank statement" at bounding box center [467, 451] width 184 height 12
click at [420, 420] on input "Blk 8 unit 15-19" at bounding box center [536, 417] width 421 height 39
type input "Blk 8 #15-19"
click at [556, 558] on input "Promo or referral code (optional)" at bounding box center [536, 538] width 421 height 39
click at [526, 558] on input "Promo or referral code (optional)" at bounding box center [536, 538] width 421 height 39
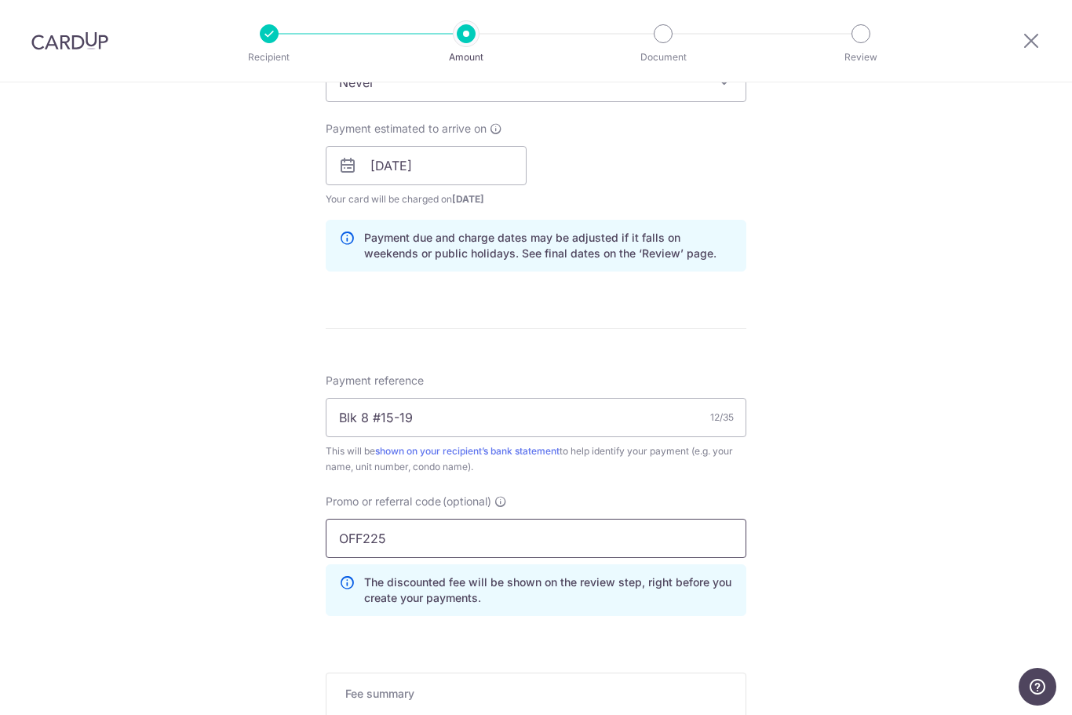
type input "OFF225"
click at [887, 526] on div "Tell us more about your payment Enter payment amount SGD 259.20 259.20 Recipien…" at bounding box center [536, 176] width 1072 height 1555
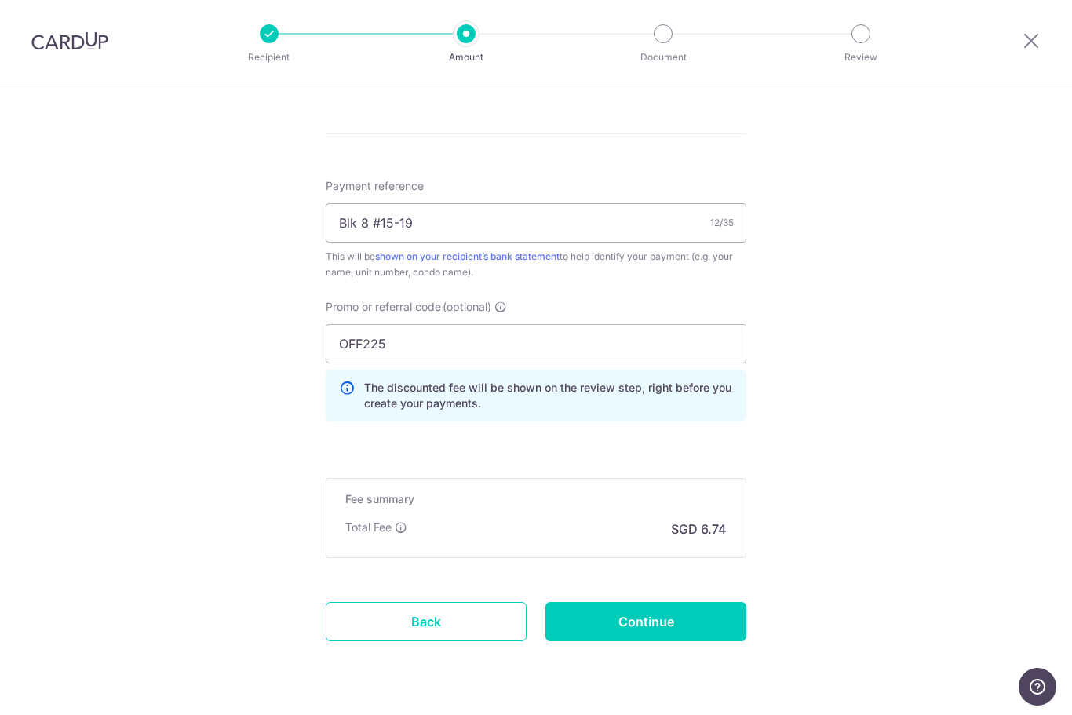
scroll to position [874, 0]
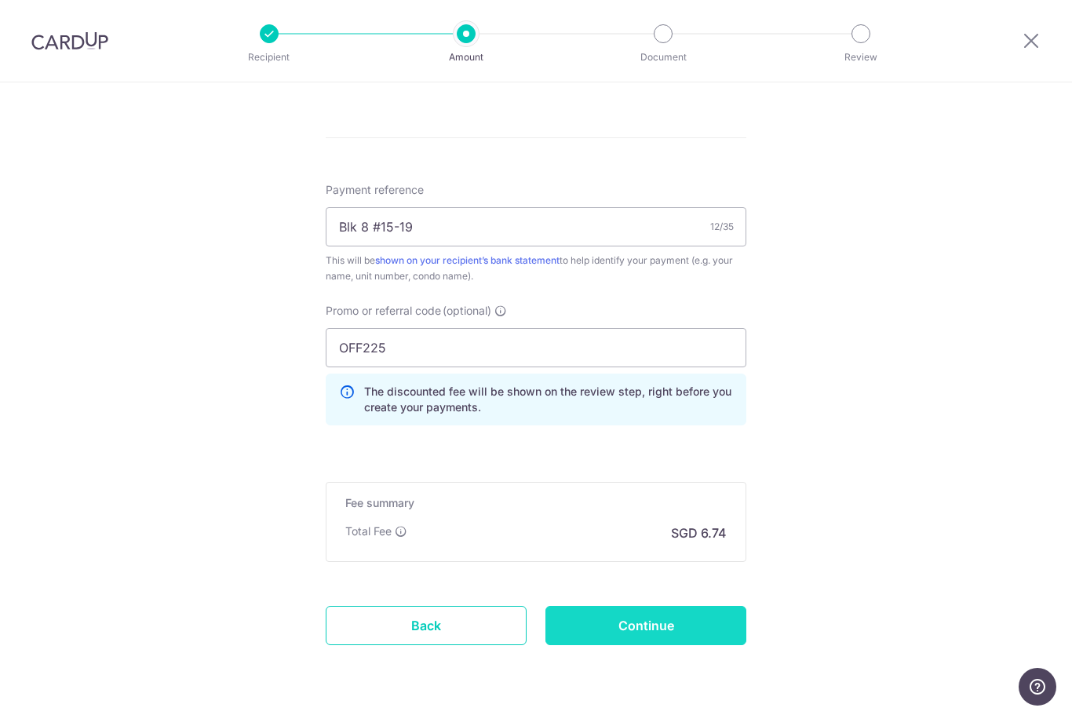
click at [678, 644] on input "Continue" at bounding box center [646, 625] width 201 height 39
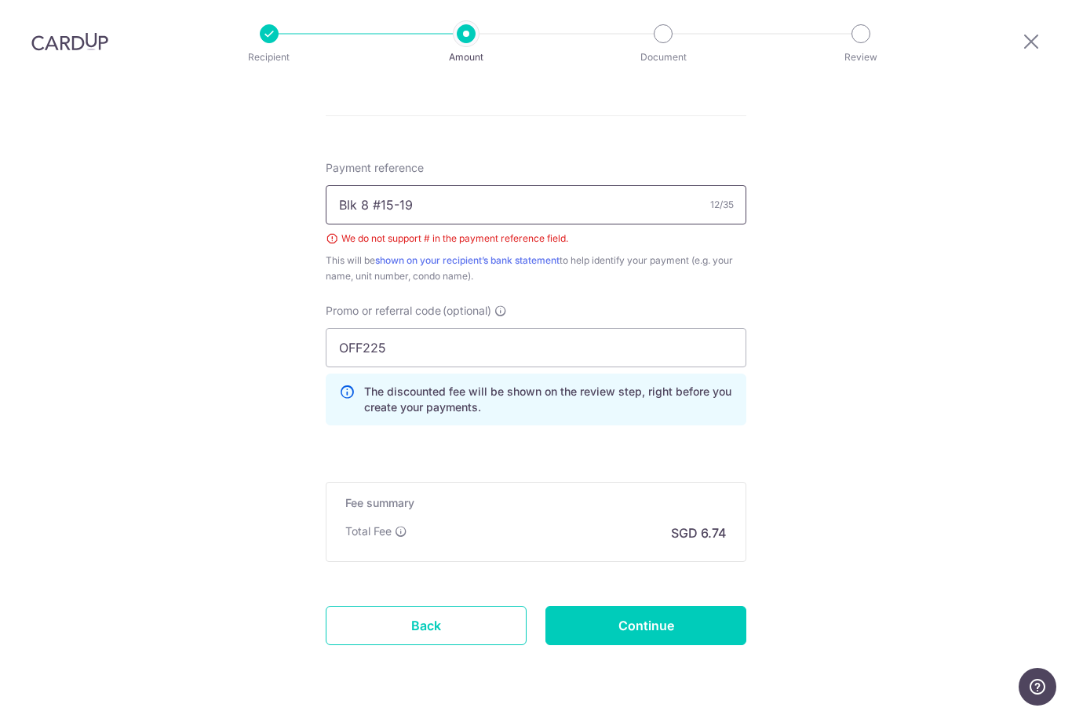
click at [600, 185] on input "Blk 8 #15-19" at bounding box center [536, 204] width 421 height 39
type input "Blk 8 unit 15-19"
click at [674, 606] on input "Continue" at bounding box center [646, 625] width 201 height 39
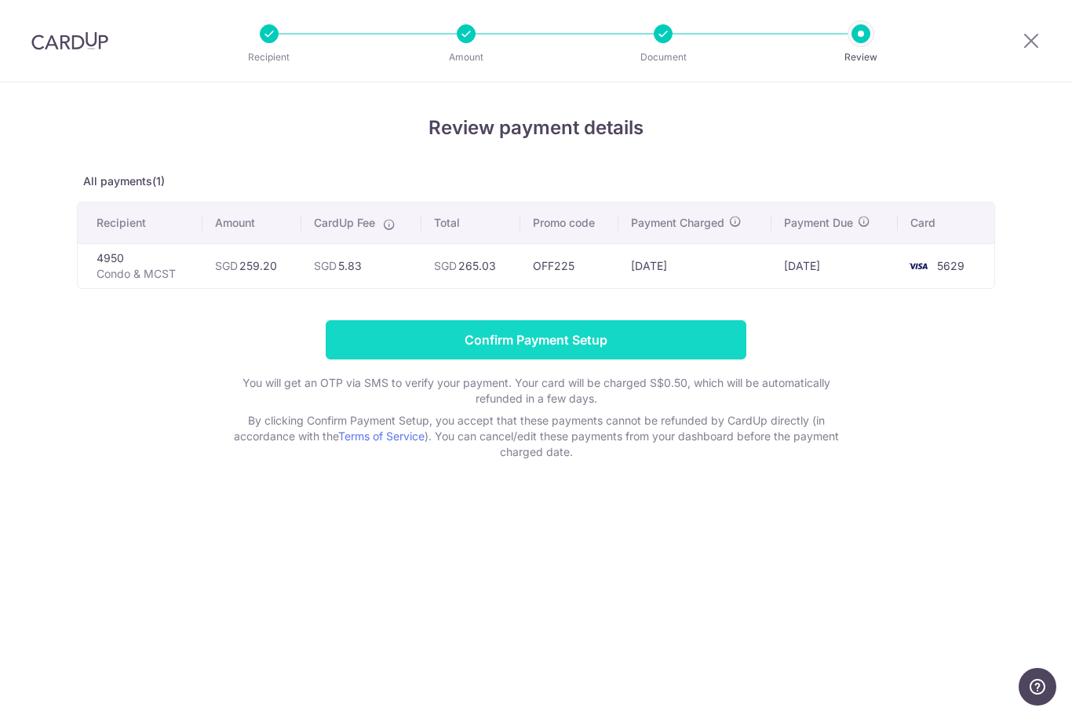
click at [644, 354] on input "Confirm Payment Setup" at bounding box center [536, 339] width 421 height 39
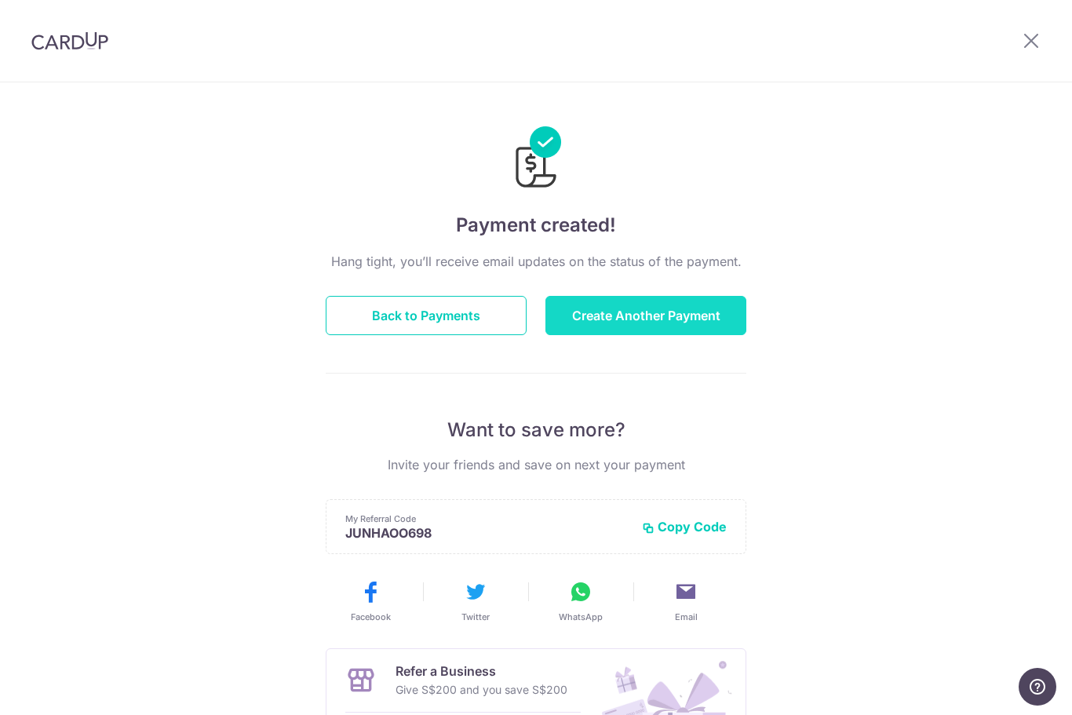
click at [604, 324] on button "Create Another Payment" at bounding box center [646, 315] width 201 height 39
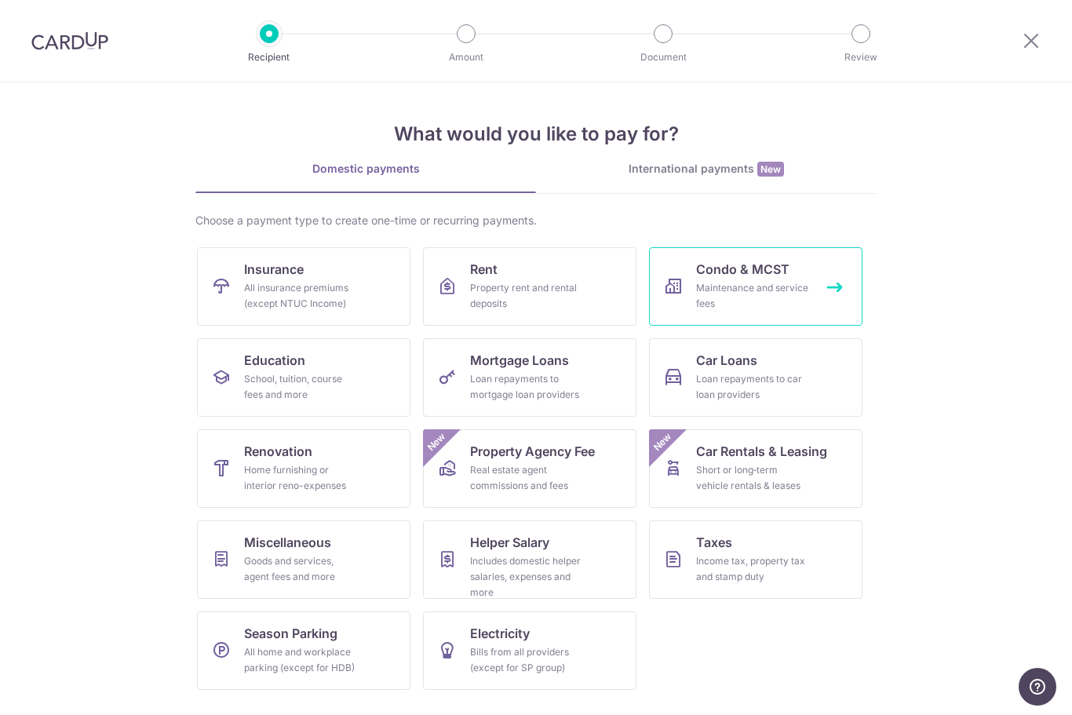
click at [757, 275] on span "Condo & MCST" at bounding box center [742, 269] width 93 height 19
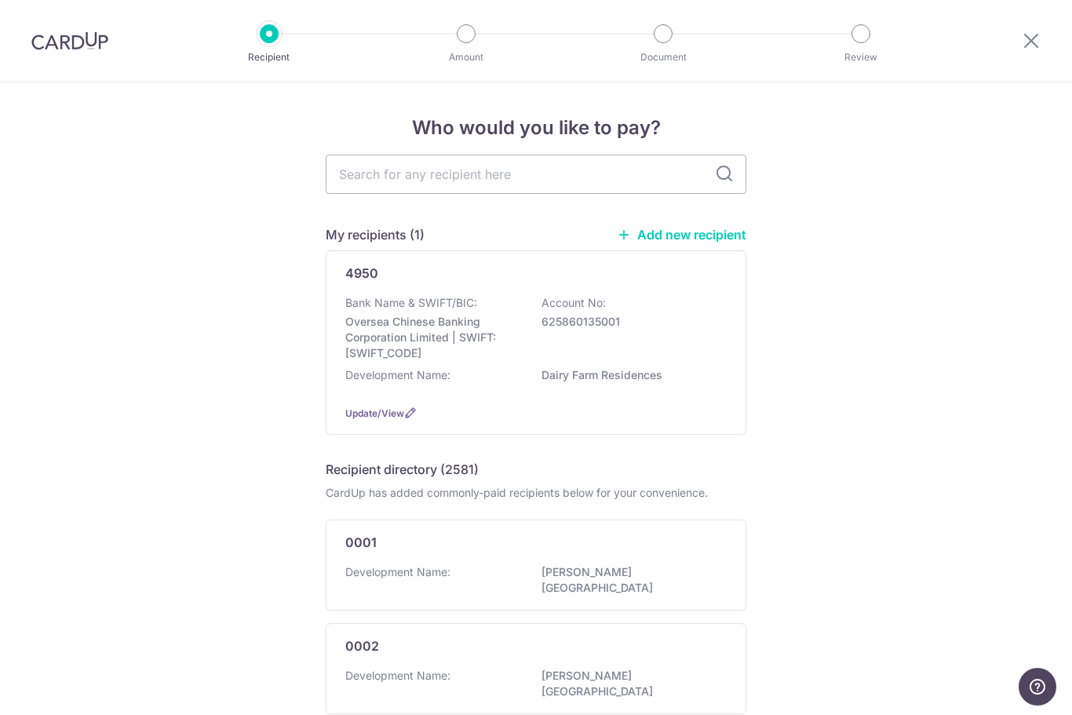
click at [671, 242] on link "Add new recipient" at bounding box center [682, 235] width 130 height 16
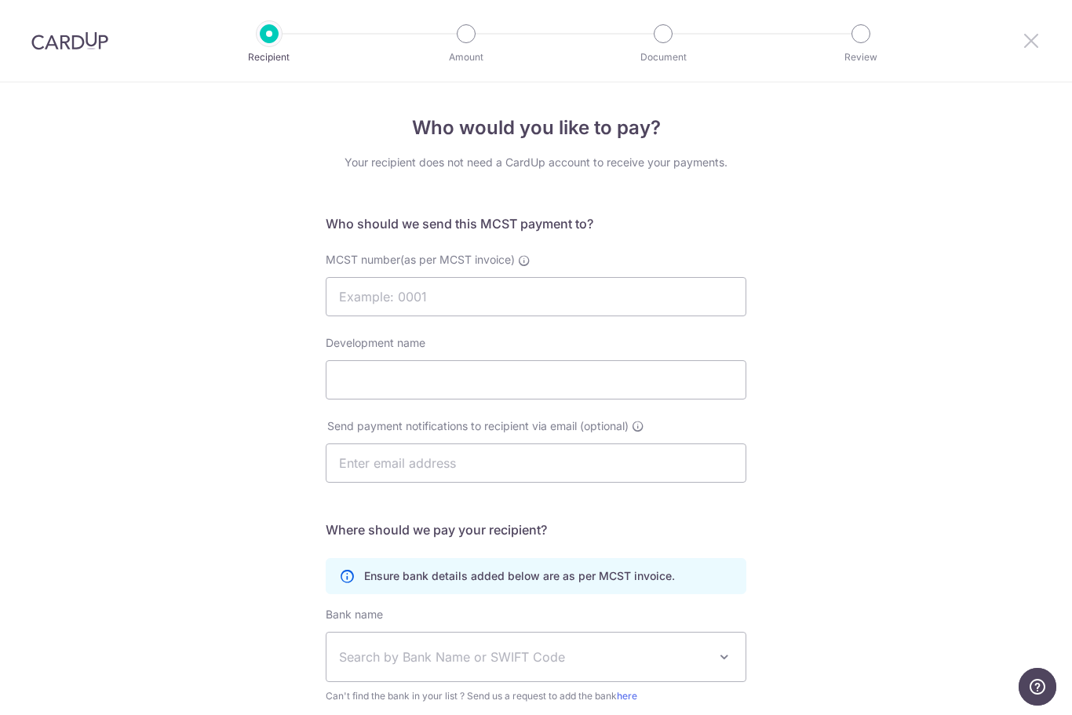
click at [1039, 31] on icon at bounding box center [1031, 41] width 19 height 20
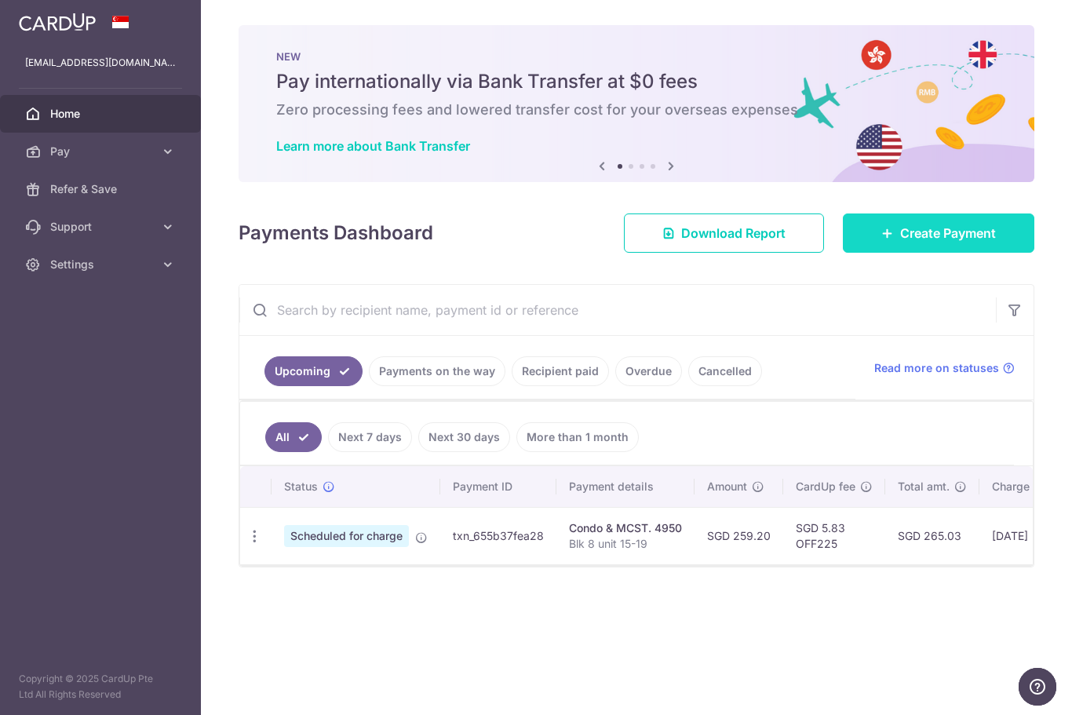
click at [940, 243] on span "Create Payment" at bounding box center [948, 233] width 96 height 19
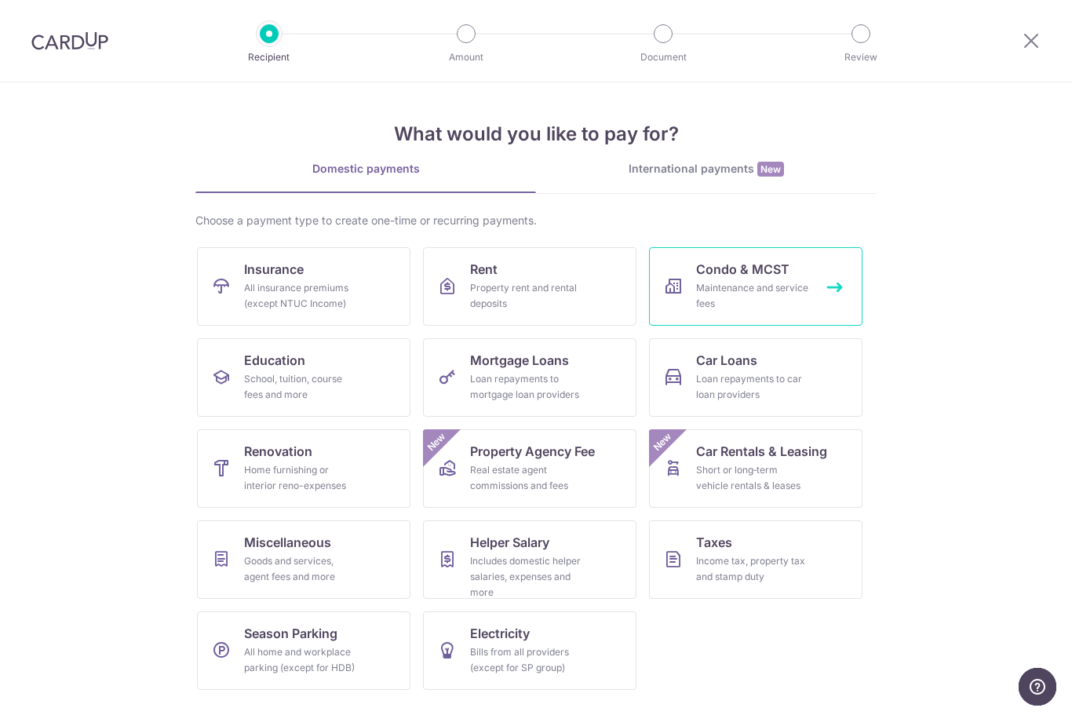
click at [736, 295] on div "Maintenance and service fees" at bounding box center [752, 295] width 113 height 31
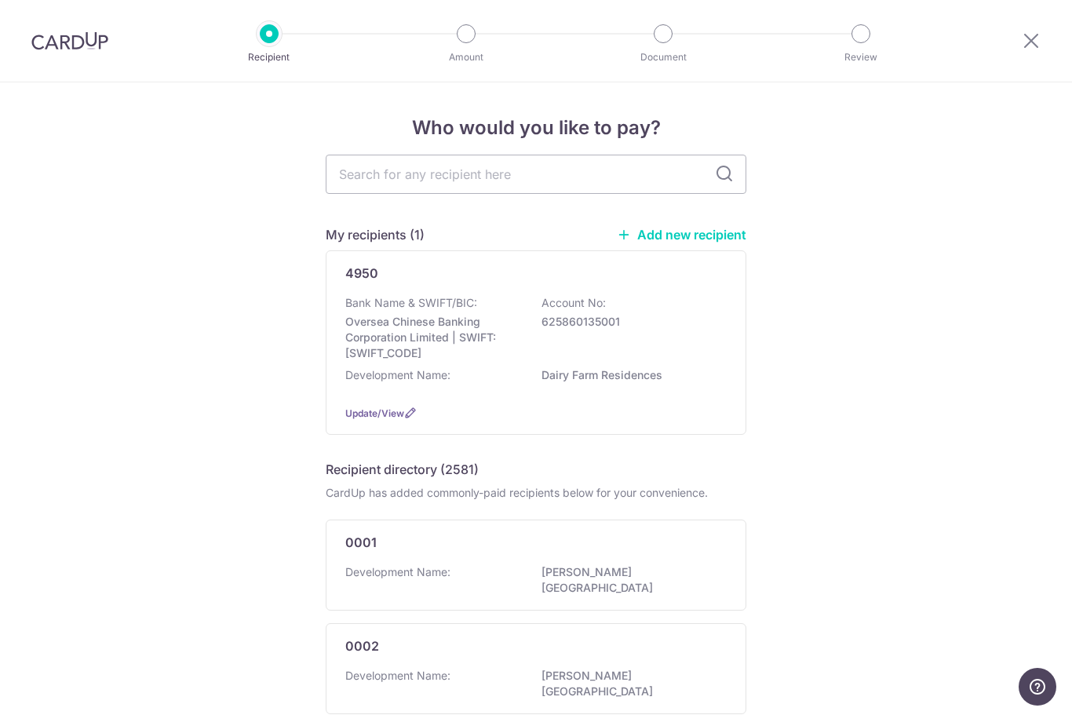
click at [676, 243] on link "Add new recipient" at bounding box center [682, 235] width 130 height 16
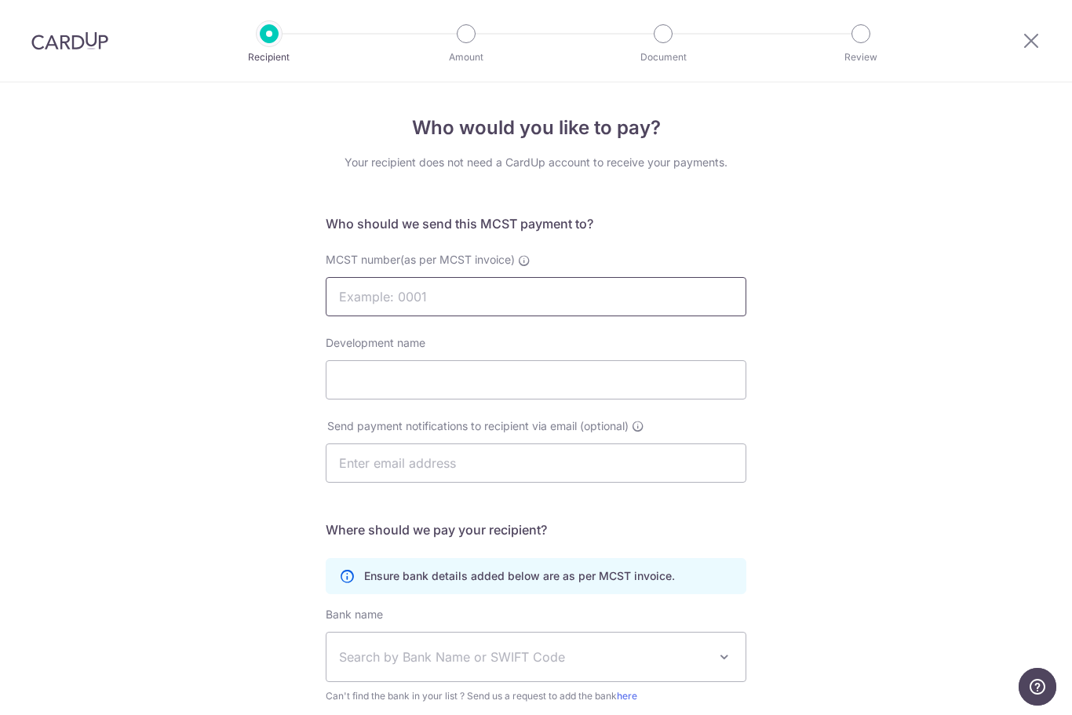
click at [600, 308] on input "MCST number(as per MCST invoice)" at bounding box center [536, 296] width 421 height 39
type input "4950"
click at [470, 400] on input "Development name" at bounding box center [536, 379] width 421 height 39
type input "F"
type input "Dairy Farm Residences"
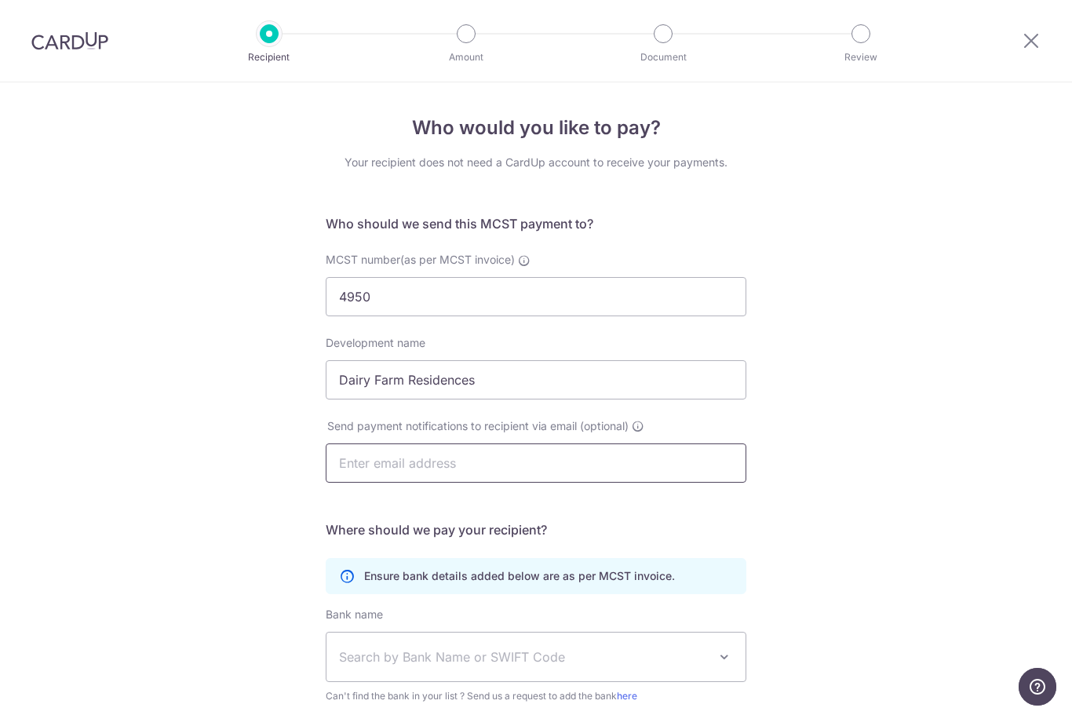
click at [685, 482] on input "text" at bounding box center [536, 462] width 421 height 39
type input "[EMAIL_ADDRESS][DOMAIN_NAME]"
click at [886, 524] on div "Who would you like to pay? Your recipient does not need a CardUp account to rec…" at bounding box center [536, 497] width 1072 height 830
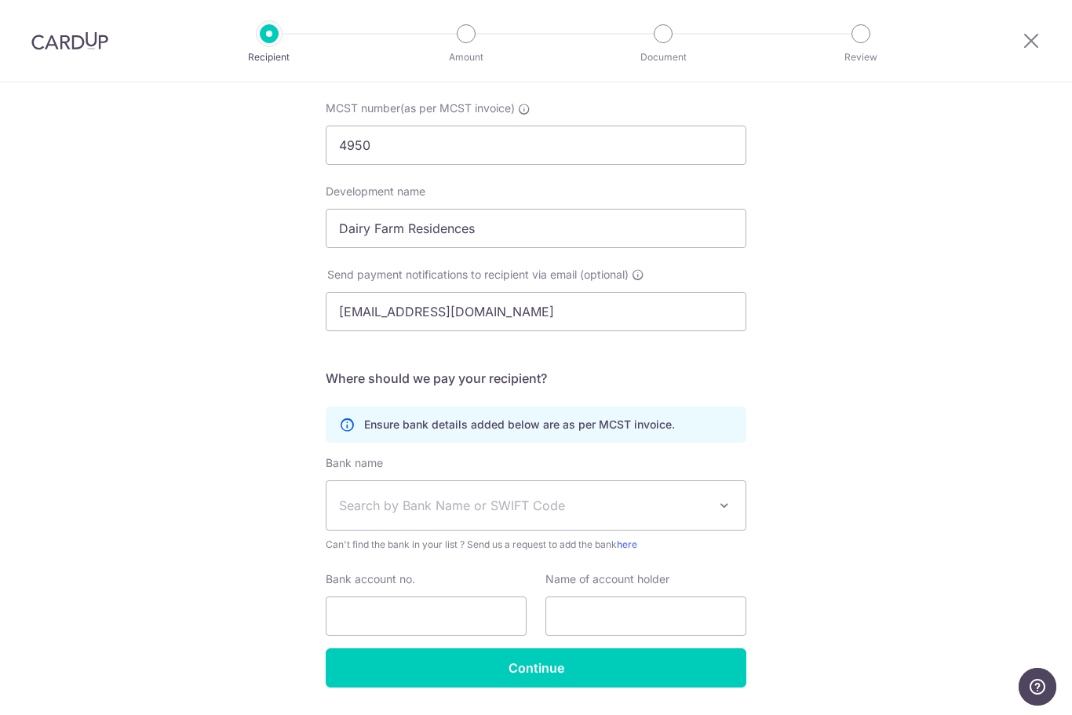
scroll to position [150, 0]
click at [591, 524] on span "Search by Bank Name or SWIFT Code" at bounding box center [536, 507] width 419 height 49
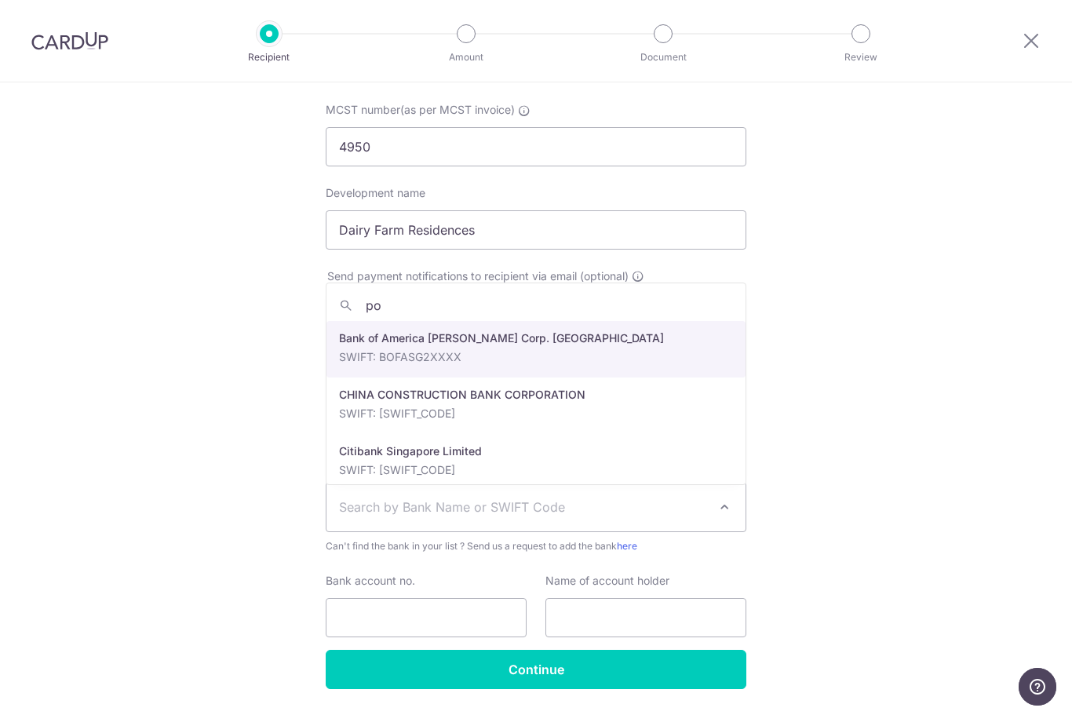
type input "p"
type input "ocb"
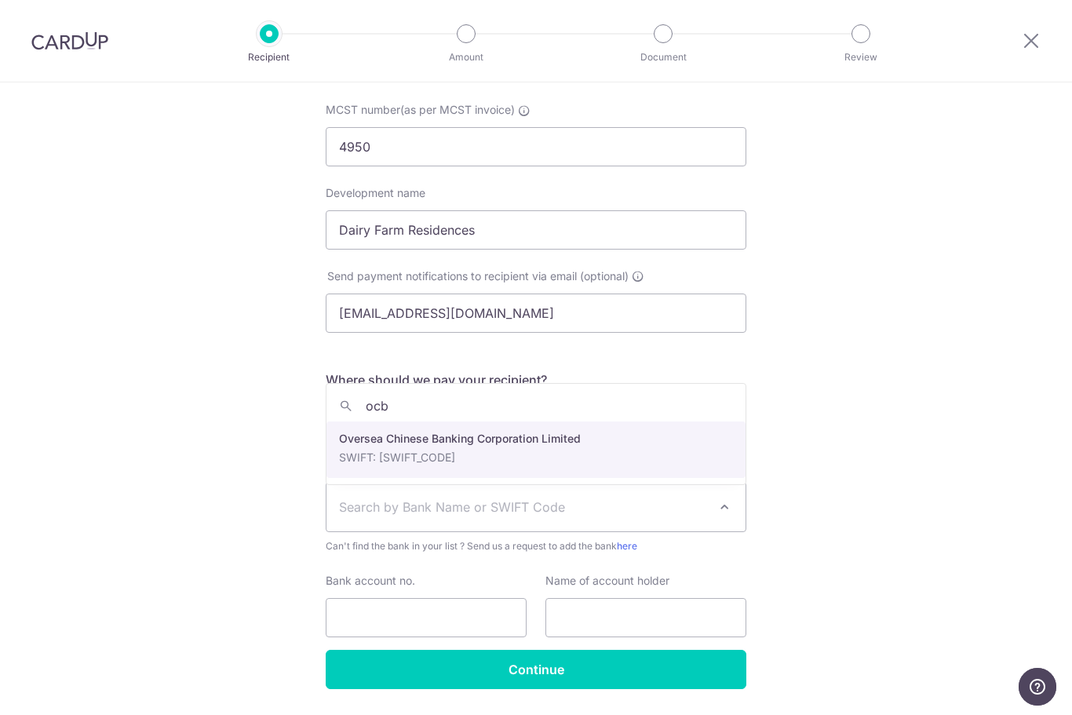
select select "12"
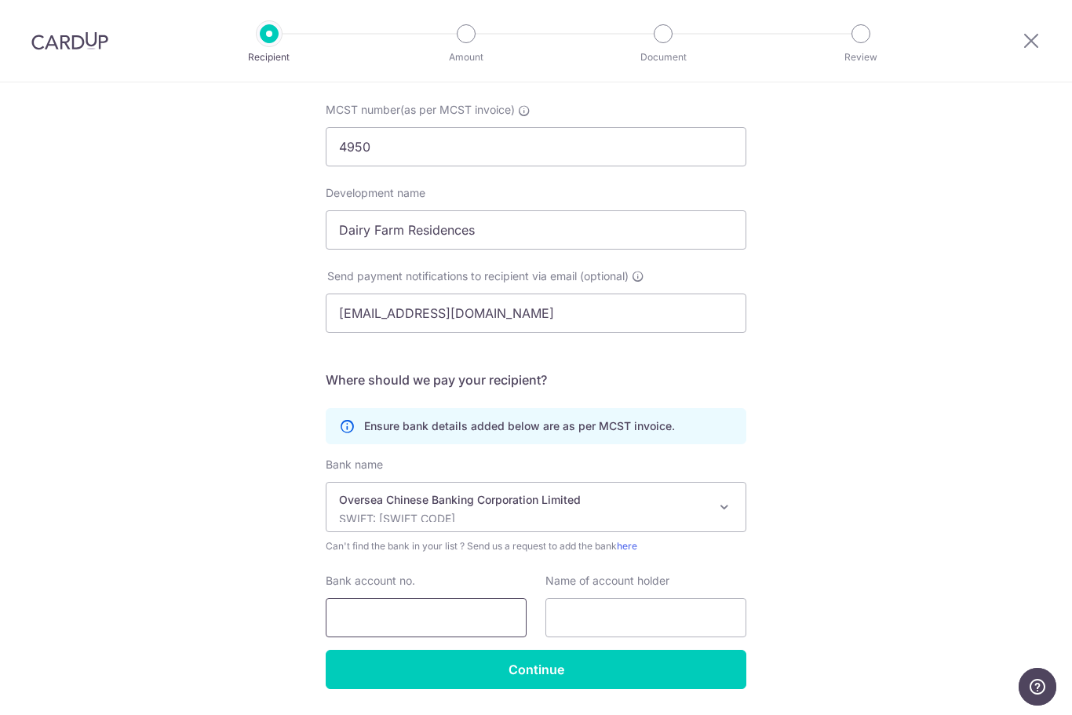
click at [459, 635] on input "Bank account no." at bounding box center [426, 617] width 201 height 39
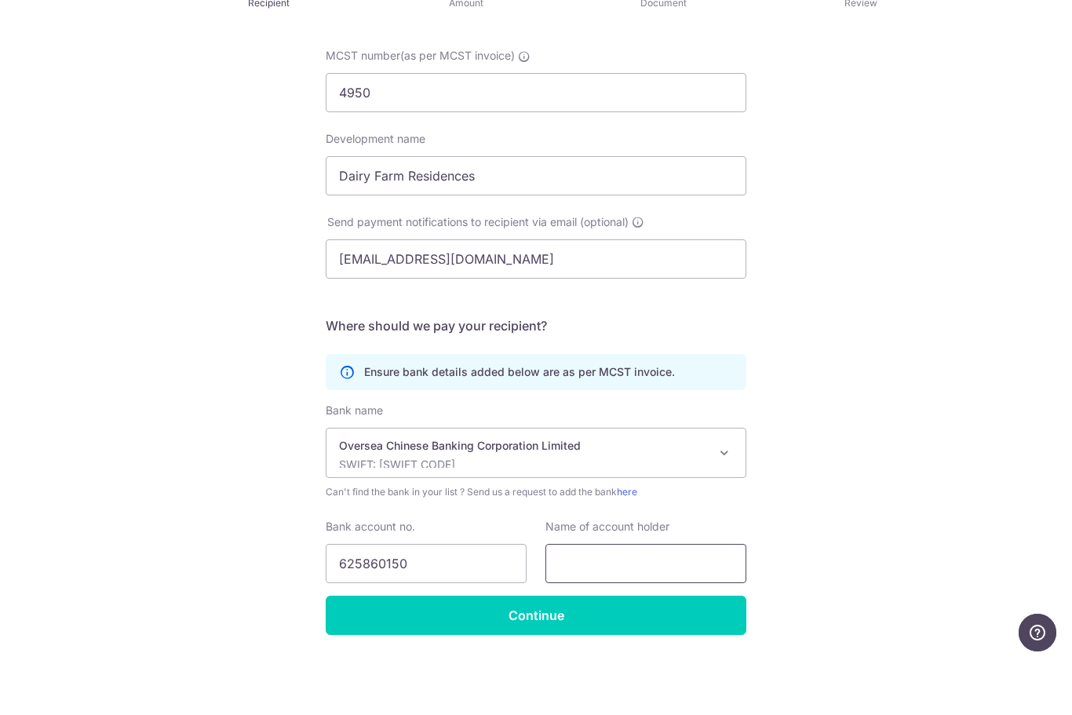
click at [634, 598] on input "text" at bounding box center [646, 617] width 201 height 39
click at [467, 598] on input "625860150" at bounding box center [426, 617] width 201 height 39
type input "625860150001"
click at [627, 598] on input "text" at bounding box center [646, 617] width 201 height 39
type input "THE MCST PLAN NO. 01-4950"
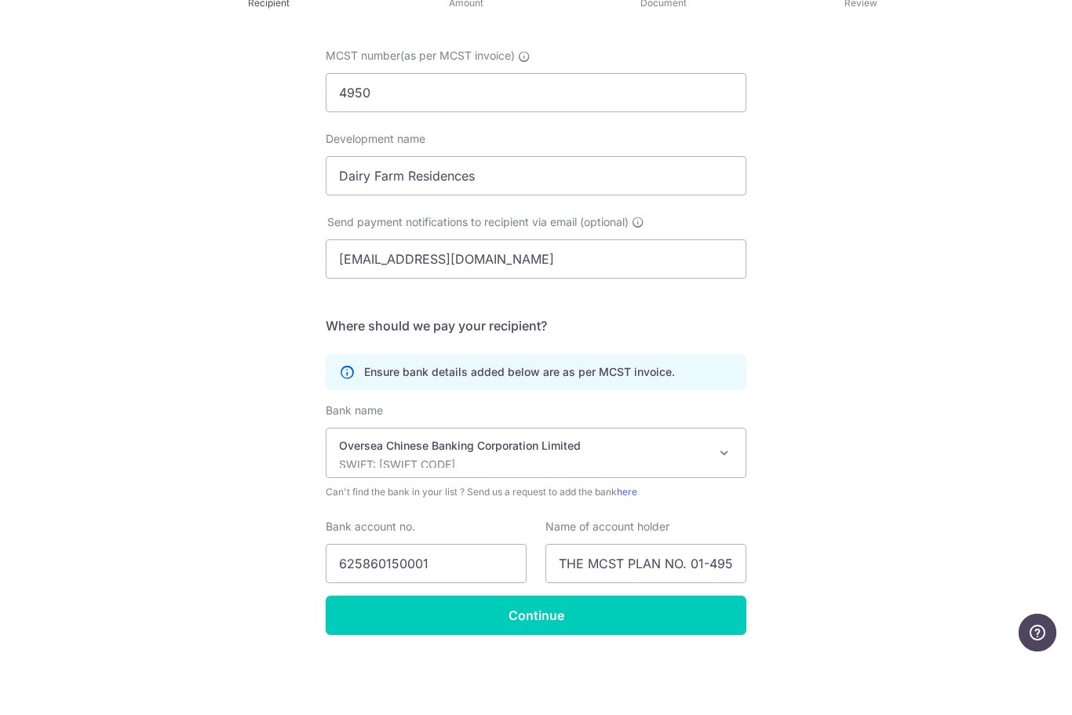
click at [860, 509] on div "Who would you like to pay? Your recipient does not need a CardUp account to rec…" at bounding box center [536, 347] width 1072 height 830
click at [683, 598] on input "THE MCST PLAN NO. 01-4950" at bounding box center [646, 617] width 201 height 39
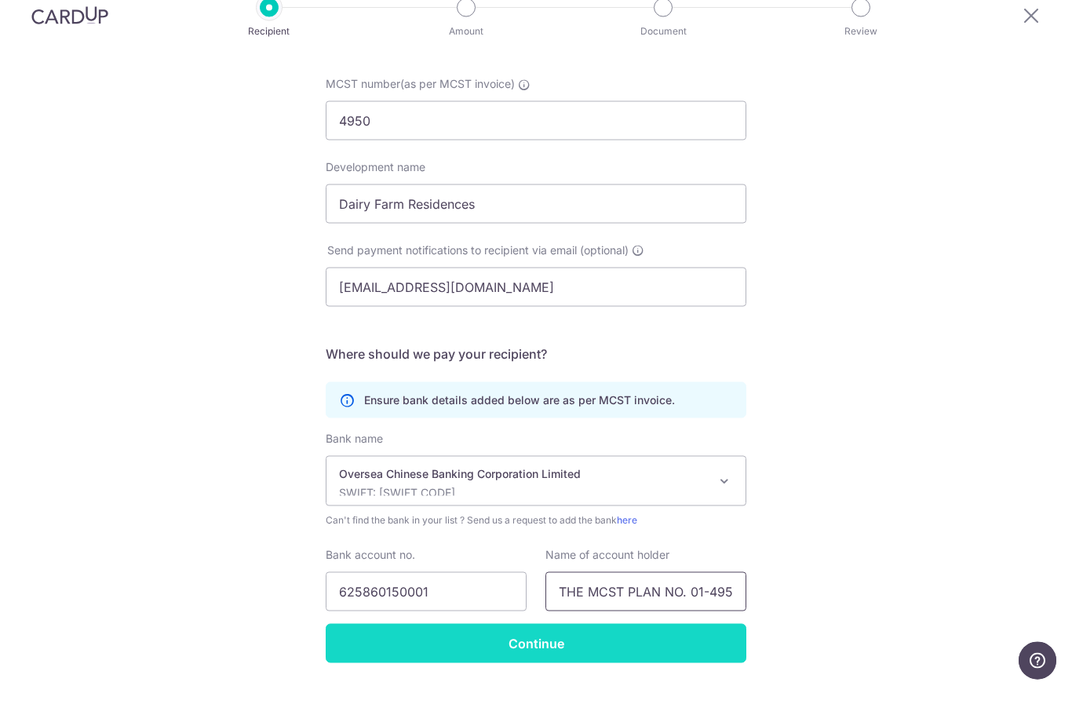
click at [705, 650] on input "Continue" at bounding box center [536, 669] width 421 height 39
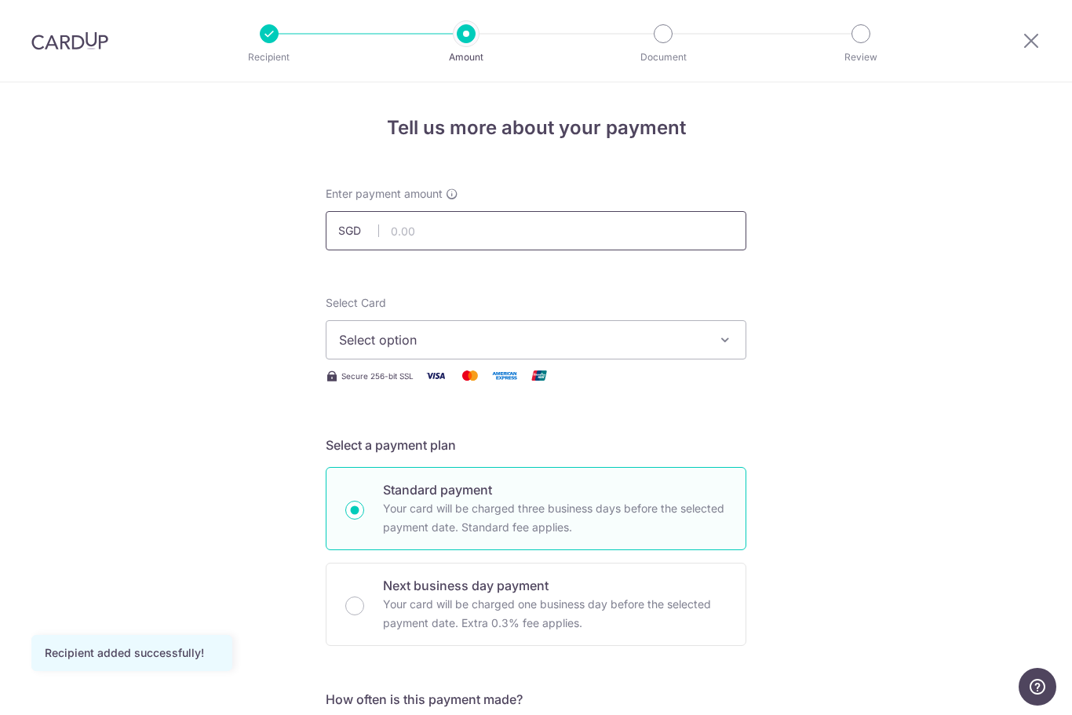
click at [561, 246] on input "text" at bounding box center [536, 230] width 421 height 39
type input "2,306.34"
click at [602, 349] on span "Select option" at bounding box center [522, 339] width 366 height 19
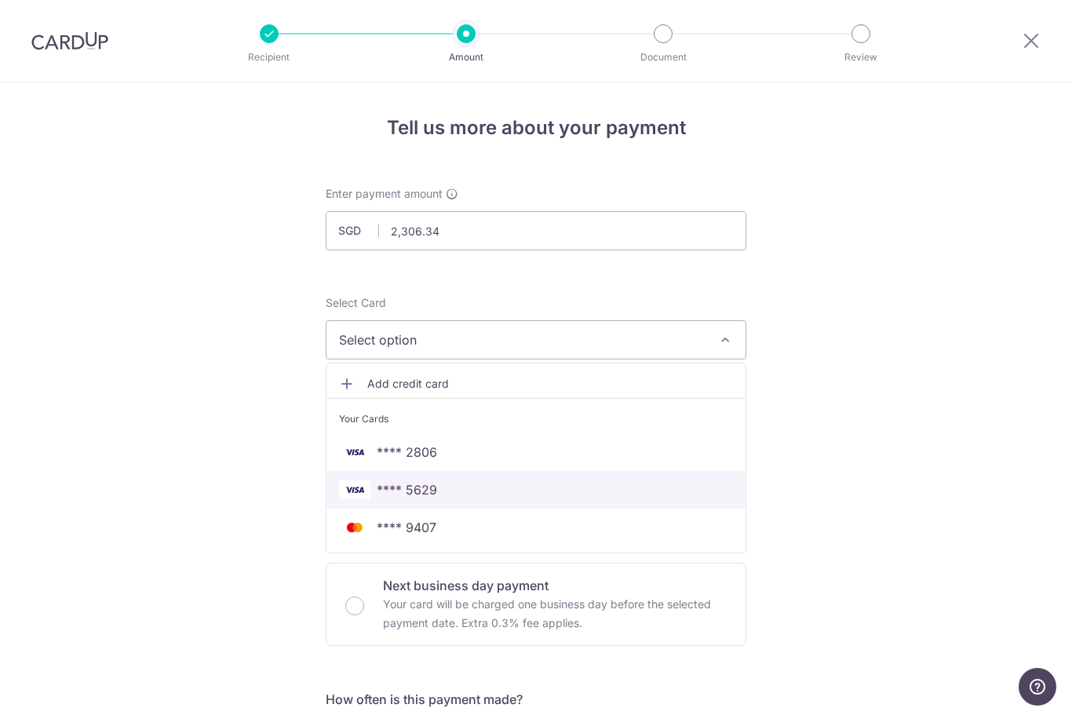
click at [448, 499] on span "**** 5629" at bounding box center [536, 489] width 394 height 19
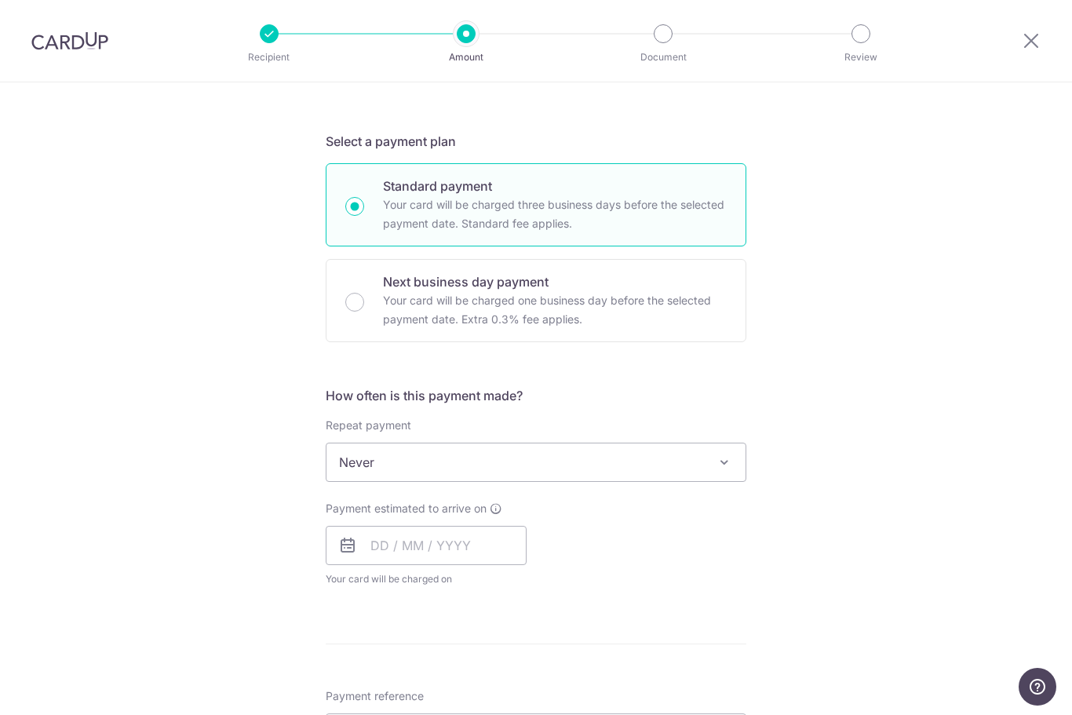
scroll to position [307, 0]
click at [505, 548] on input "text" at bounding box center [426, 542] width 201 height 39
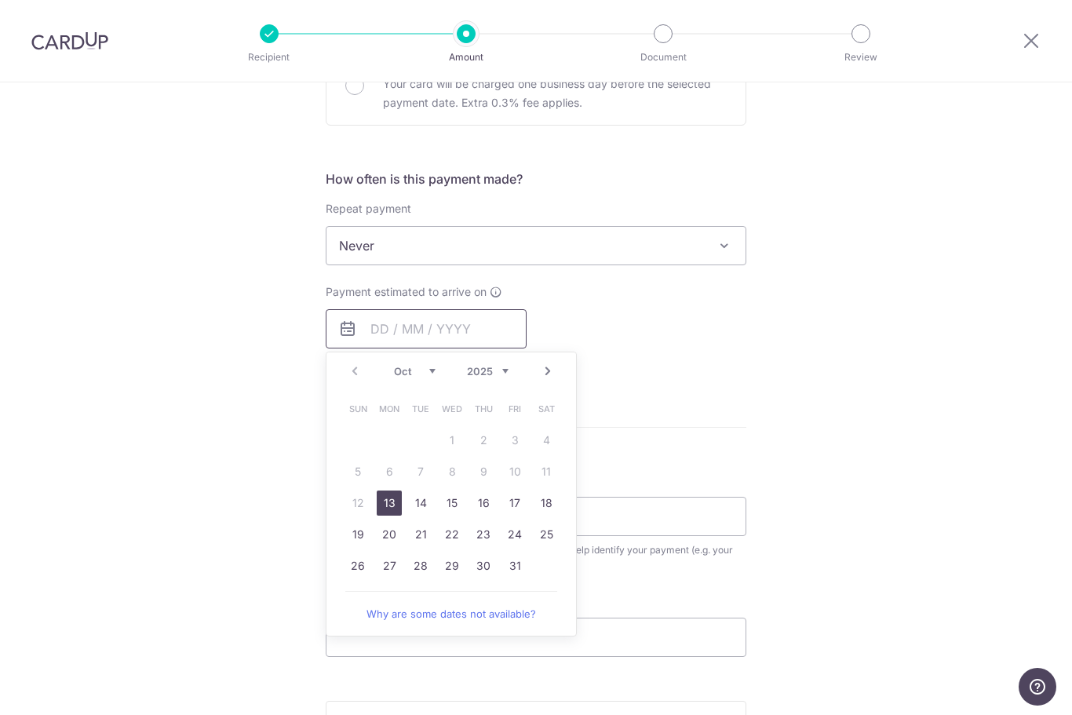
scroll to position [522, 0]
click at [433, 566] on link "28" at bounding box center [420, 564] width 25 height 25
type input "[DATE]"
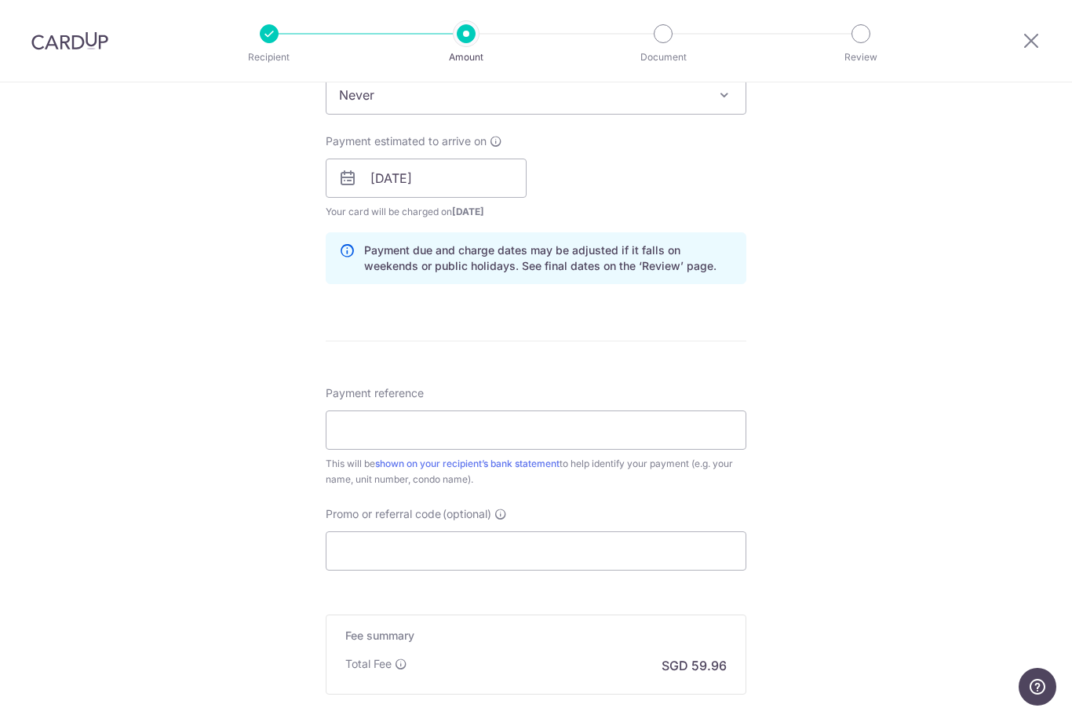
scroll to position [677, 0]
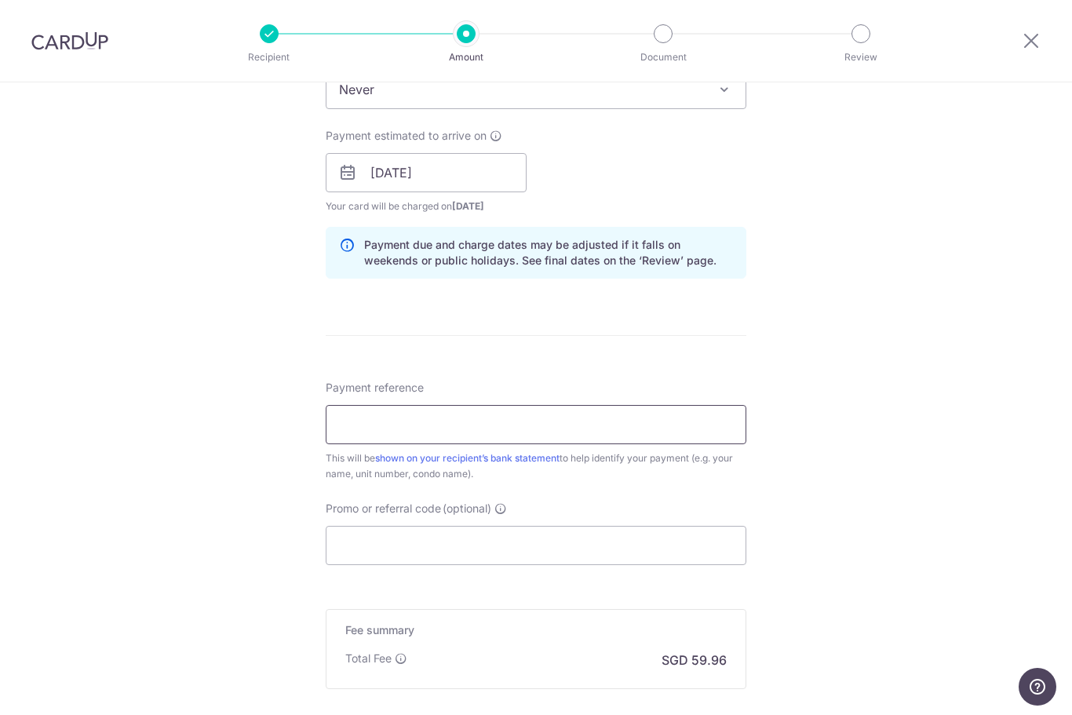
click at [587, 429] on input "Payment reference" at bounding box center [536, 424] width 421 height 39
type input "Blk 8 unit 15-19"
click at [891, 437] on div "Tell us more about your payment Enter payment amount SGD 2,306.34 2306.34 Recip…" at bounding box center [536, 148] width 1072 height 1484
click at [630, 554] on input "Promo or referral code (optional)" at bounding box center [536, 545] width 421 height 39
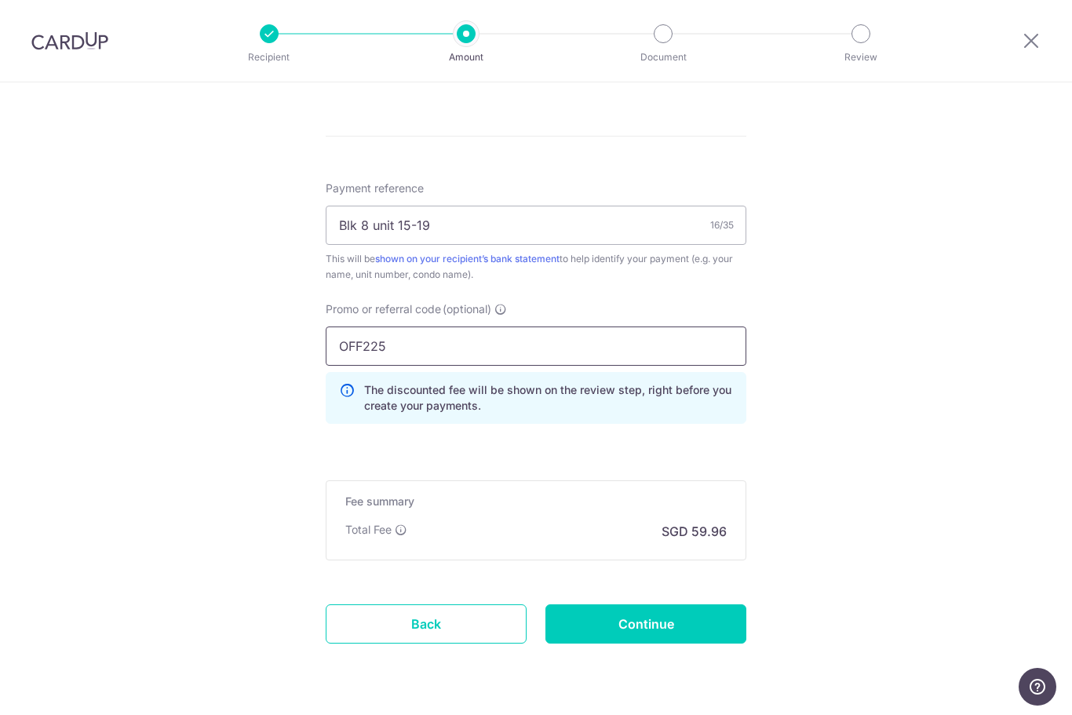
scroll to position [874, 0]
type input "OFF225"
click at [714, 627] on input "Continue" at bounding box center [646, 625] width 201 height 39
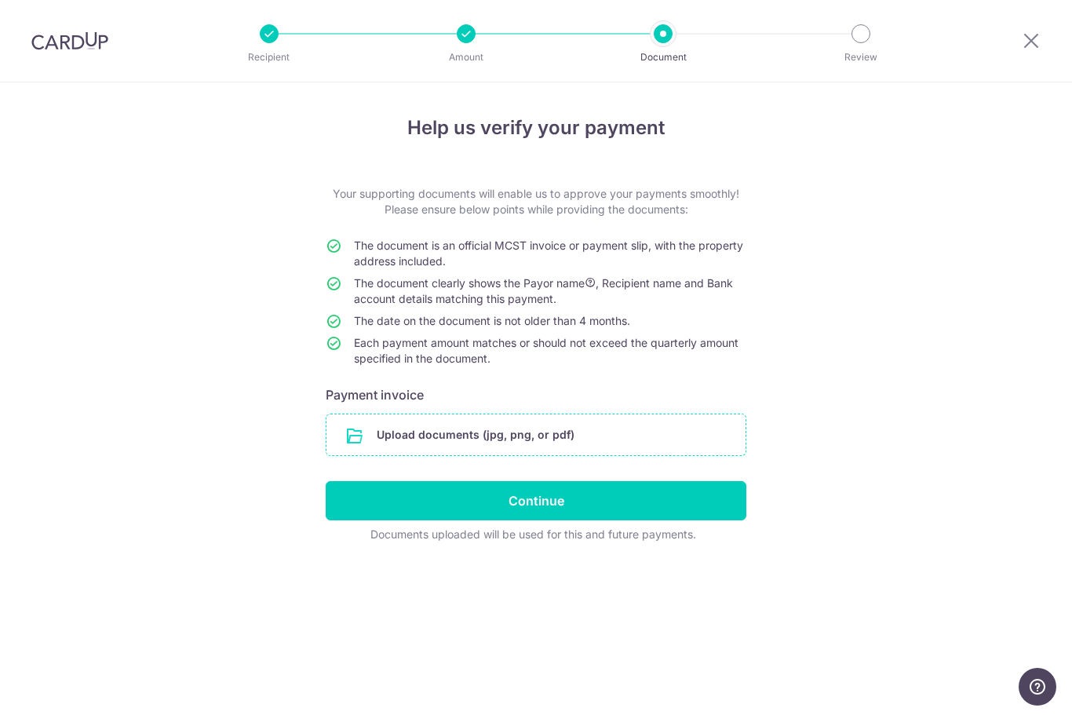
click at [373, 439] on input "file" at bounding box center [536, 434] width 419 height 41
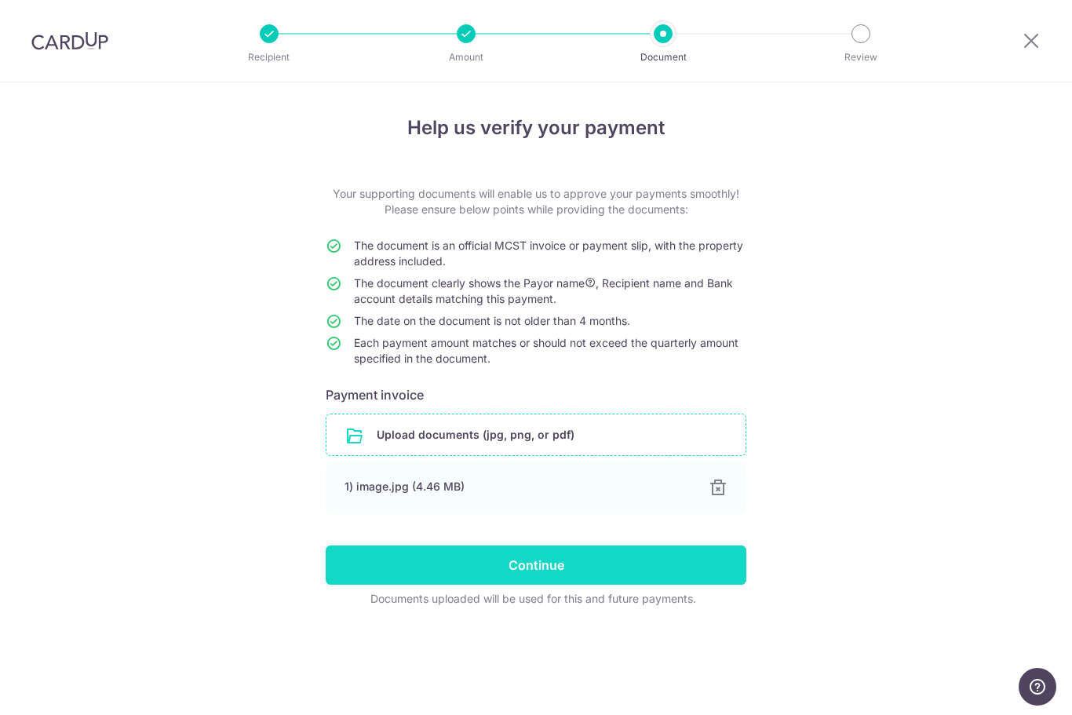
click at [693, 568] on input "Continue" at bounding box center [536, 565] width 421 height 39
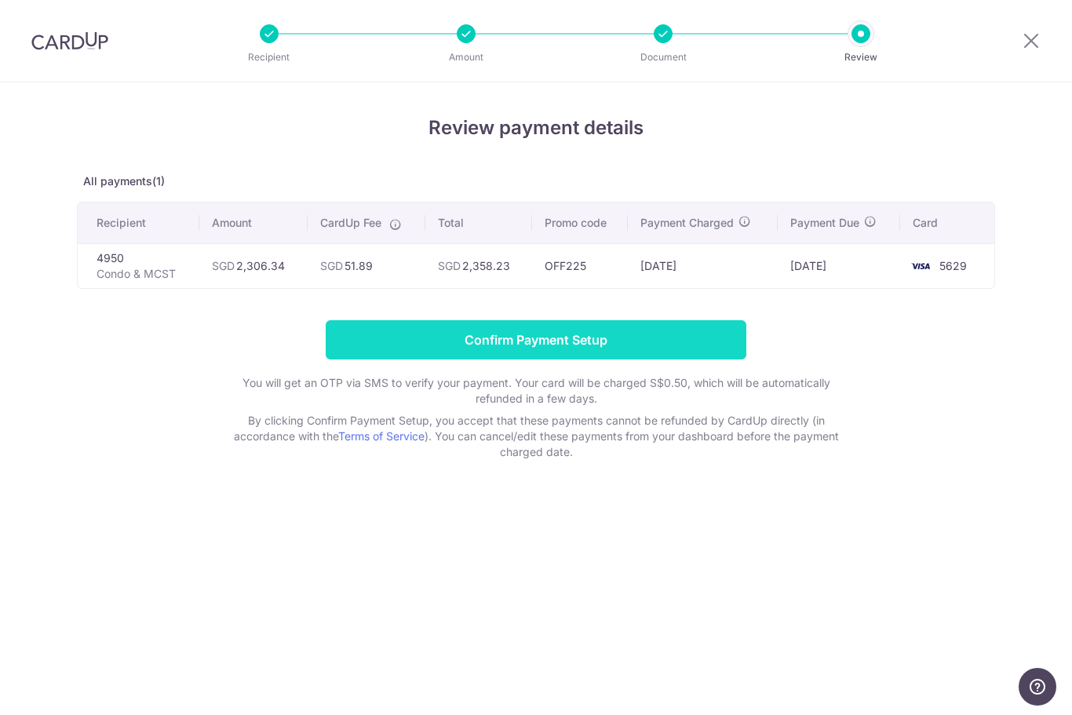
click at [637, 357] on input "Confirm Payment Setup" at bounding box center [536, 339] width 421 height 39
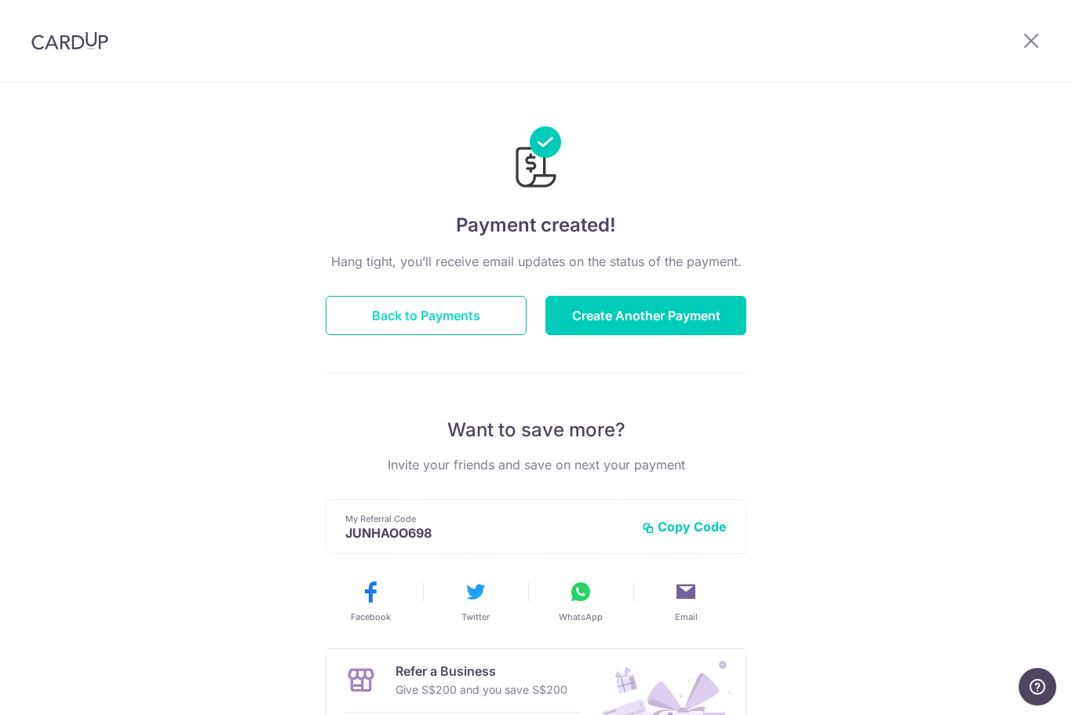
click at [471, 335] on button "Back to Payments" at bounding box center [426, 315] width 201 height 39
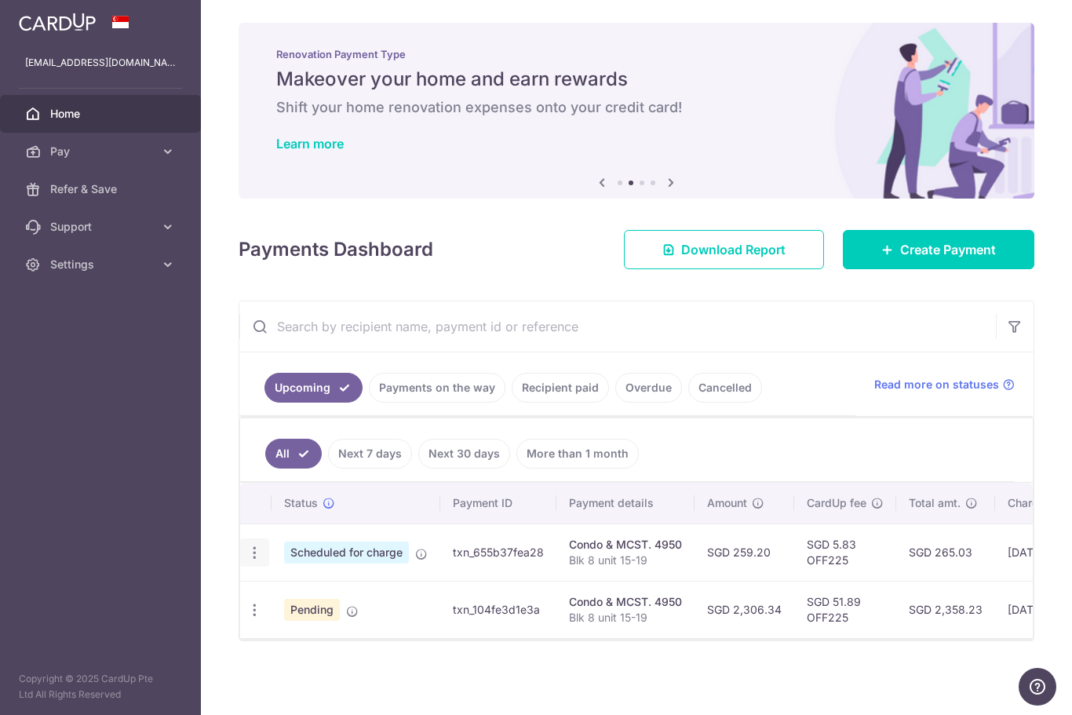
click at [246, 561] on icon "button" at bounding box center [254, 553] width 16 height 16
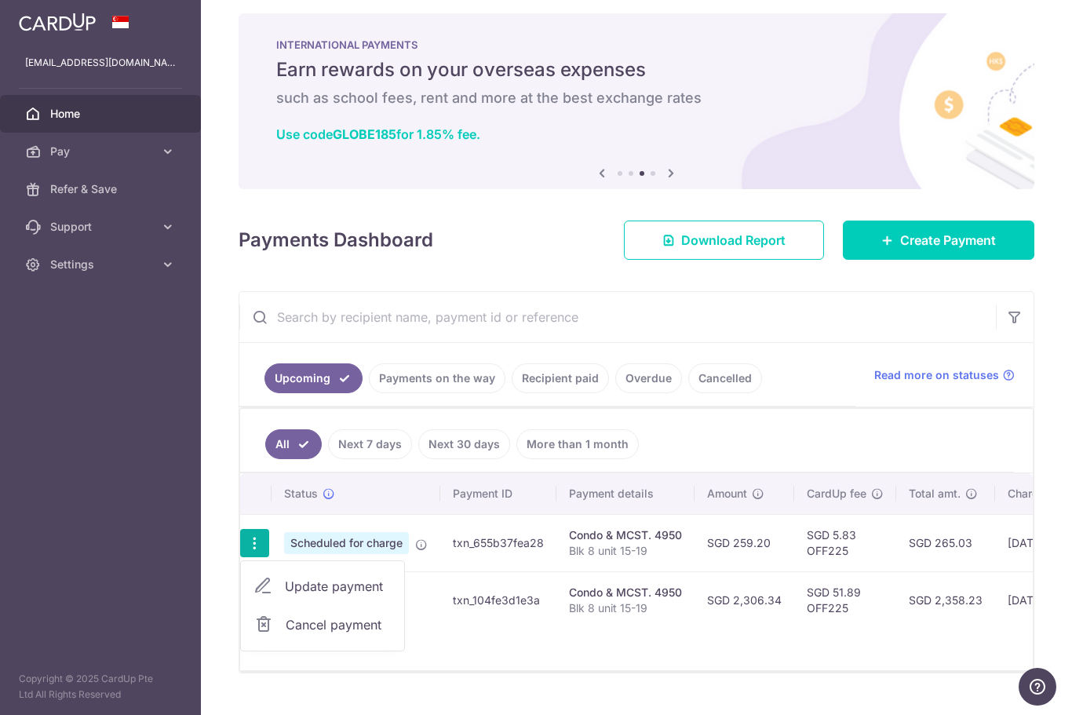
click at [285, 596] on span "Update payment" at bounding box center [338, 586] width 107 height 19
radio input "true"
type input "259.20"
type input "[DATE]"
type input "Blk 8 unit 15-19"
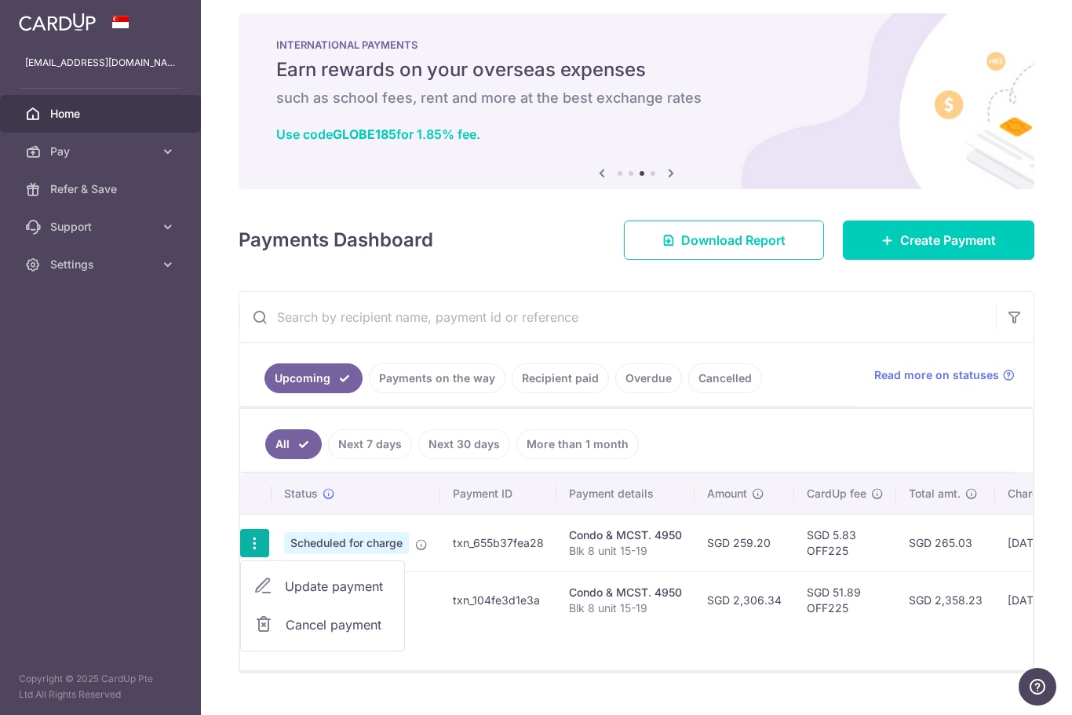
type input "OFF225"
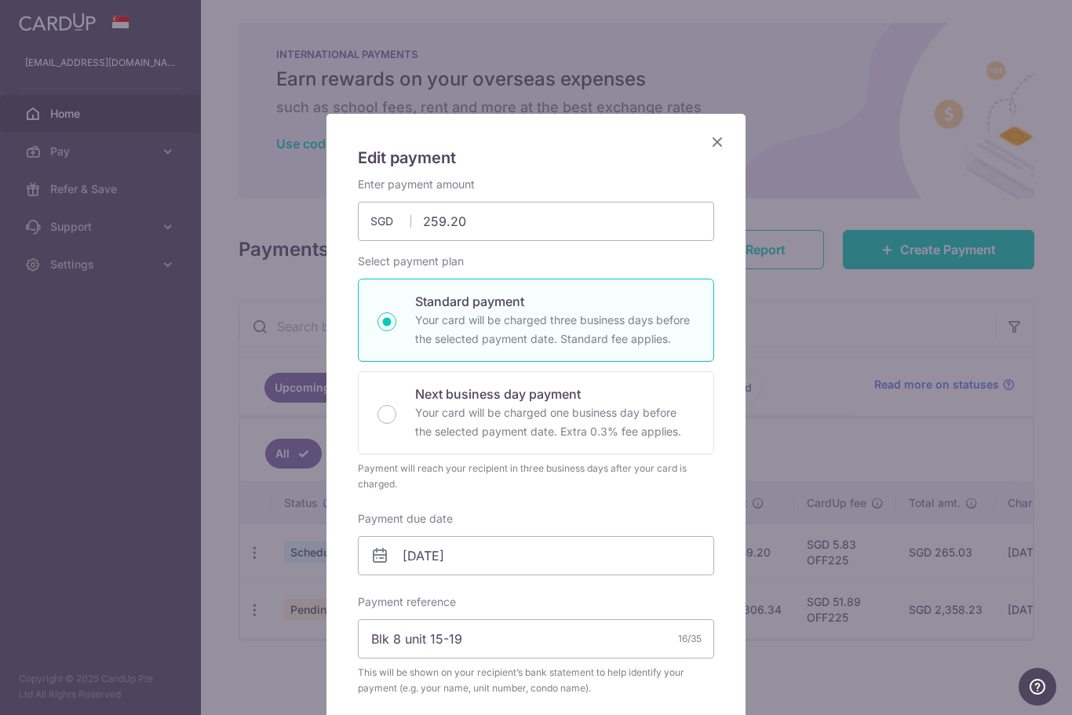
click at [714, 137] on icon "Close" at bounding box center [717, 142] width 19 height 20
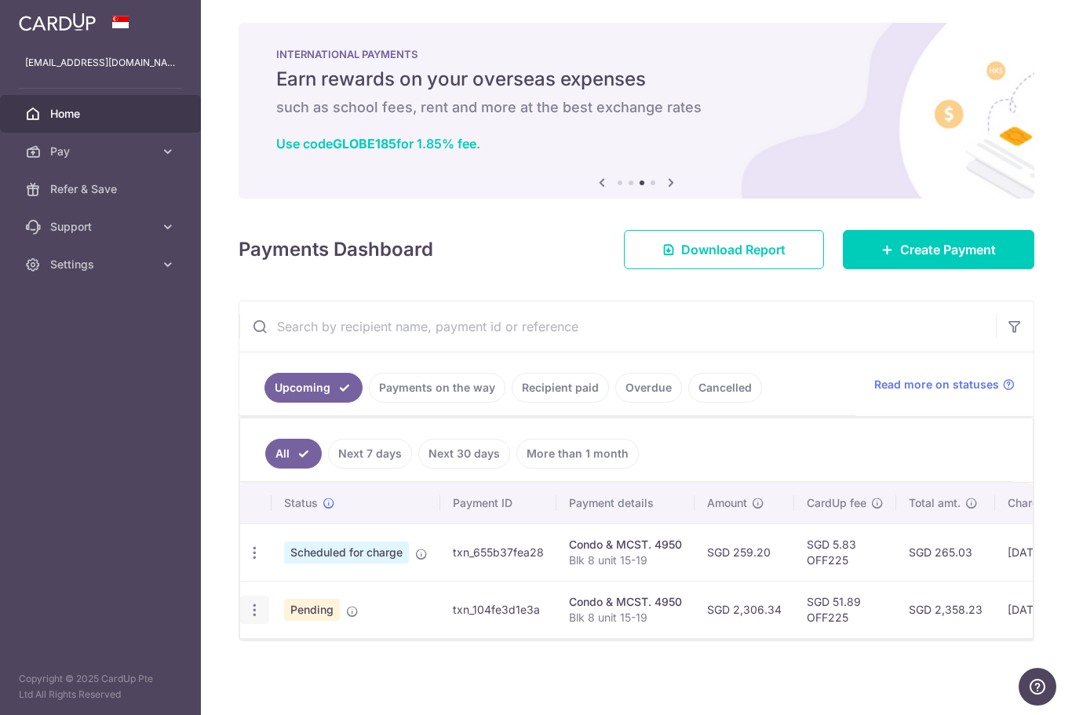
click at [246, 619] on icon "button" at bounding box center [254, 610] width 16 height 16
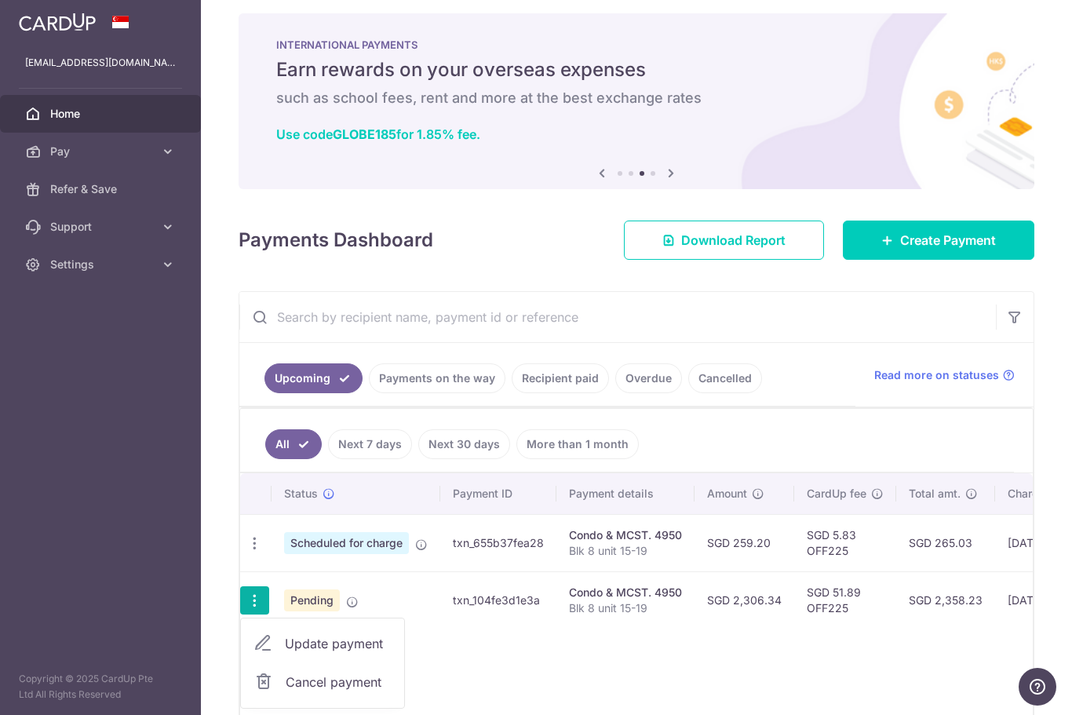
click at [285, 653] on span "Update payment" at bounding box center [338, 643] width 107 height 19
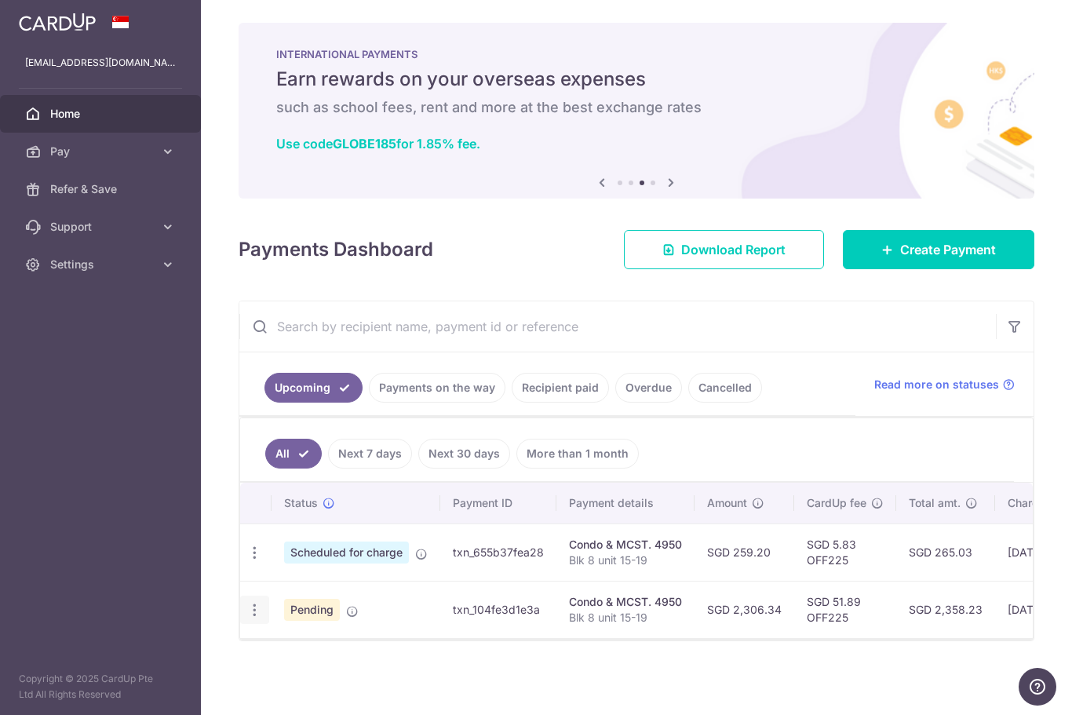
type input "2,306.34"
radio input "true"
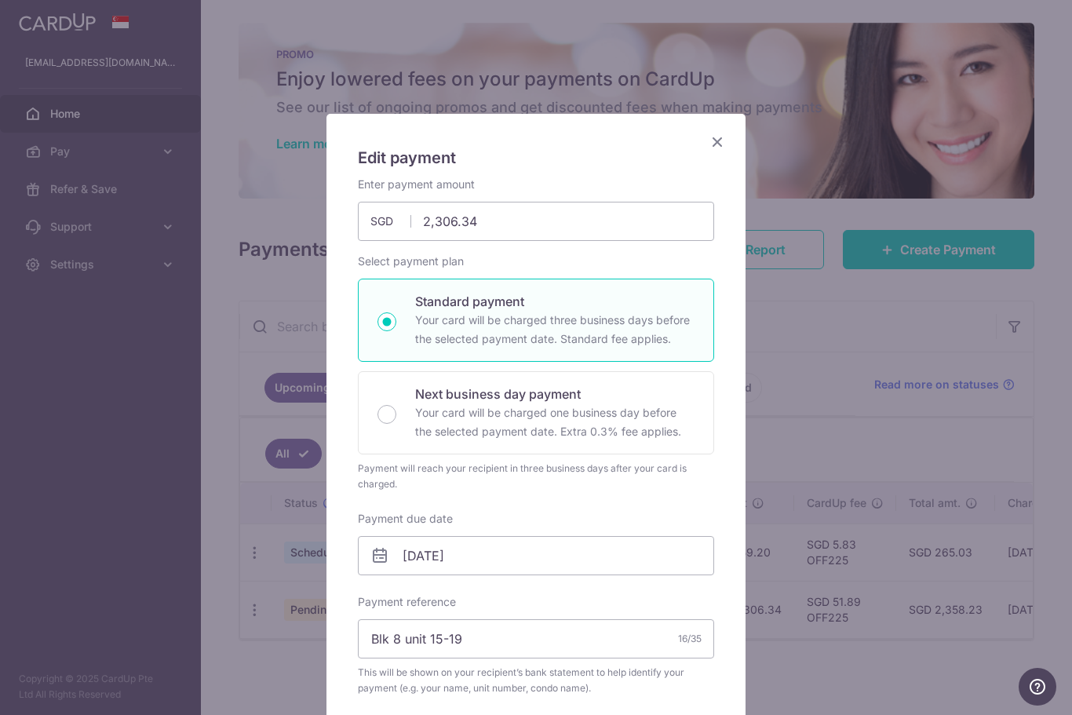
click at [712, 149] on icon "Close" at bounding box center [717, 142] width 19 height 20
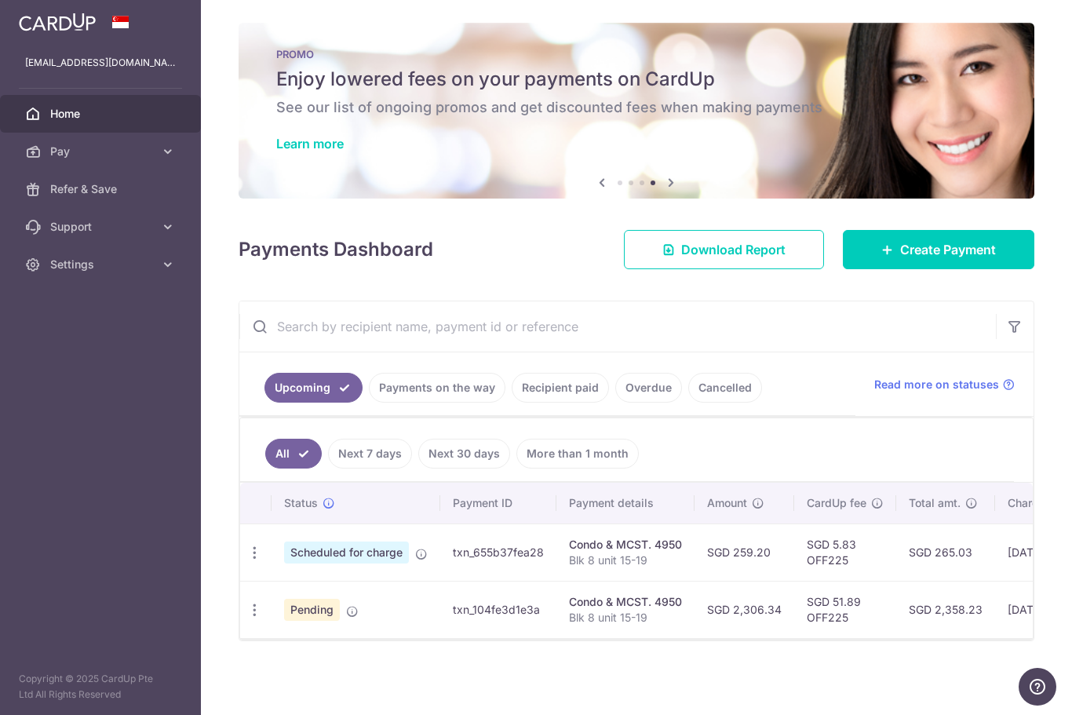
scroll to position [12, 0]
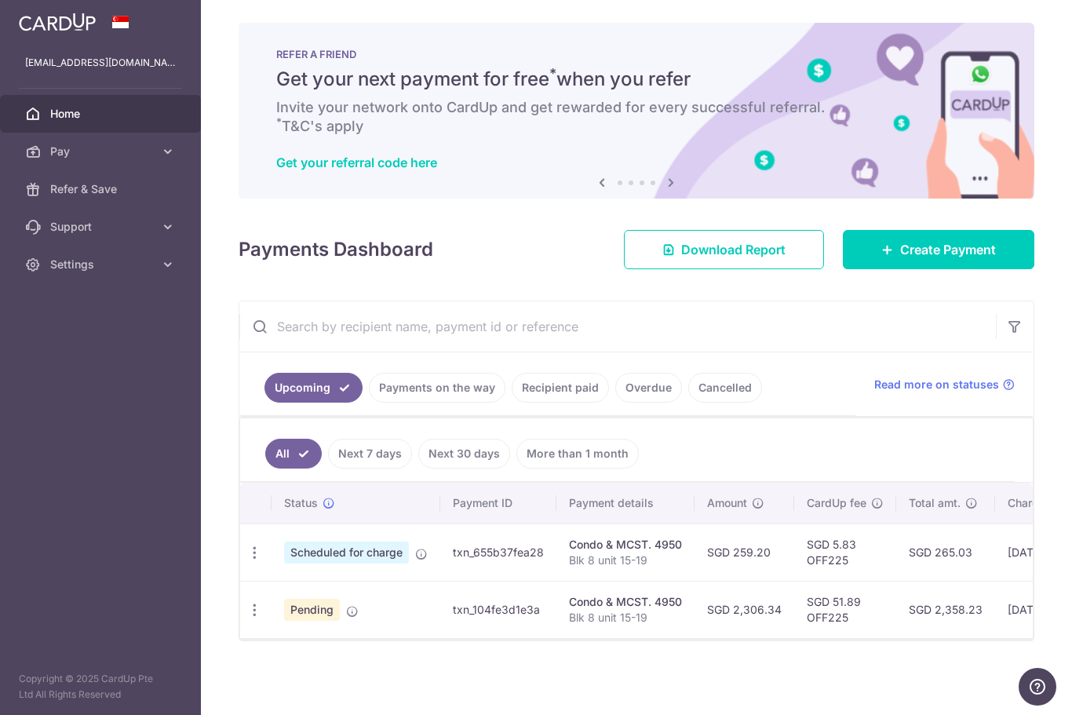
click at [1038, 688] on icon "Help" at bounding box center [1037, 686] width 5 height 6
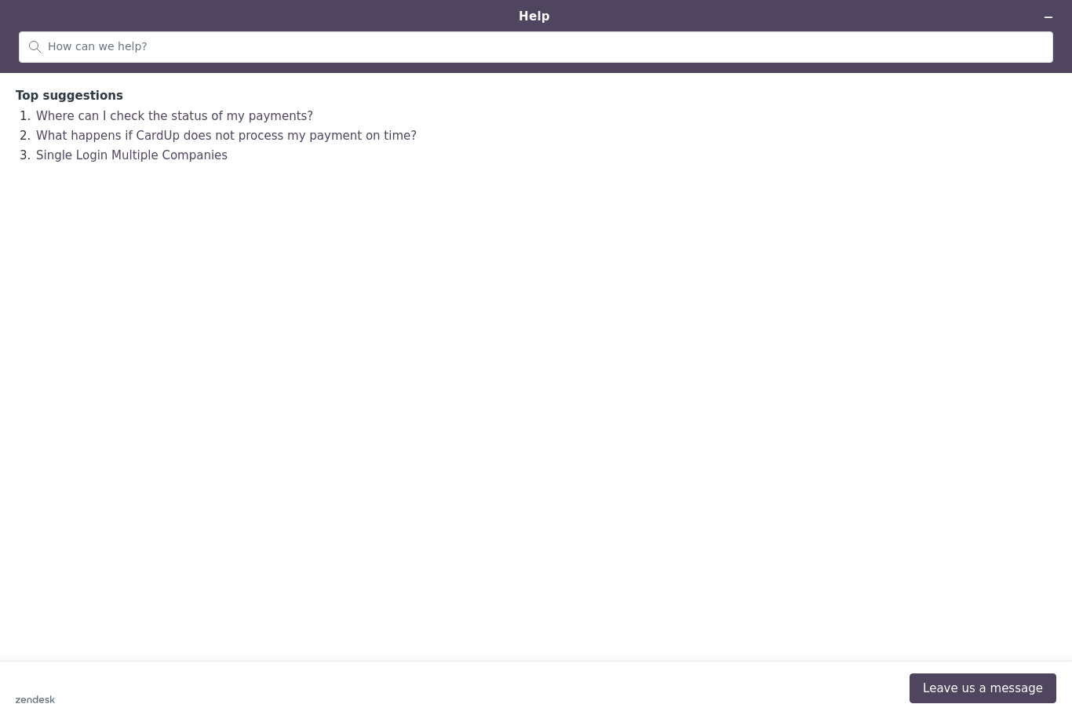
click at [991, 687] on button "Leave us a message" at bounding box center [983, 688] width 147 height 30
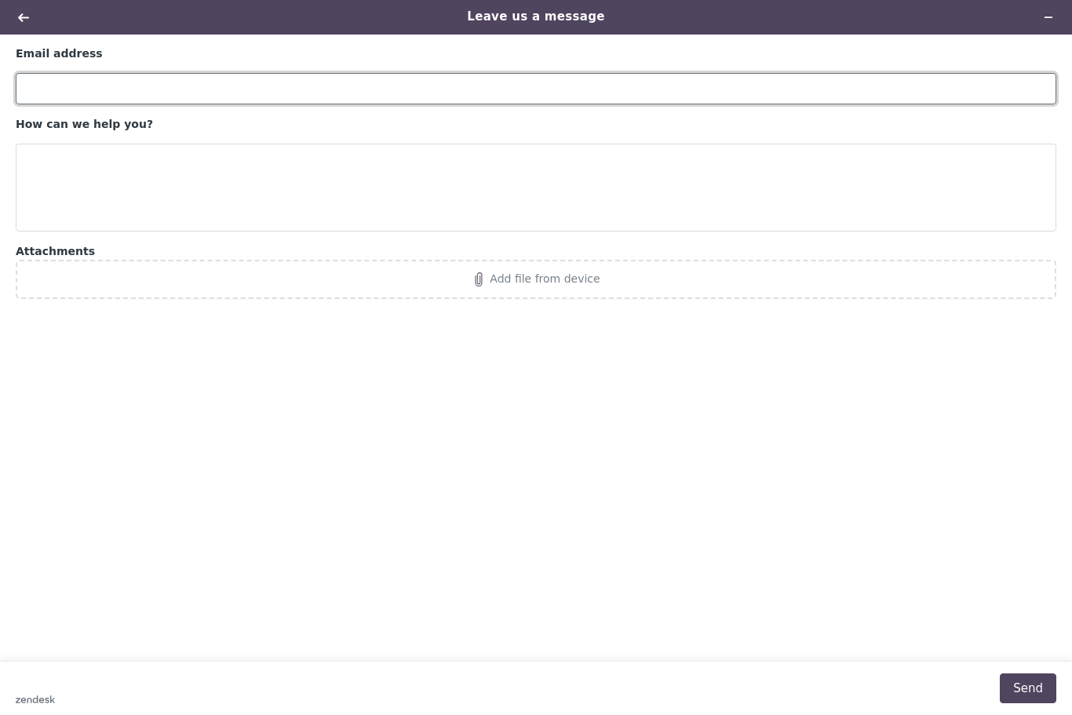
click at [816, 81] on input "Email address" at bounding box center [536, 88] width 1041 height 31
type input "[EMAIL_ADDRESS][DOMAIN_NAME]"
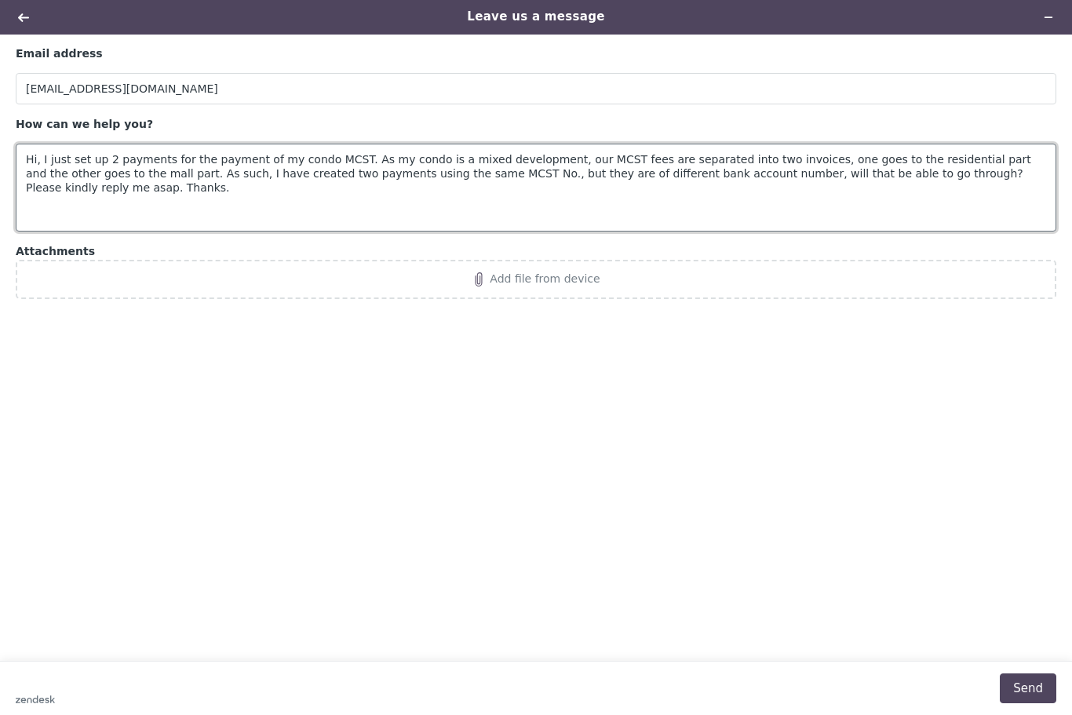
type textarea "Hi, I just set up 2 payments for the payment of my condo MCST. As my condo is a…"
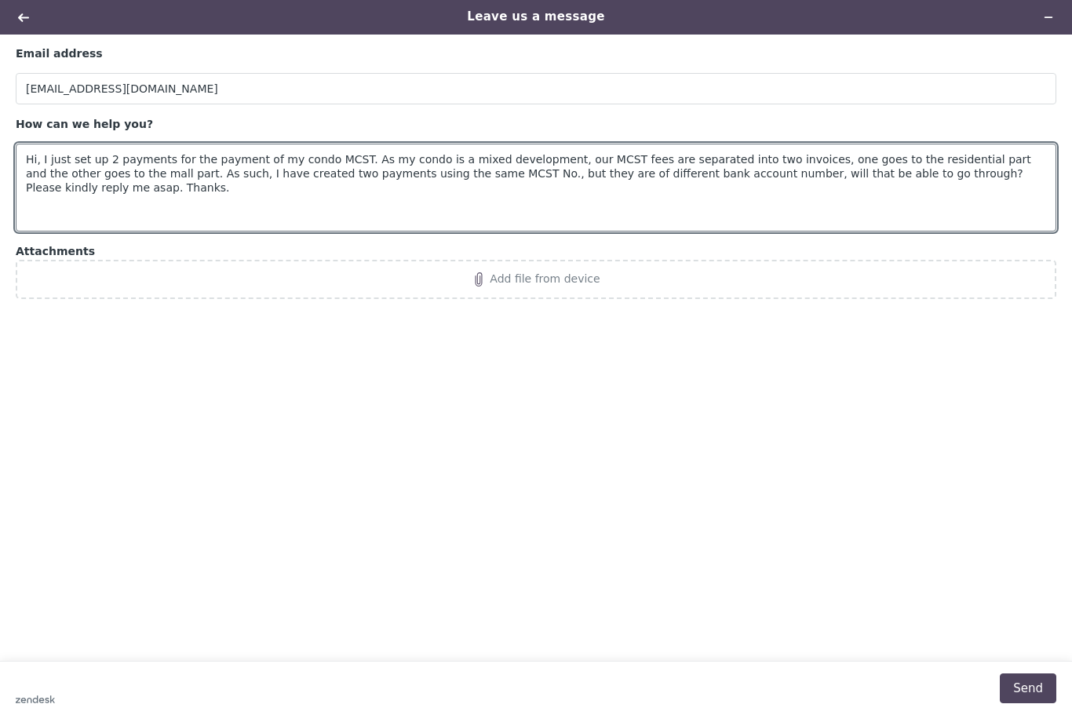
click at [1025, 703] on button "Send" at bounding box center [1028, 688] width 57 height 30
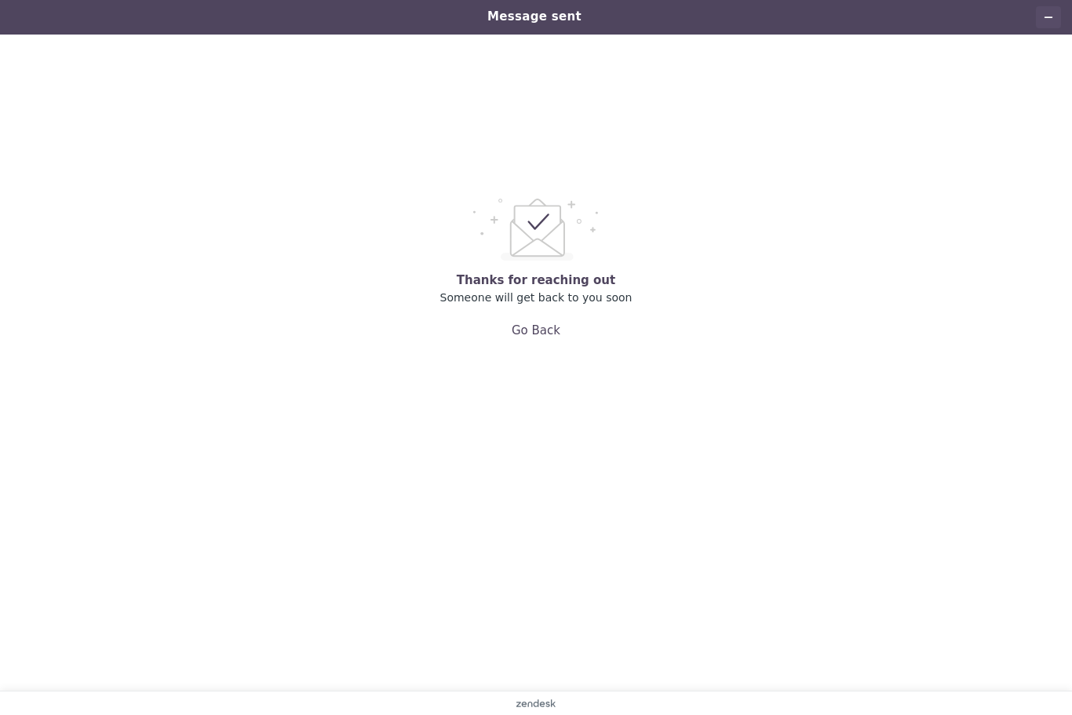
click at [1045, 13] on icon "Minimise widget" at bounding box center [1048, 17] width 11 height 11
